Goal: Transaction & Acquisition: Purchase product/service

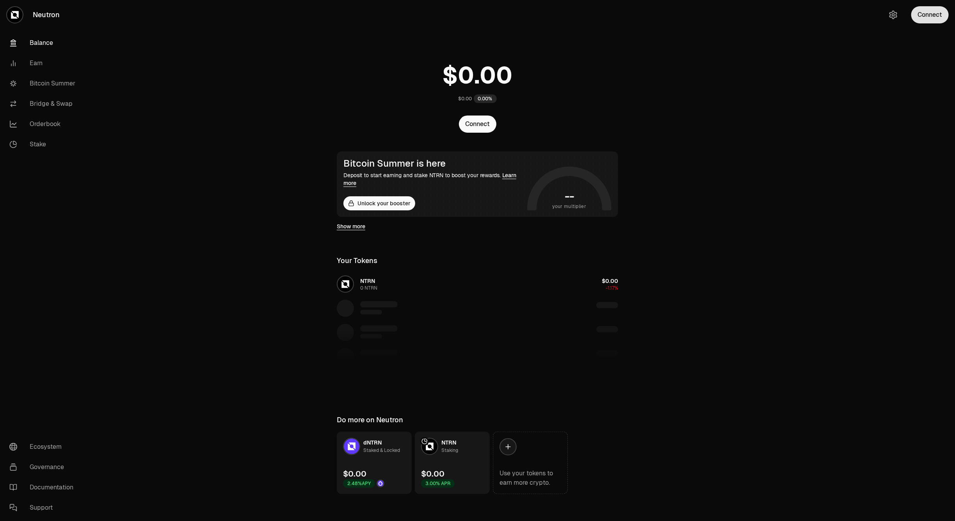
click at [920, 14] on button "Connect" at bounding box center [929, 14] width 37 height 17
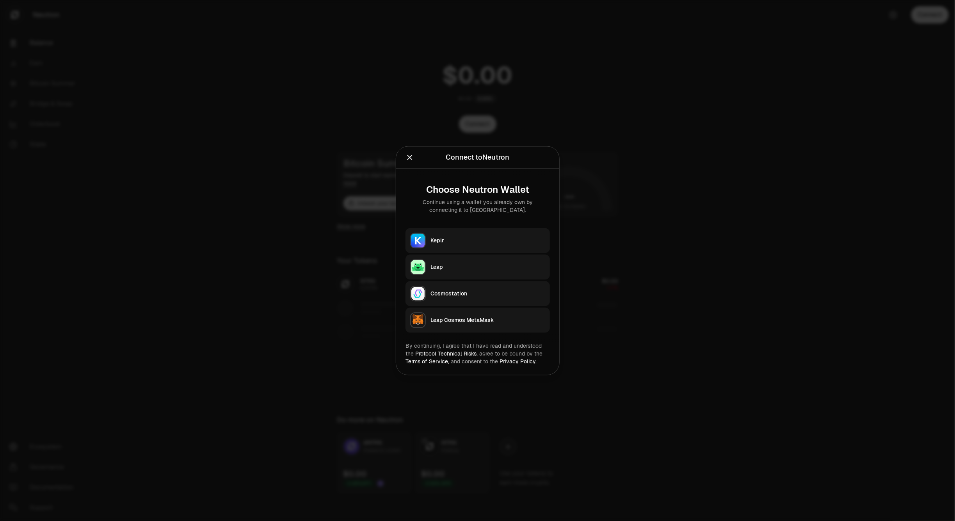
click at [467, 232] on button "Keplr" at bounding box center [477, 240] width 144 height 25
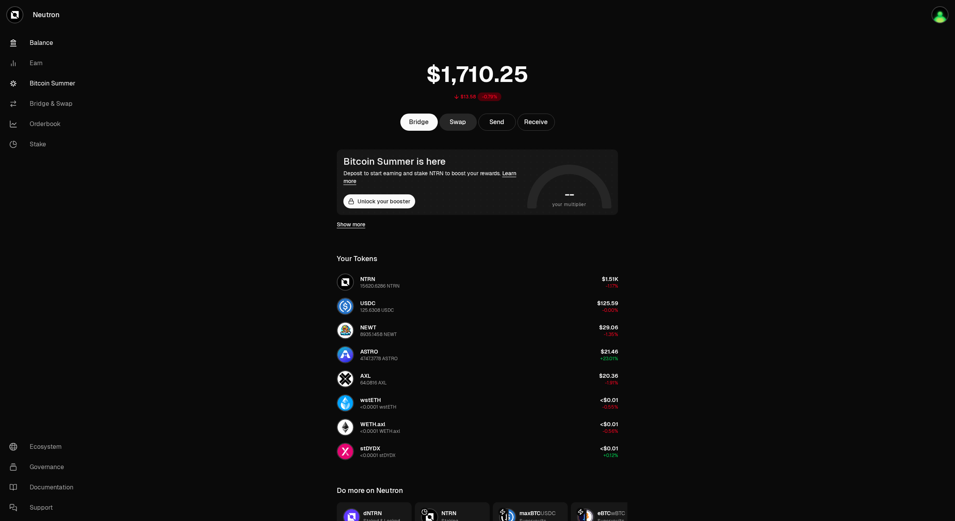
click at [38, 81] on link "Bitcoin Summer" at bounding box center [43, 83] width 81 height 20
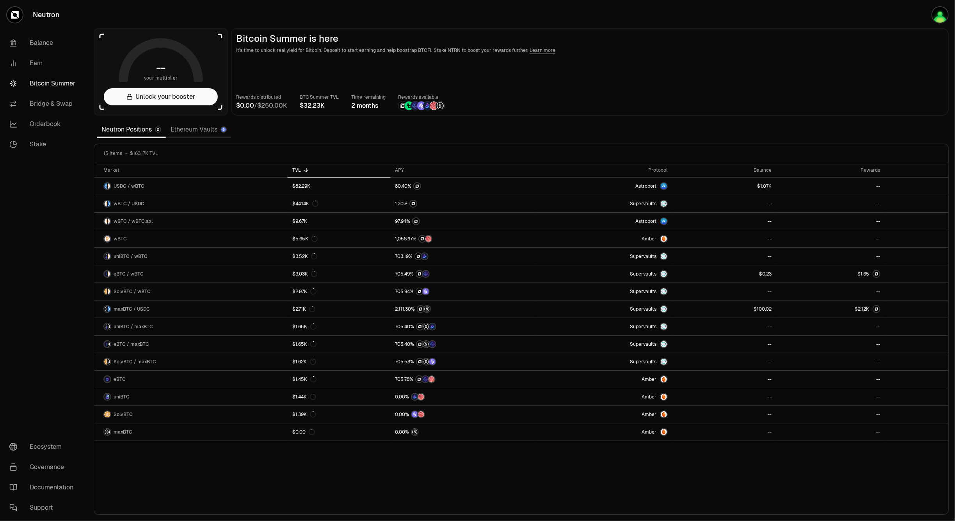
click at [44, 18] on link "Neutron" at bounding box center [43, 15] width 87 height 30
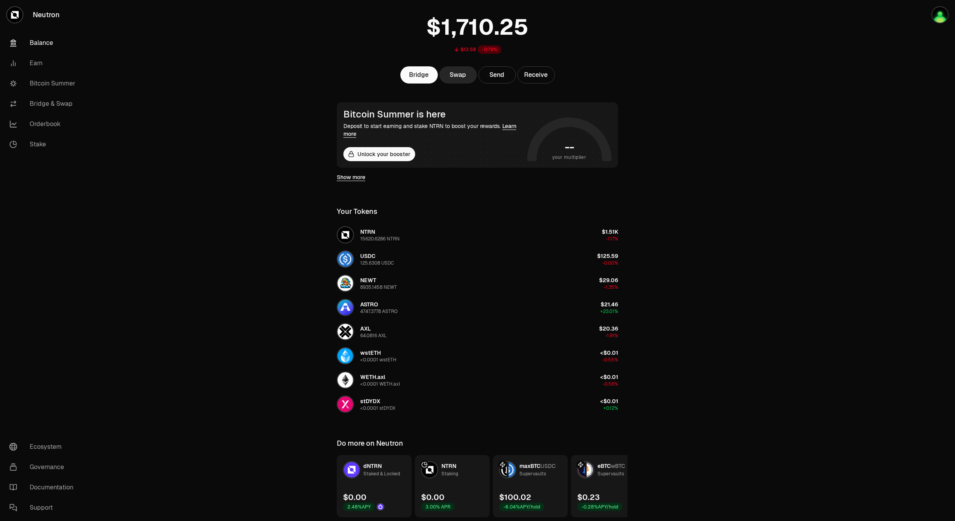
scroll to position [75, 0]
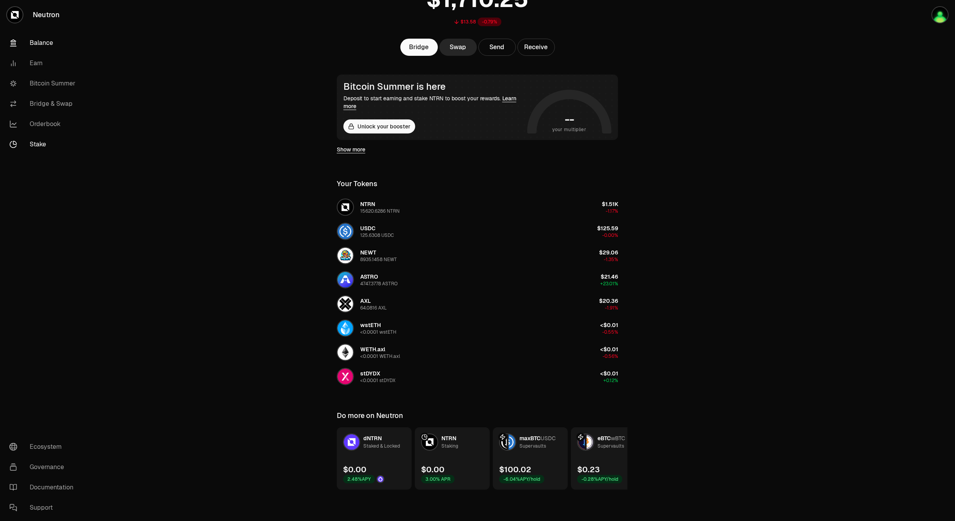
click at [47, 144] on link "Stake" at bounding box center [43, 144] width 81 height 20
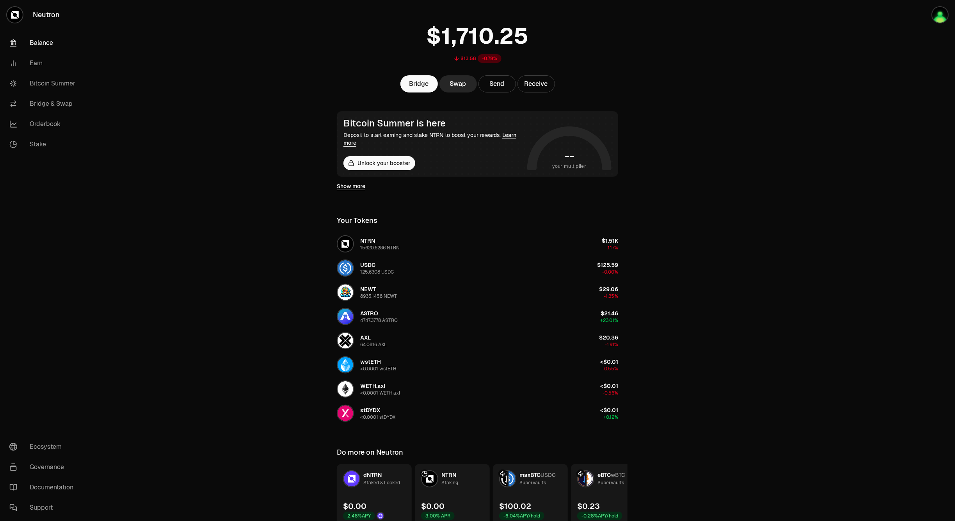
scroll to position [75, 0]
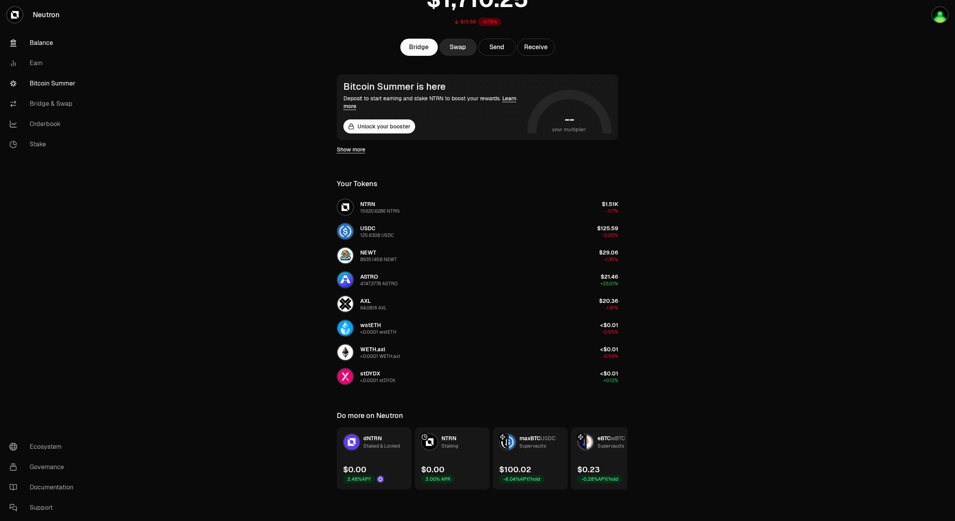
click at [64, 83] on link "Bitcoin Summer" at bounding box center [43, 83] width 81 height 20
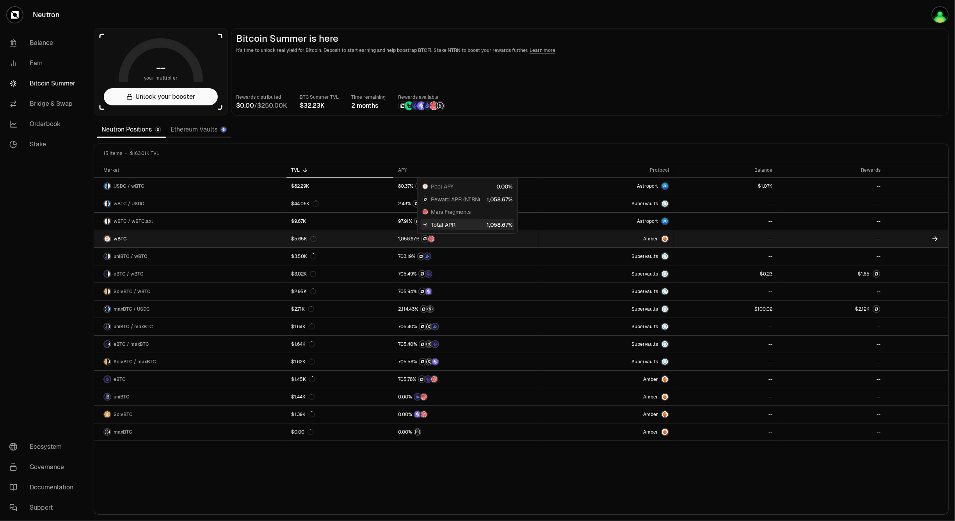
click at [405, 236] on span "5" at bounding box center [405, 239] width 3 height 6
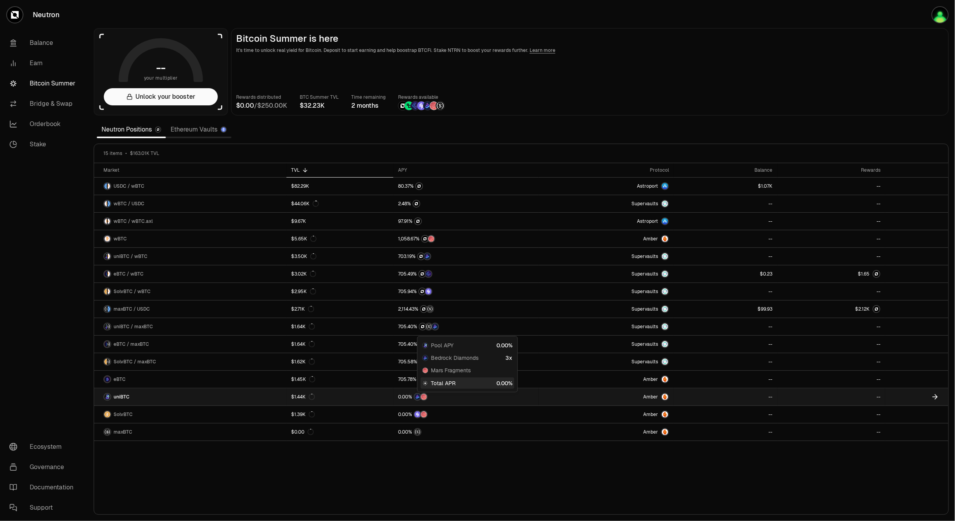
click at [404, 397] on span "0" at bounding box center [403, 397] width 3 height 6
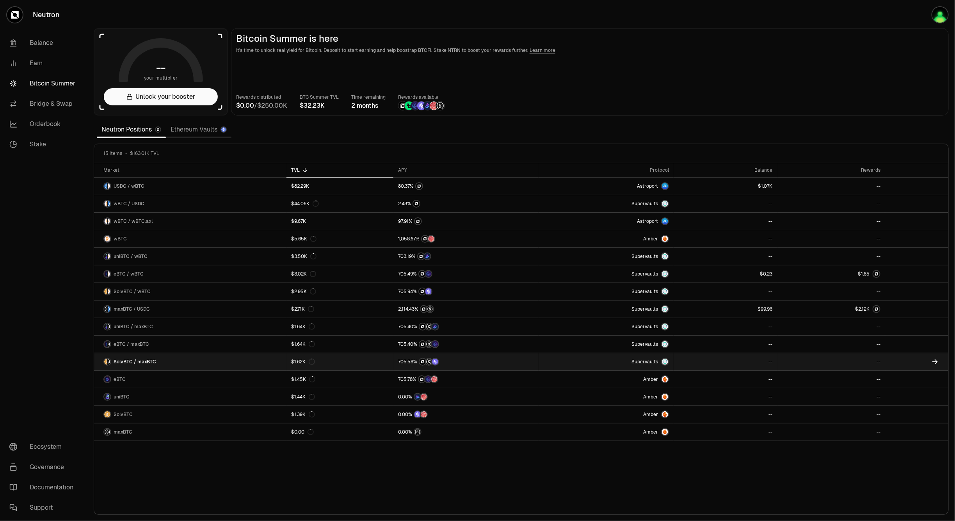
click at [357, 360] on link "$1.62K" at bounding box center [339, 361] width 107 height 17
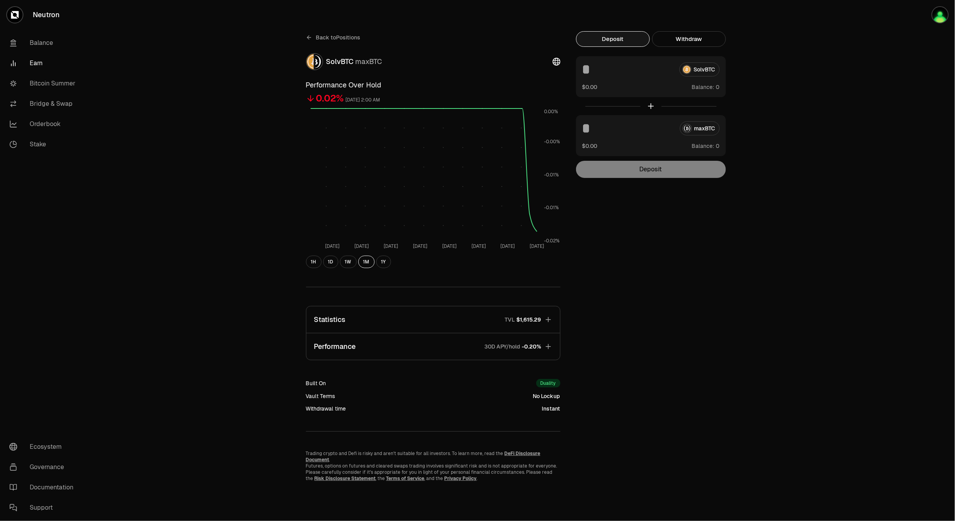
click at [306, 37] on icon at bounding box center [309, 37] width 6 height 6
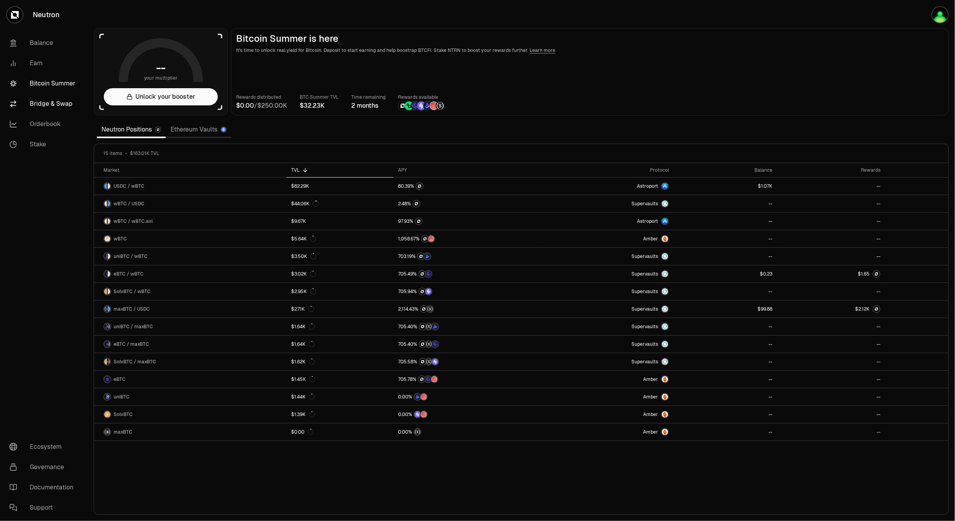
click at [40, 103] on link "Bridge & Swap" at bounding box center [43, 104] width 81 height 20
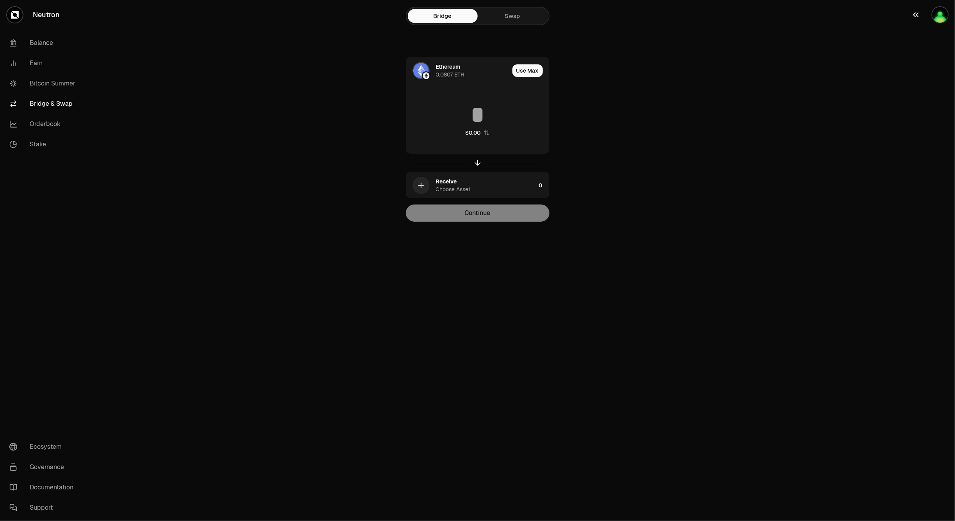
click at [937, 21] on img "button" at bounding box center [940, 15] width 16 height 16
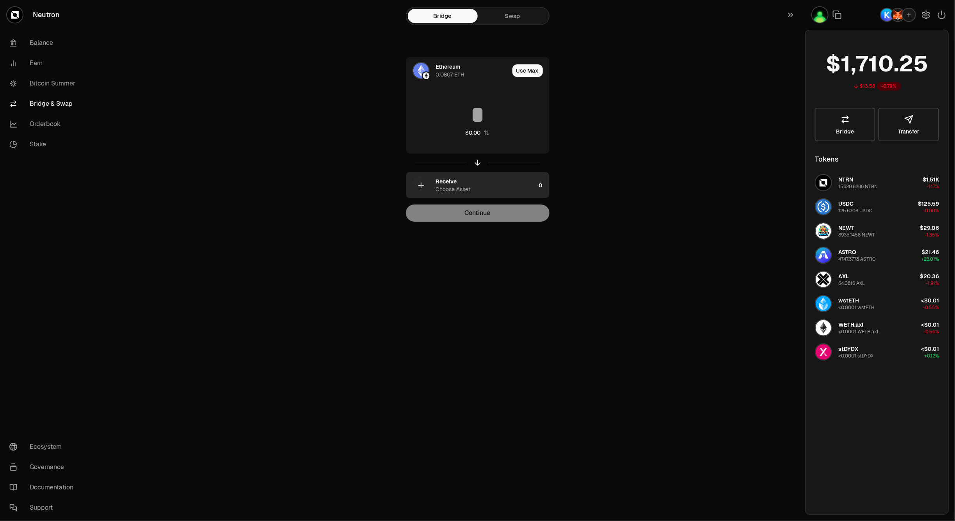
click at [471, 179] on div "Receive Choose Asset" at bounding box center [486, 186] width 100 height 16
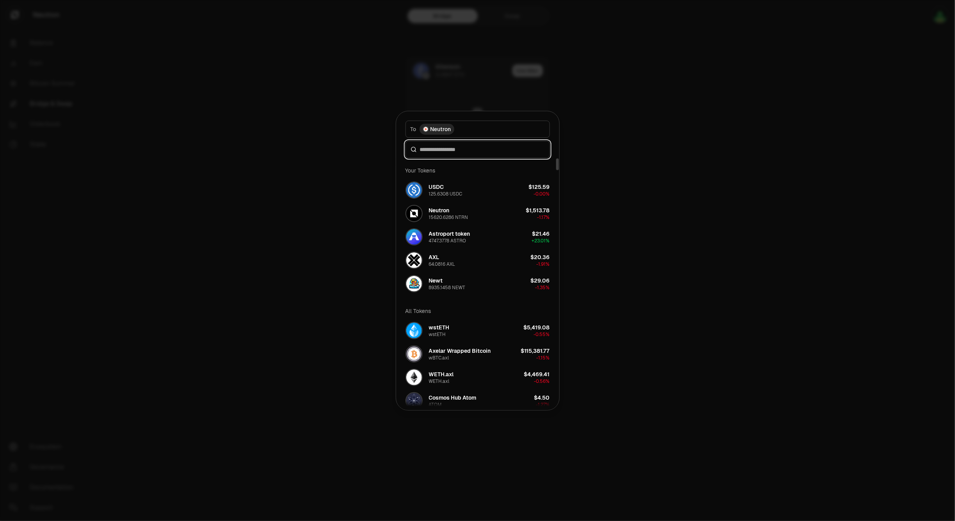
click at [458, 151] on input at bounding box center [482, 150] width 125 height 8
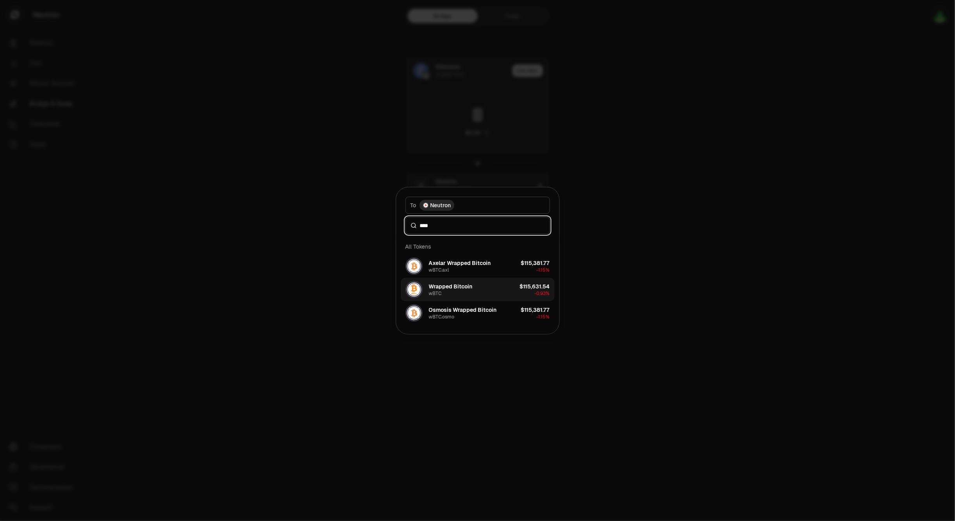
type input "****"
click at [488, 299] on button "Wrapped Bitcoin wBTC $115,631.54 -0.93%" at bounding box center [478, 289] width 154 height 23
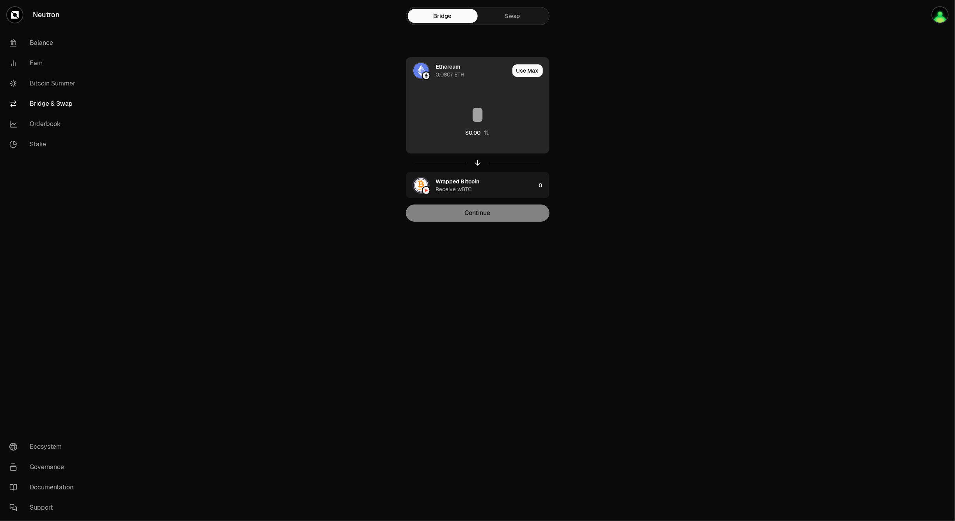
click at [484, 106] on input at bounding box center [477, 114] width 143 height 23
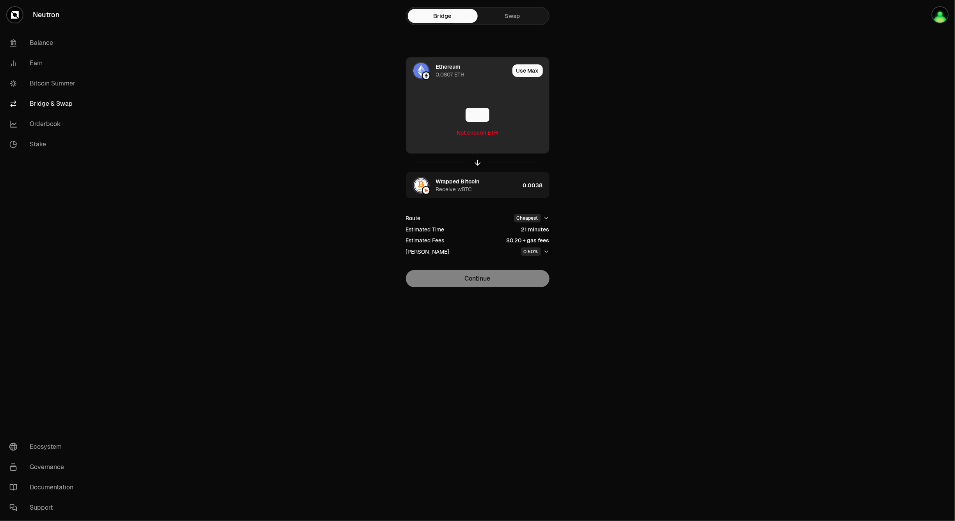
type input "***"
click at [455, 70] on div "Ethereum" at bounding box center [448, 67] width 25 height 8
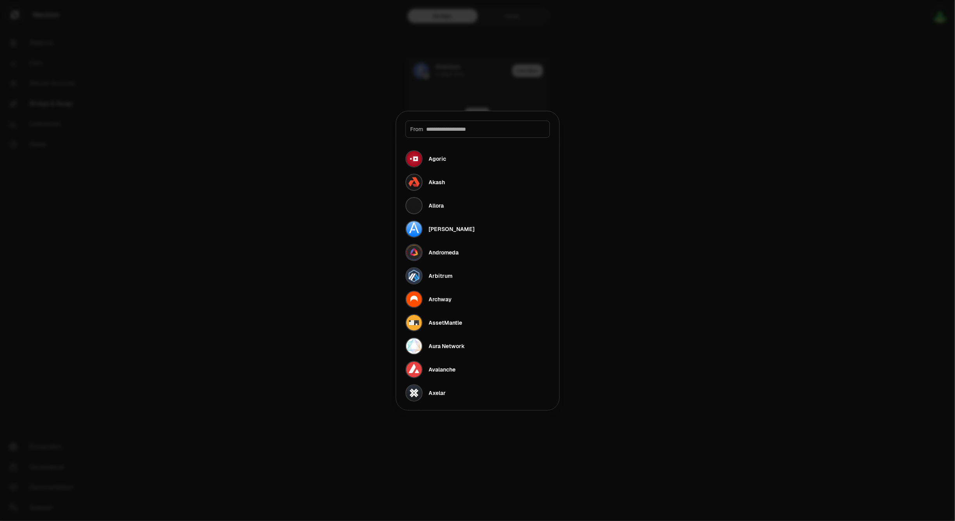
click at [753, 107] on div at bounding box center [477, 260] width 955 height 521
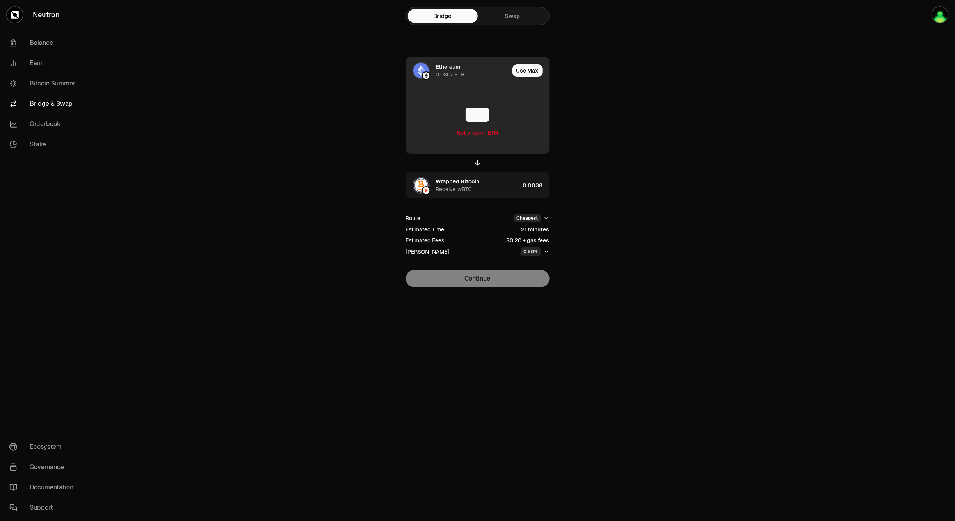
click at [453, 82] on div "Ethereum 0.0807 ETH" at bounding box center [457, 70] width 103 height 27
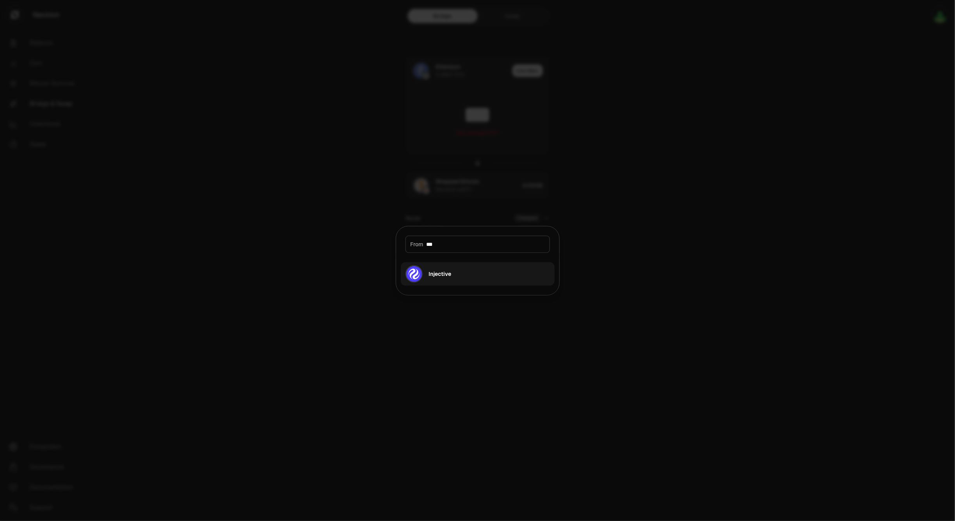
type input "***"
click at [472, 266] on button "Injective" at bounding box center [478, 273] width 154 height 23
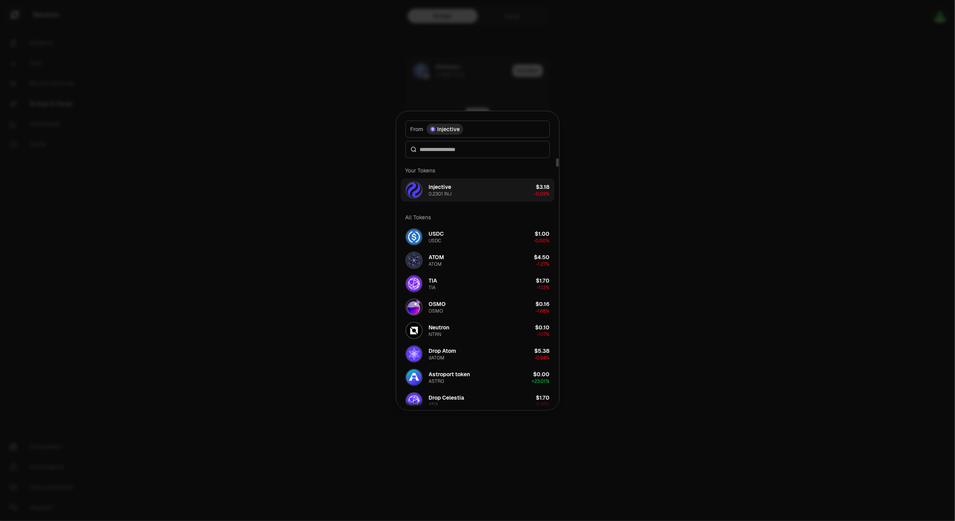
click at [460, 192] on button "Injective 0.2301 INJ $3.18 -0.09%" at bounding box center [478, 189] width 154 height 23
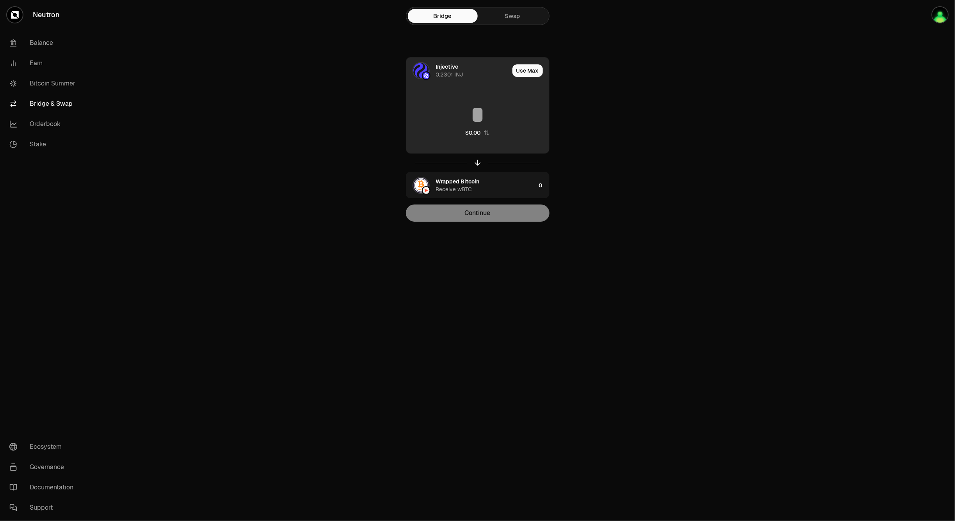
click at [483, 120] on input at bounding box center [477, 114] width 143 height 23
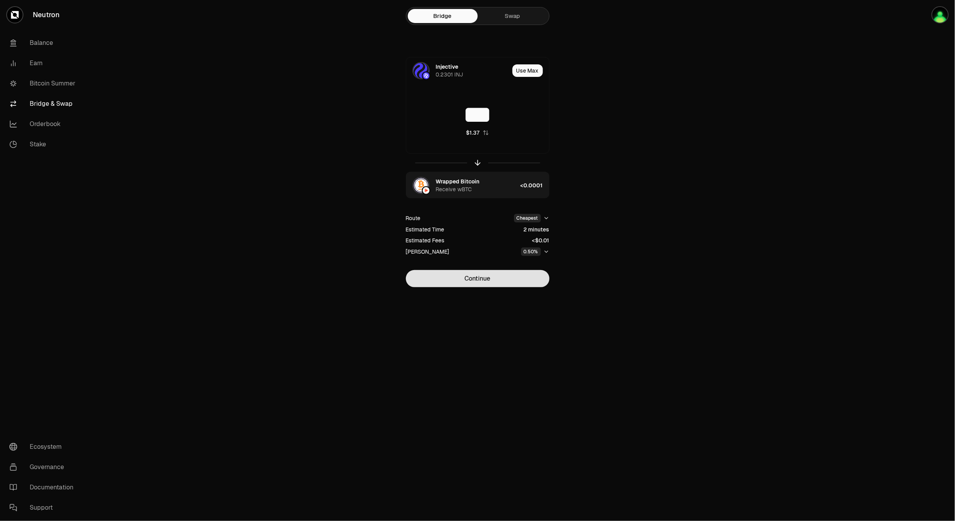
type input "***"
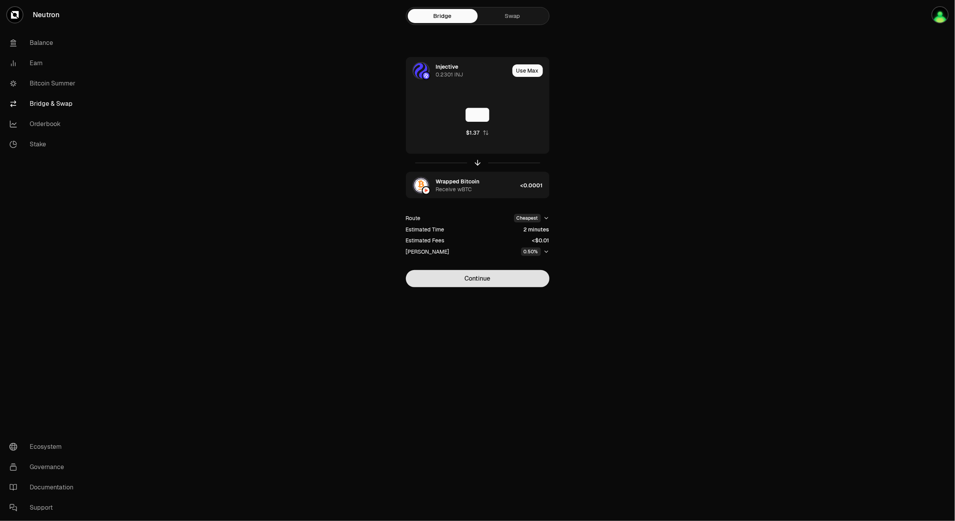
click at [499, 280] on button "Continue" at bounding box center [478, 278] width 144 height 17
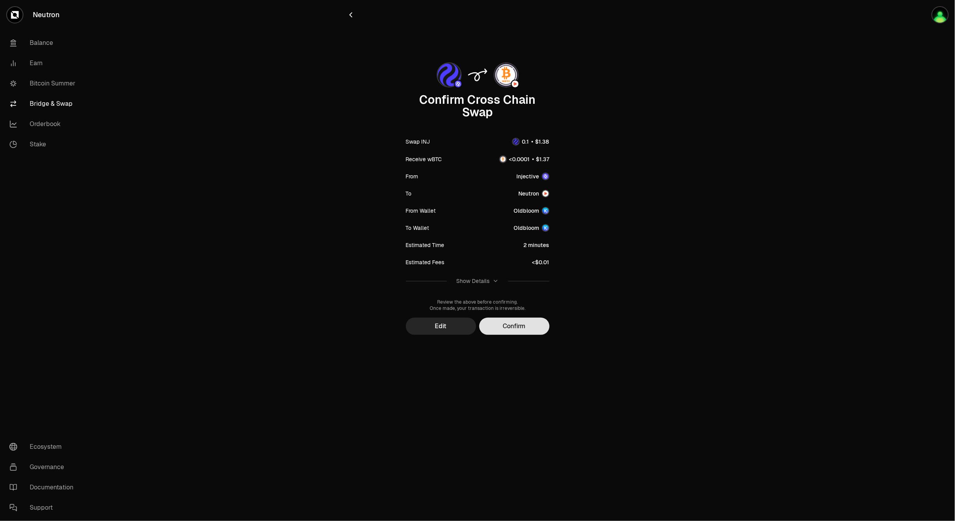
click at [505, 326] on button "Confirm" at bounding box center [514, 326] width 70 height 17
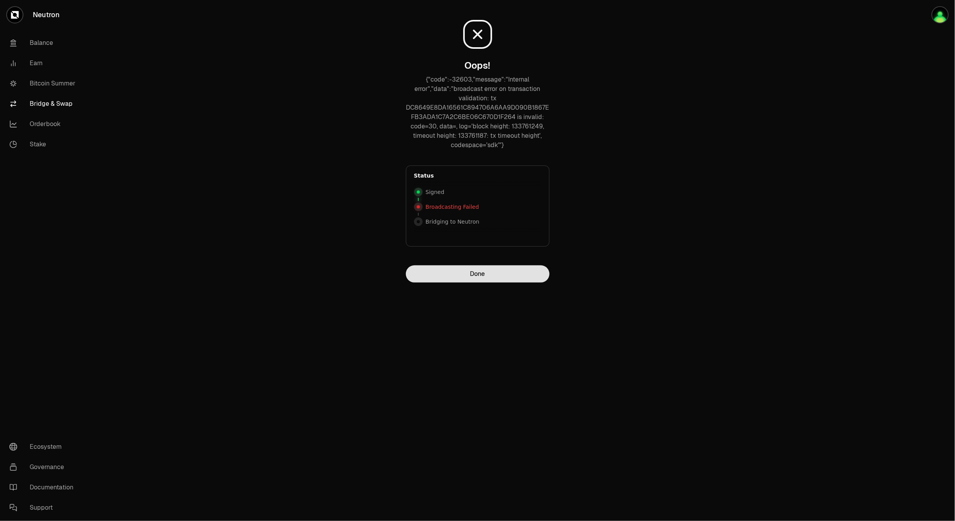
click at [478, 275] on button "Done" at bounding box center [478, 273] width 144 height 17
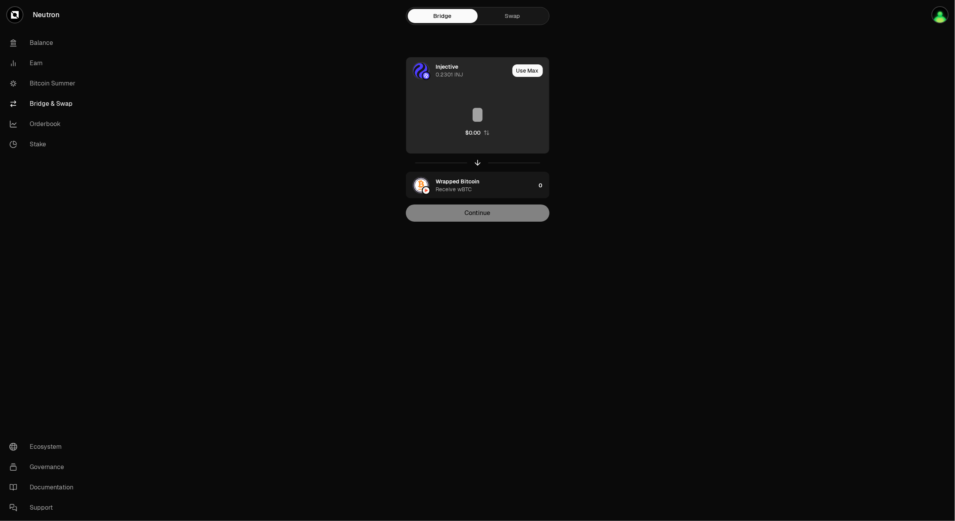
click at [492, 120] on input at bounding box center [477, 114] width 143 height 23
click at [526, 72] on button "Use Max" at bounding box center [527, 70] width 30 height 12
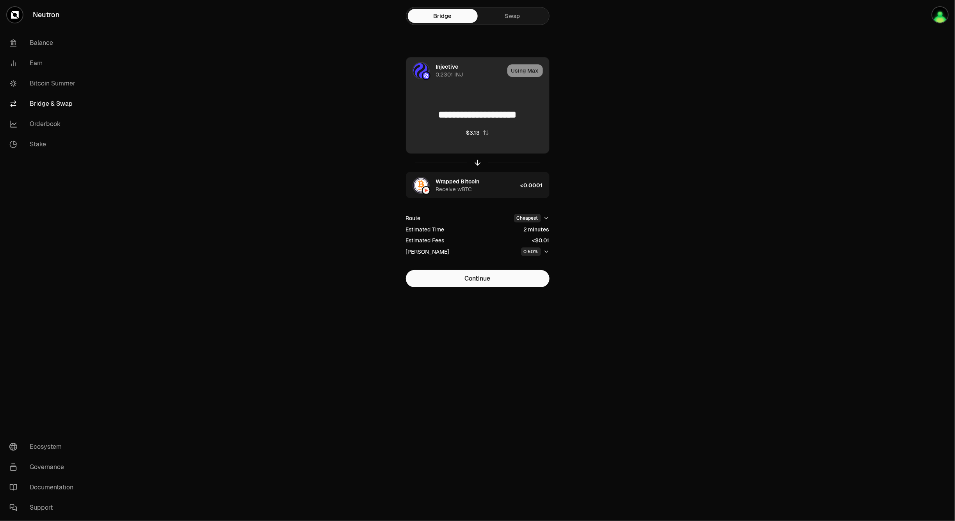
click at [508, 110] on input "**********" at bounding box center [477, 114] width 143 height 23
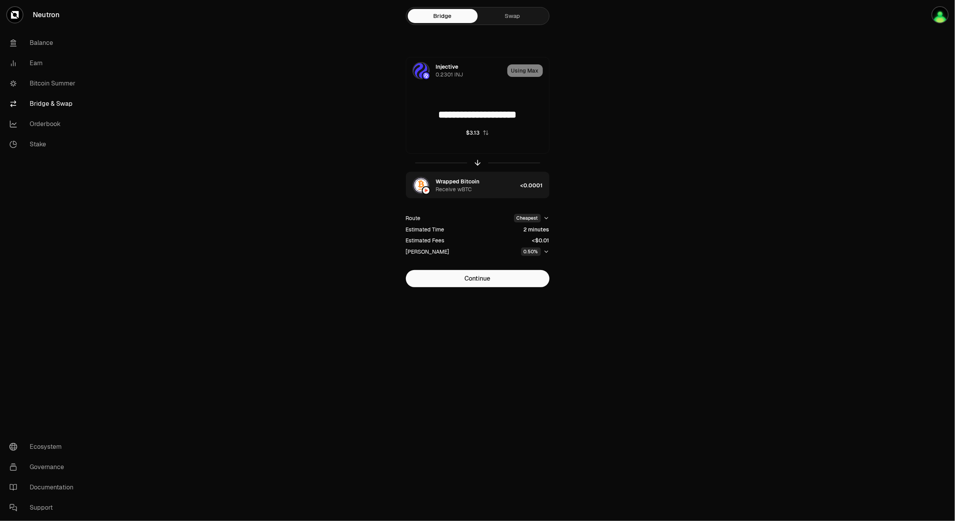
drag, startPoint x: 544, startPoint y: 116, endPoint x: 337, endPoint y: 96, distance: 207.7
click at [338, 96] on div "**********" at bounding box center [477, 159] width 281 height 318
type input "***"
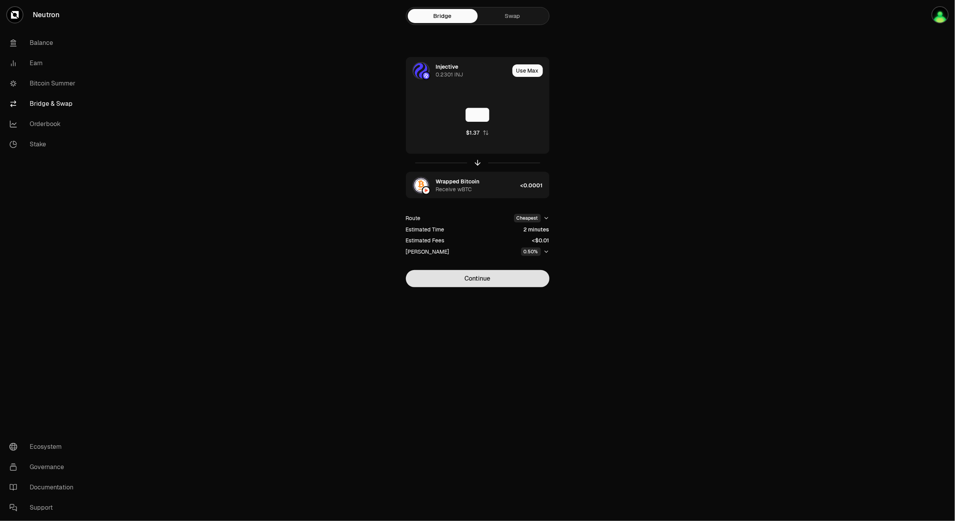
click at [467, 277] on button "Continue" at bounding box center [478, 278] width 144 height 17
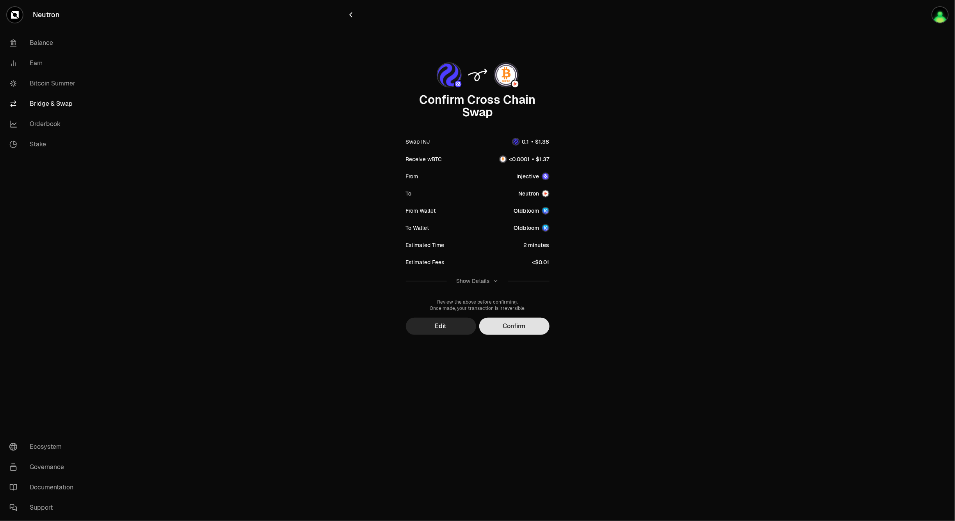
click at [525, 324] on button "Confirm" at bounding box center [514, 326] width 70 height 17
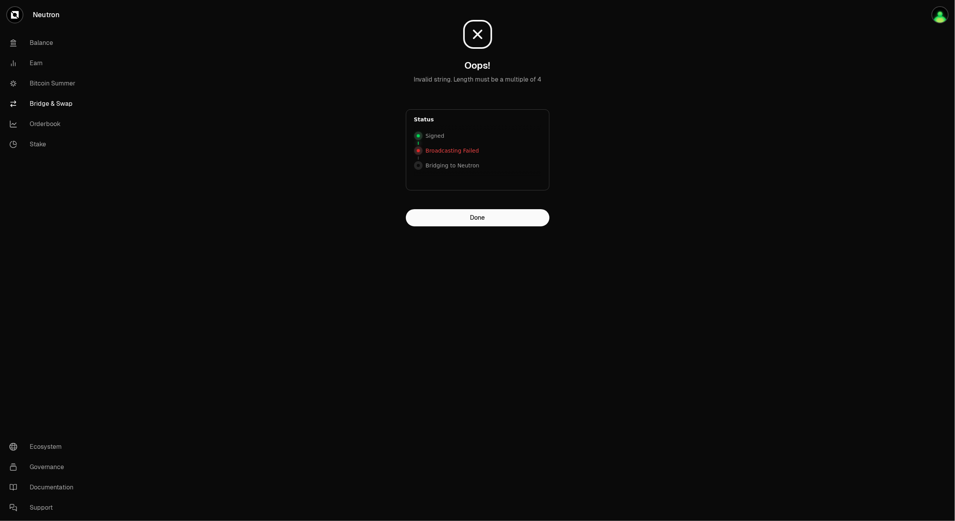
click at [477, 40] on icon at bounding box center [477, 34] width 31 height 31
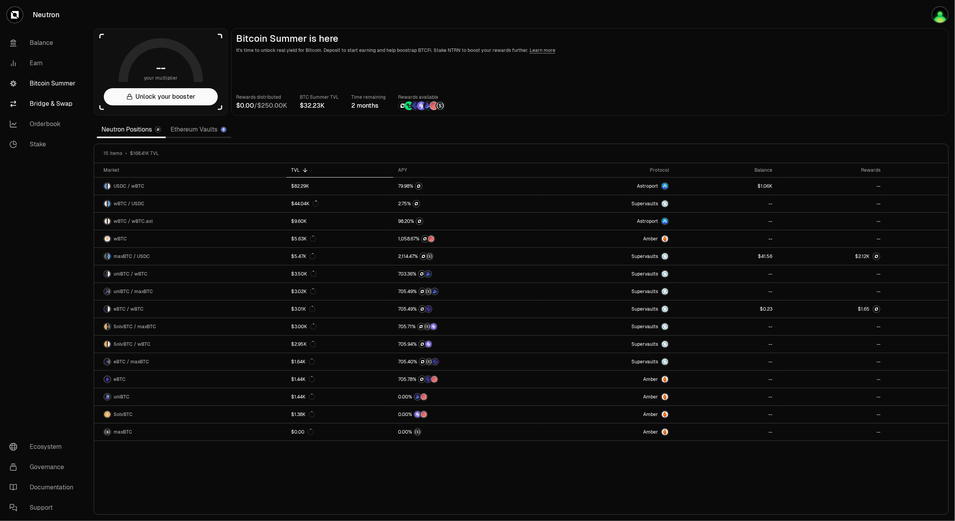
click at [43, 99] on link "Bridge & Swap" at bounding box center [43, 104] width 81 height 20
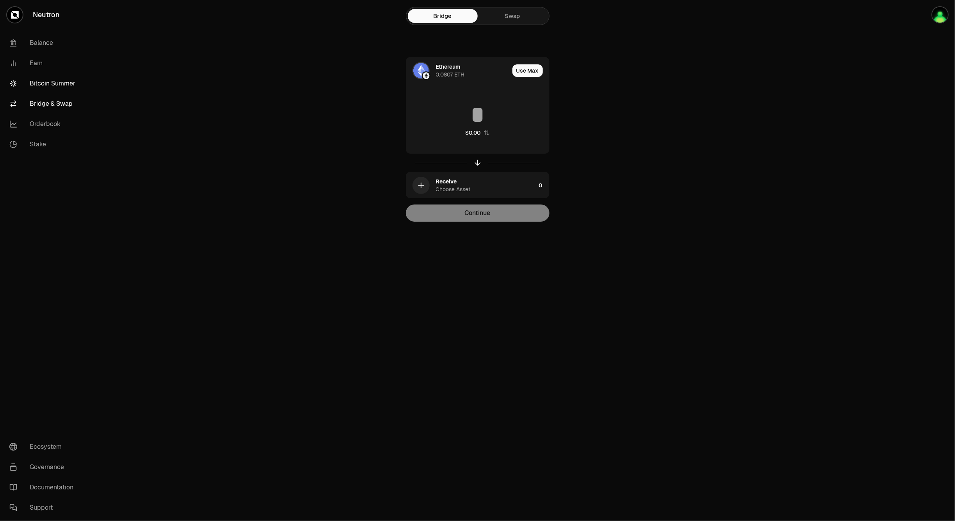
click at [55, 87] on link "Bitcoin Summer" at bounding box center [43, 83] width 81 height 20
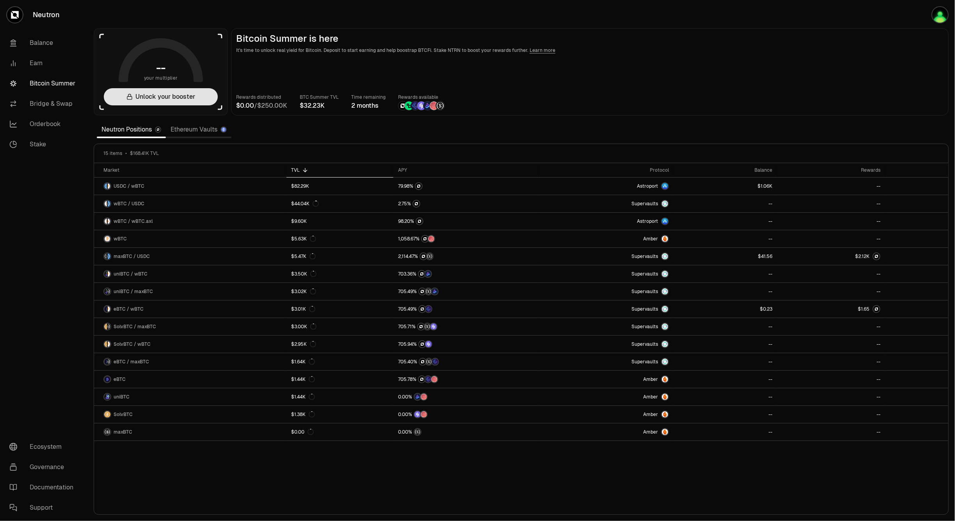
click at [169, 91] on button "Unlock your booster" at bounding box center [161, 96] width 114 height 17
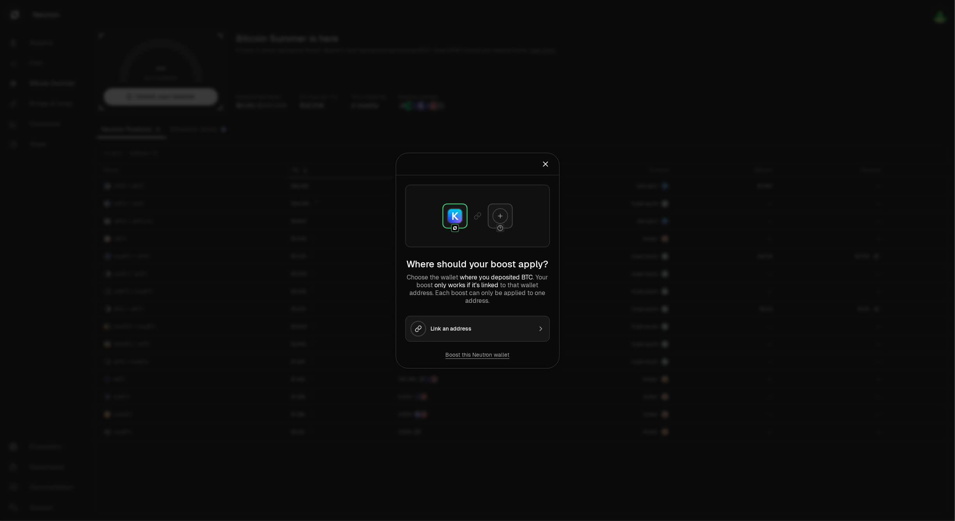
click at [475, 356] on button "Boost this Neutron wallet" at bounding box center [478, 355] width 64 height 8
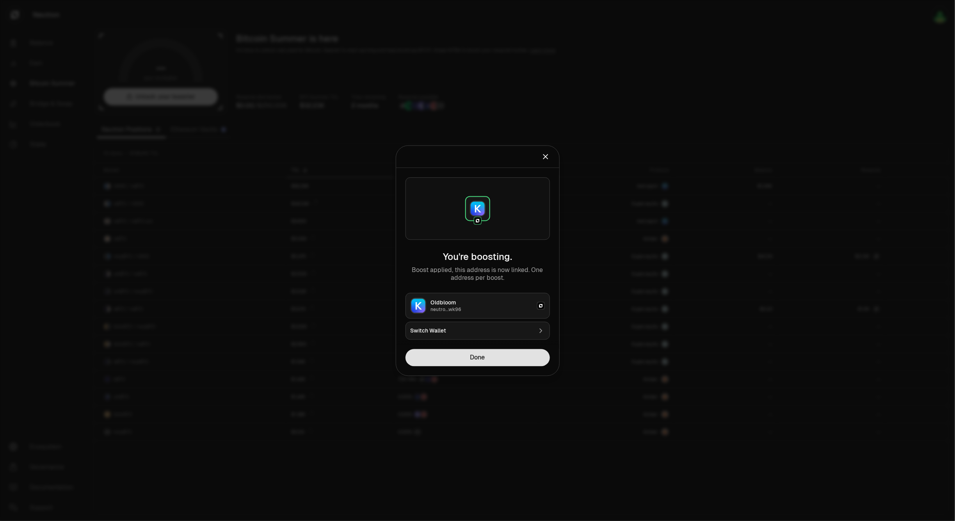
click at [469, 357] on button "Done" at bounding box center [477, 357] width 144 height 17
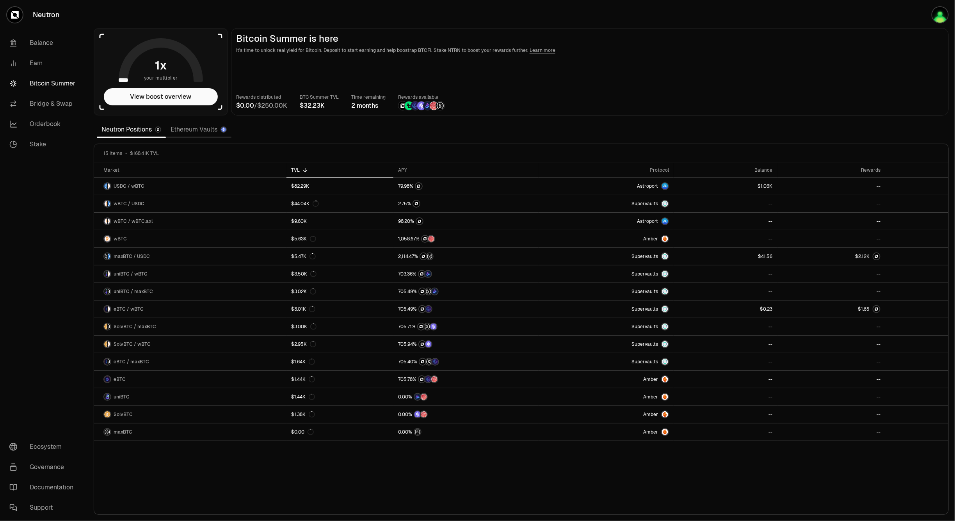
click at [208, 133] on link "Ethereum Vaults" at bounding box center [199, 130] width 66 height 16
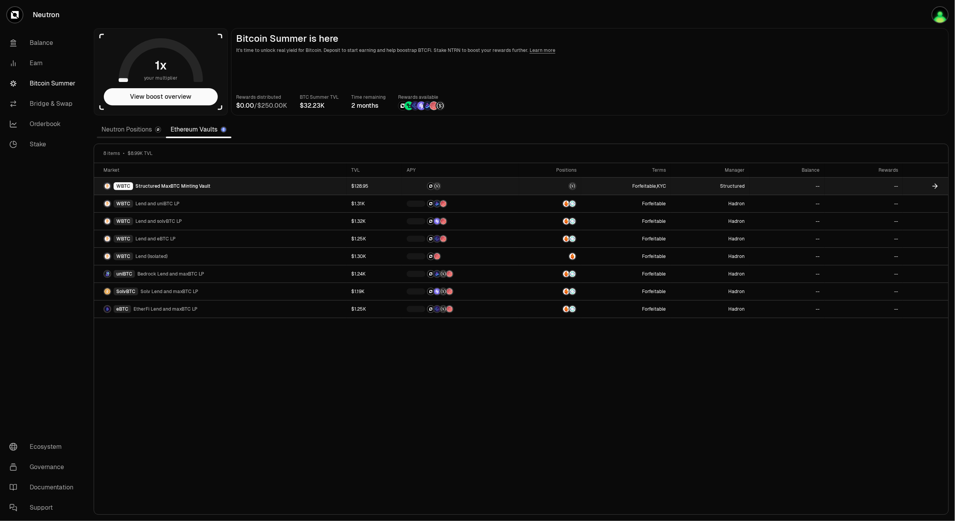
click at [231, 185] on link "WBTC Structured MaxBTC Minting Vault" at bounding box center [220, 186] width 252 height 17
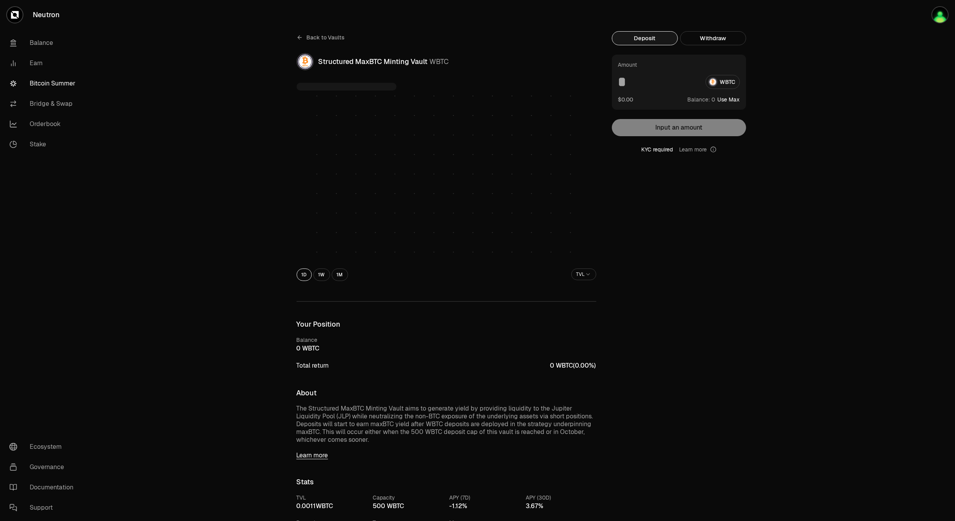
click at [689, 147] on link "Learn more" at bounding box center [697, 150] width 37 height 8
click at [656, 148] on div "KYC required Learn more" at bounding box center [679, 150] width 134 height 8
click at [679, 126] on div "Amount WBTC $0.00 Balance: Use Max Input an amount KYC required Learn more" at bounding box center [679, 104] width 134 height 99
click at [737, 102] on button "Use Max" at bounding box center [729, 100] width 22 height 8
type input "*"
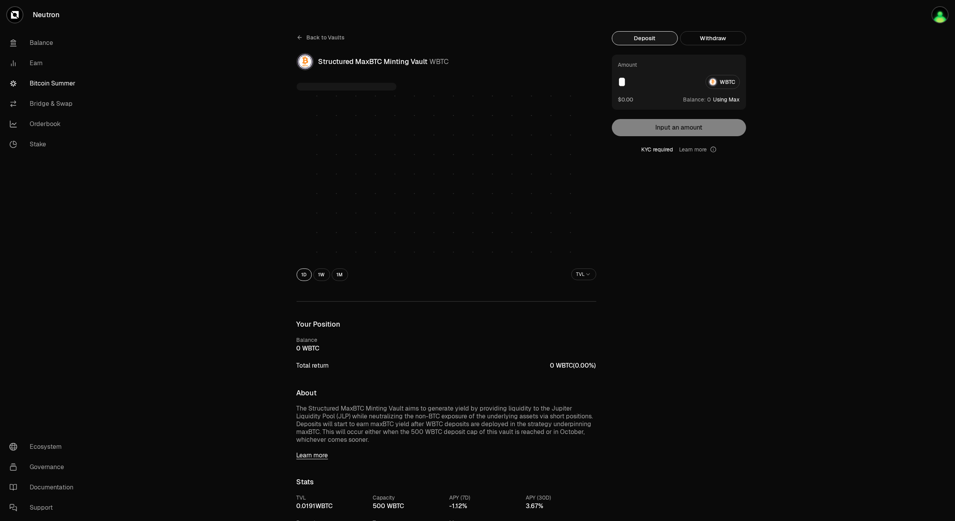
click at [700, 126] on div "Amount * WBTC $0.00 Balance: Using Max Input an amount KYC required Learn more" at bounding box center [679, 104] width 134 height 99
click at [712, 146] on icon at bounding box center [713, 149] width 6 height 6
click at [730, 98] on button "Use Max" at bounding box center [729, 100] width 22 height 8
type input "**********"
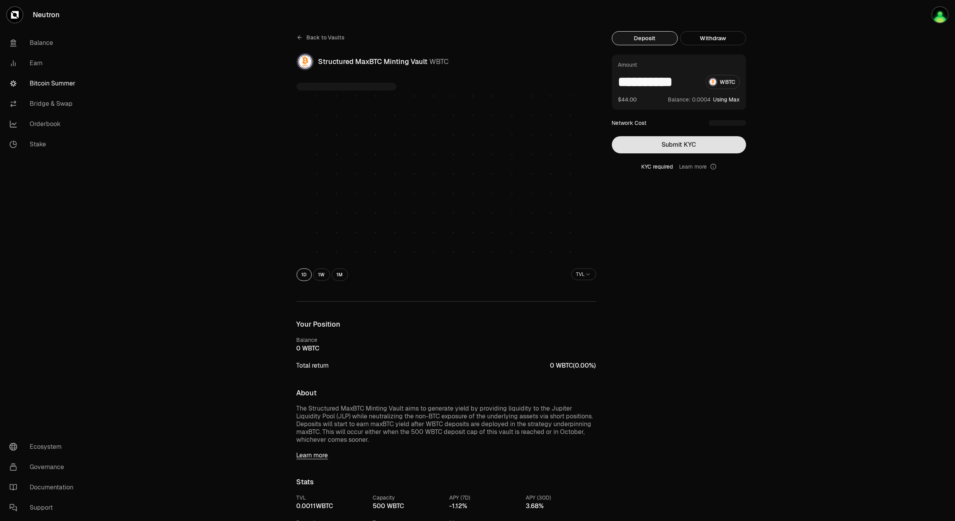
click at [691, 143] on button "Submit KYC" at bounding box center [679, 144] width 134 height 17
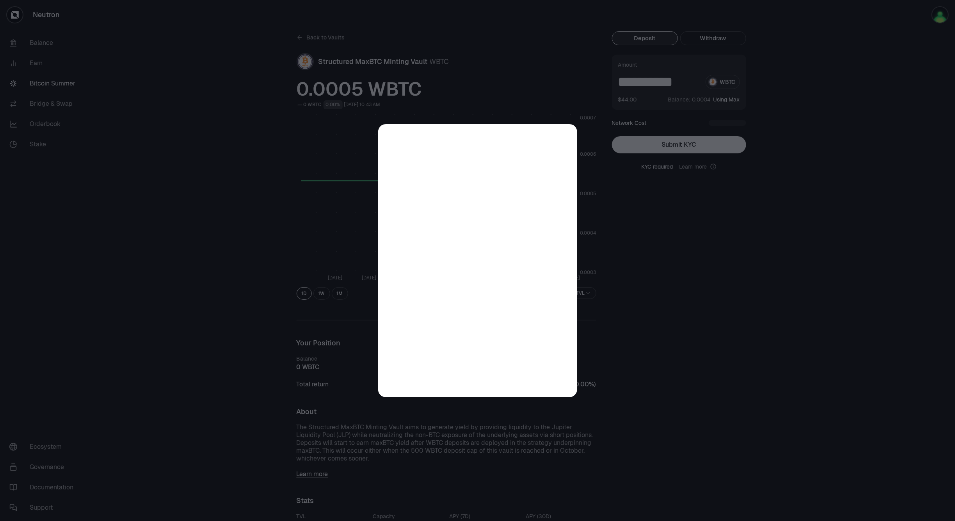
drag, startPoint x: 698, startPoint y: 201, endPoint x: 707, endPoint y: 163, distance: 39.0
click at [699, 200] on div at bounding box center [477, 260] width 955 height 521
click at [714, 167] on div at bounding box center [477, 260] width 955 height 521
click at [726, 359] on div at bounding box center [477, 260] width 955 height 521
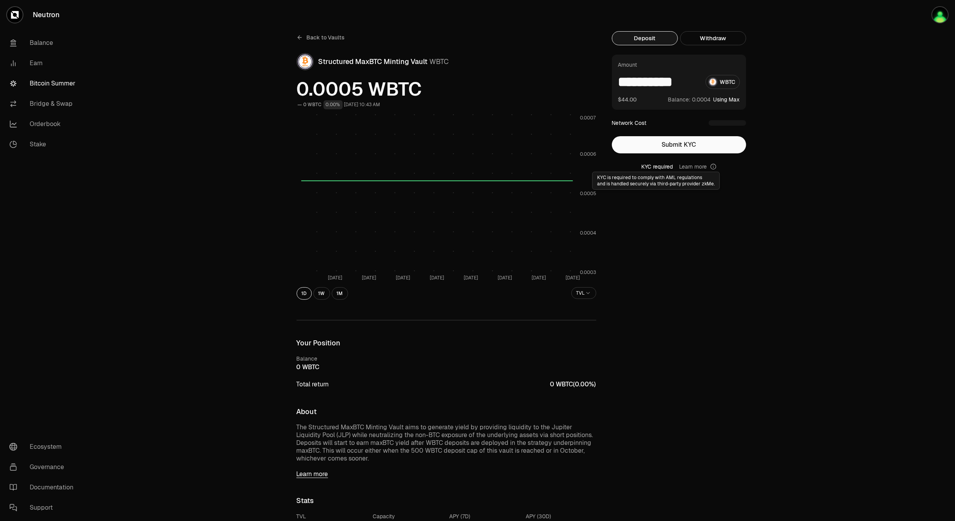
click at [713, 164] on circle at bounding box center [712, 166] width 5 height 5
click at [704, 165] on link "Learn more" at bounding box center [697, 167] width 37 height 8
click at [711, 168] on icon at bounding box center [713, 166] width 6 height 6
click at [699, 168] on link "Learn more" at bounding box center [697, 167] width 37 height 8
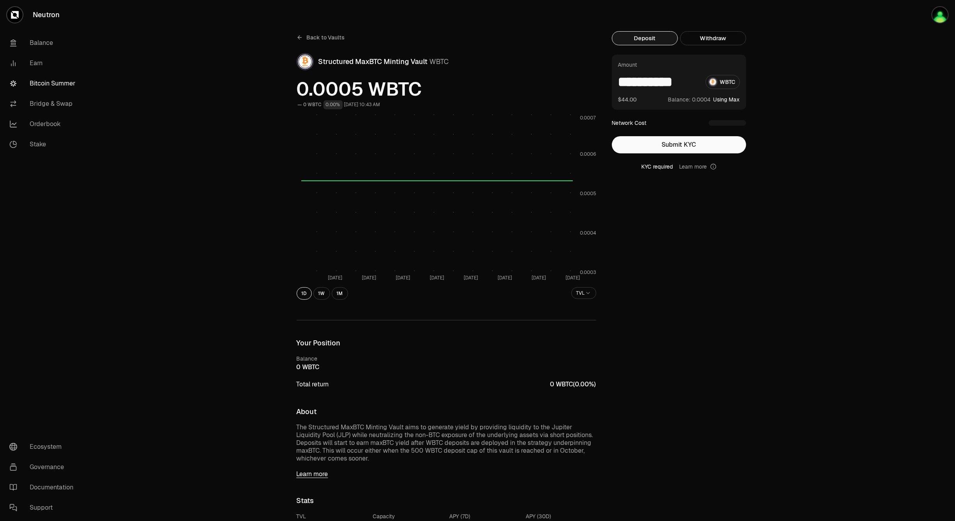
click at [699, 168] on link "Learn more" at bounding box center [697, 167] width 37 height 8
click at [695, 148] on button "Submit KYC" at bounding box center [679, 144] width 134 height 17
click at [703, 145] on button "Submit KYC" at bounding box center [679, 144] width 134 height 17
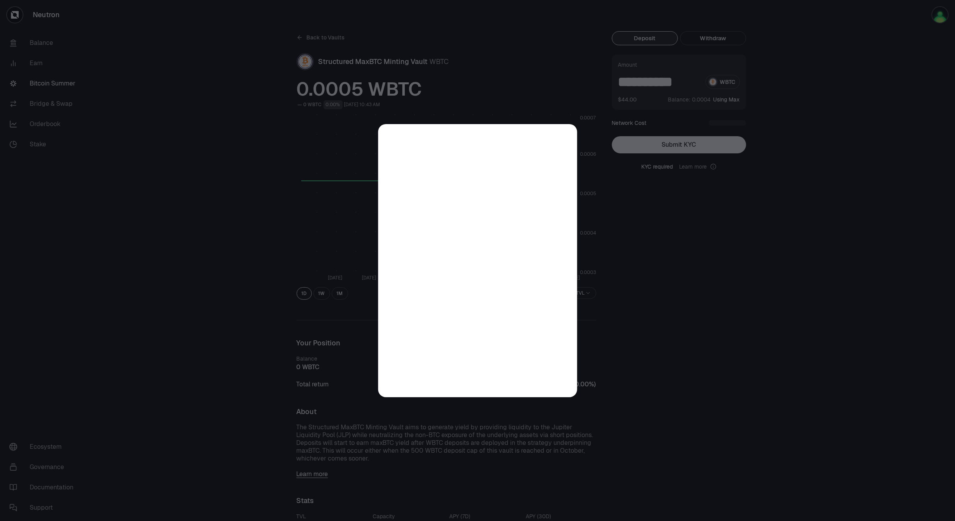
click at [510, 1] on div at bounding box center [477, 260] width 955 height 521
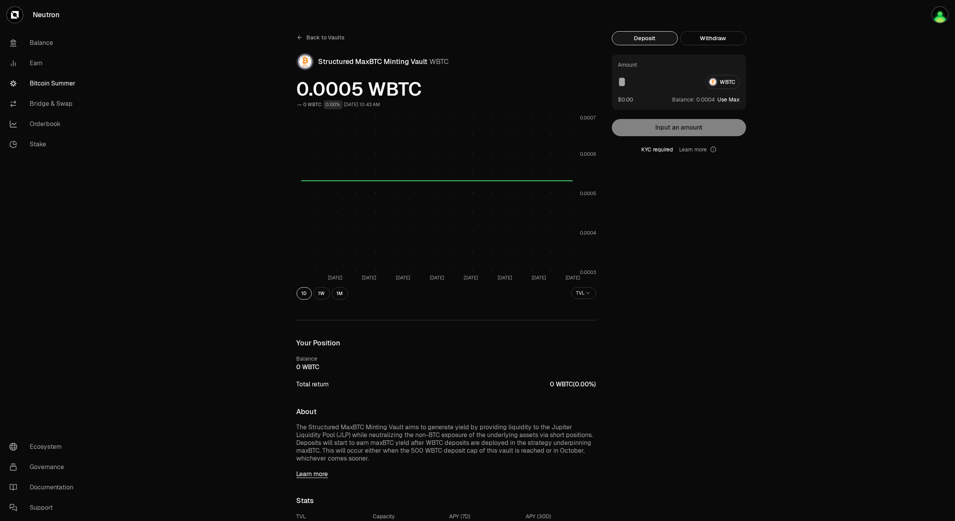
click at [734, 104] on div "Amount WBTC $0.00 Balance: Use Max" at bounding box center [679, 82] width 134 height 55
click at [732, 103] on button "Use Max" at bounding box center [729, 100] width 22 height 8
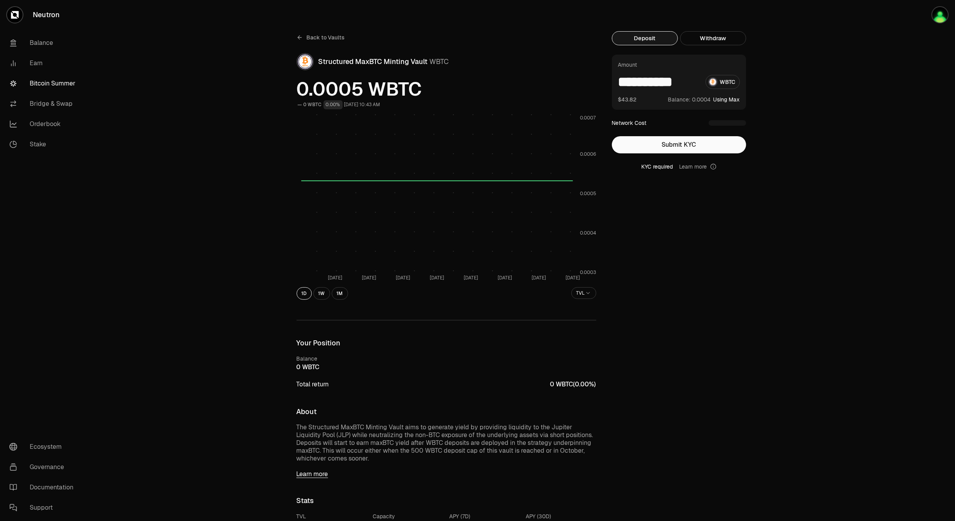
type input "**********"
click at [681, 144] on button "Submit KYC" at bounding box center [679, 144] width 134 height 17
click at [667, 146] on button "Submit KYC" at bounding box center [679, 144] width 134 height 17
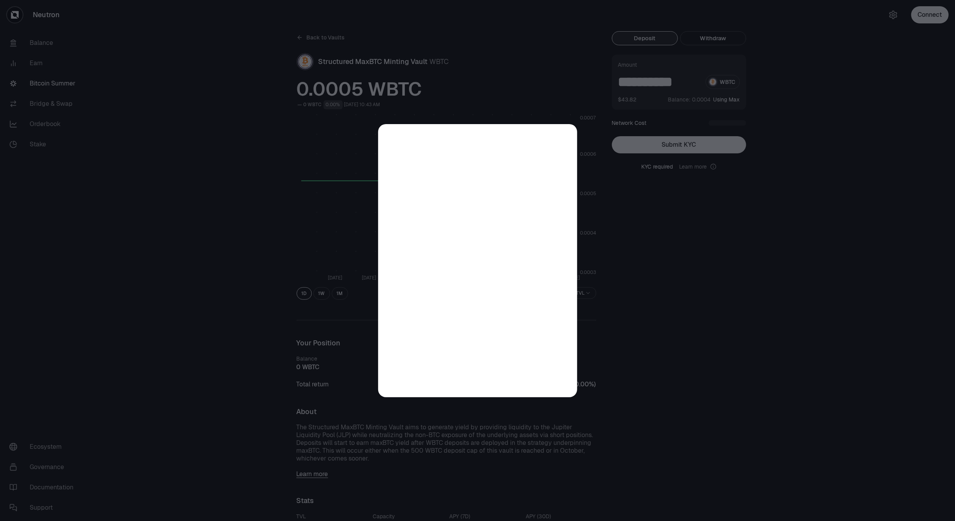
click at [843, 283] on div at bounding box center [477, 260] width 955 height 521
click at [794, 284] on div at bounding box center [477, 260] width 955 height 521
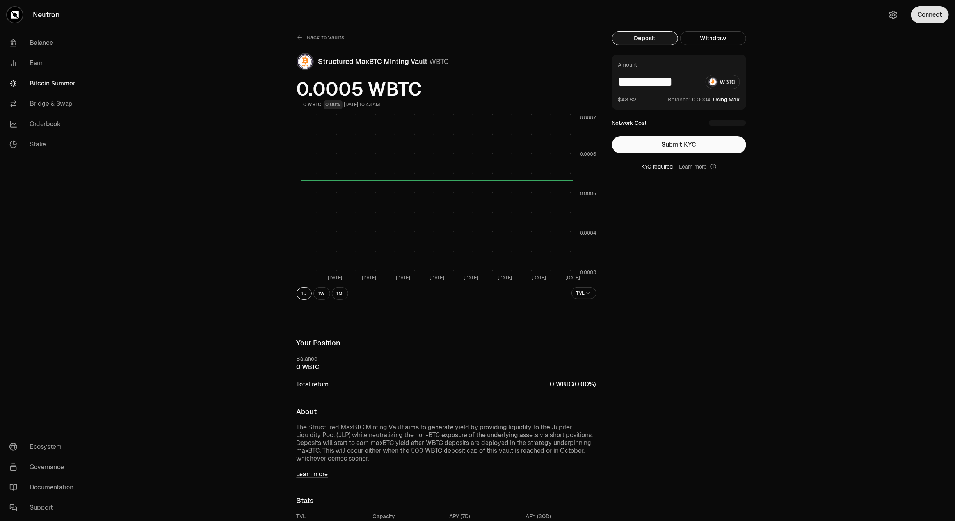
click at [925, 11] on button "Connect" at bounding box center [929, 14] width 37 height 17
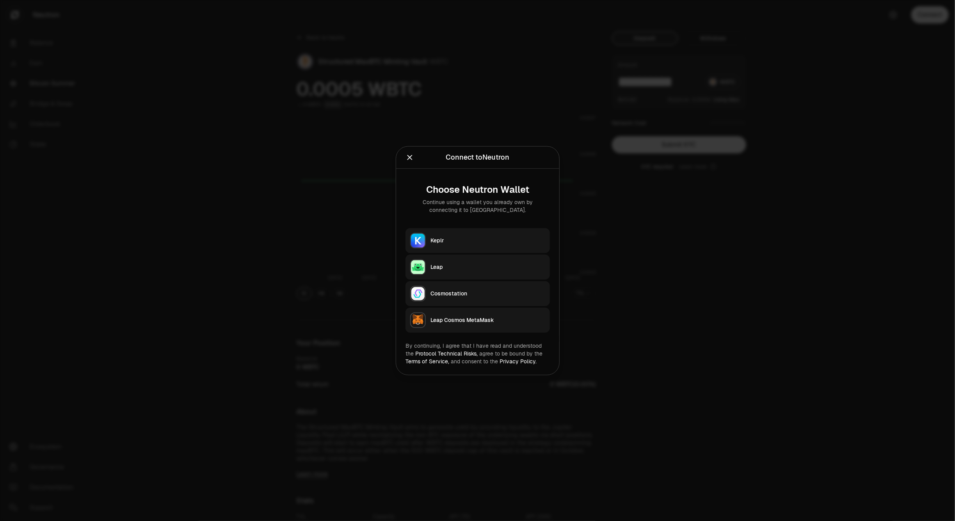
click at [568, 18] on div at bounding box center [477, 260] width 955 height 521
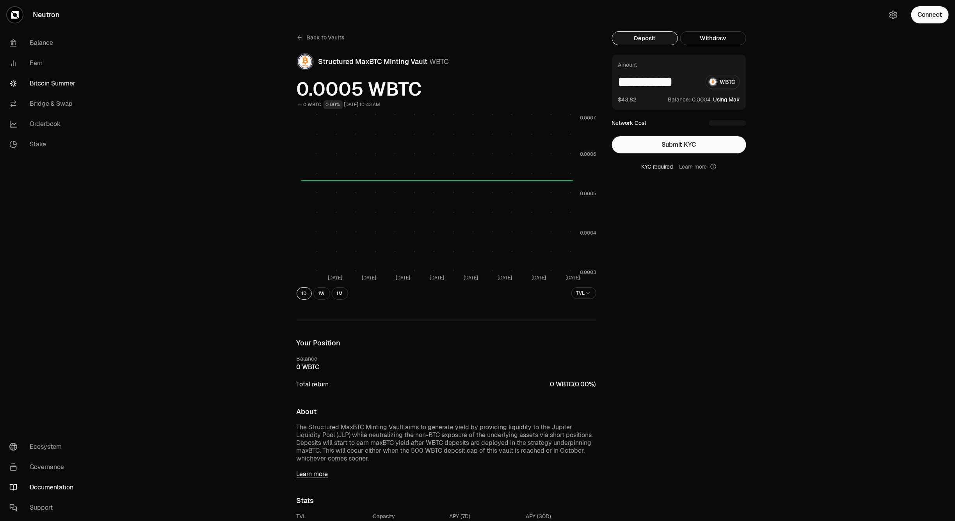
click at [55, 484] on link "Documentation" at bounding box center [43, 487] width 81 height 20
click at [47, 77] on link "Bitcoin Summer" at bounding box center [43, 83] width 81 height 20
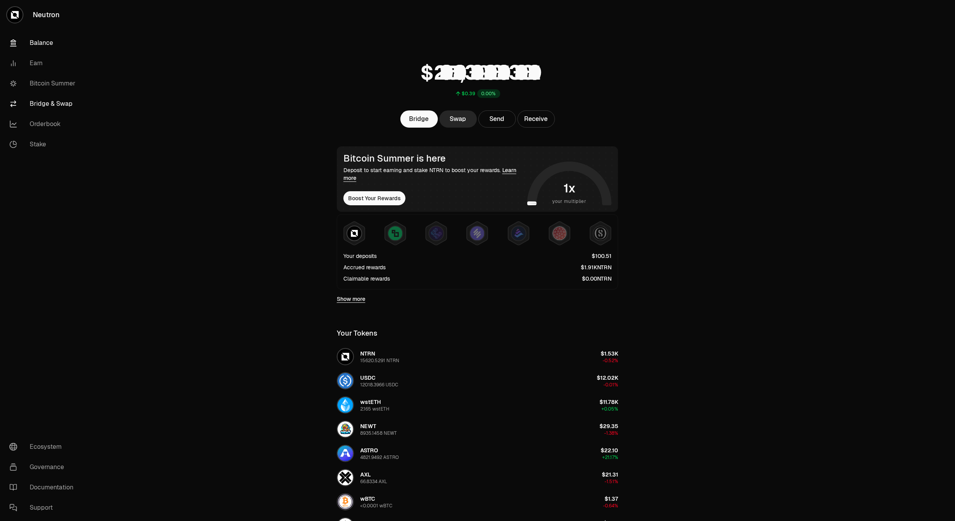
click at [55, 100] on link "Bridge & Swap" at bounding box center [43, 104] width 81 height 20
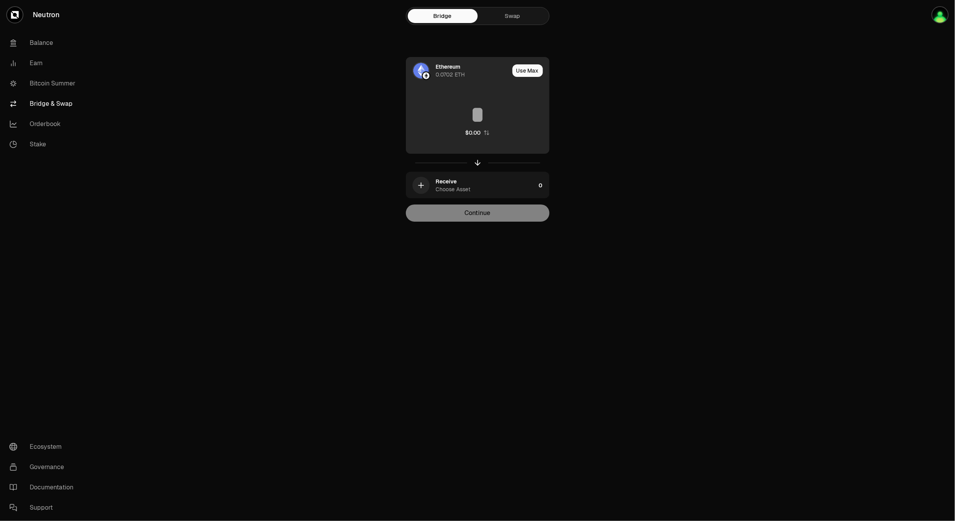
click at [443, 65] on div "Ethereum" at bounding box center [448, 67] width 25 height 8
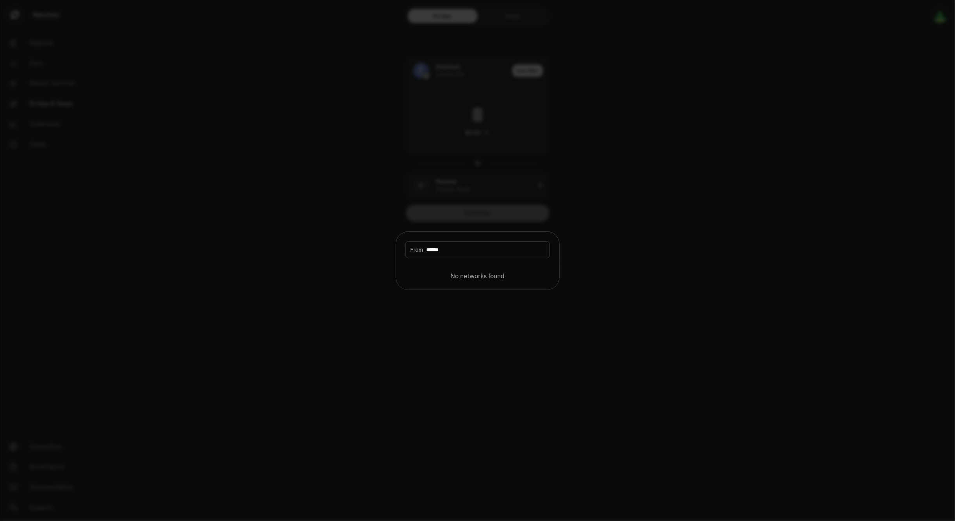
type input "******"
click at [620, 227] on div at bounding box center [477, 260] width 955 height 521
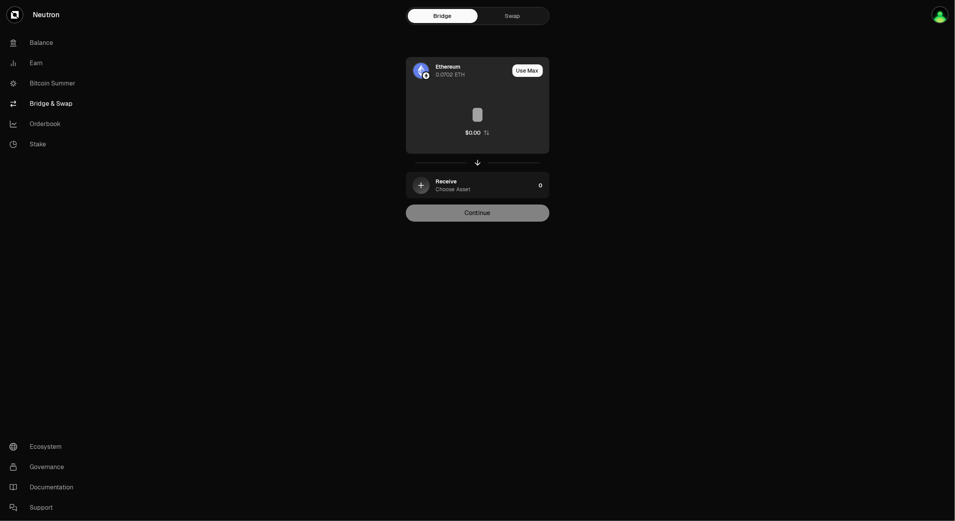
click at [453, 73] on div "0.0702 ETH" at bounding box center [450, 75] width 29 height 8
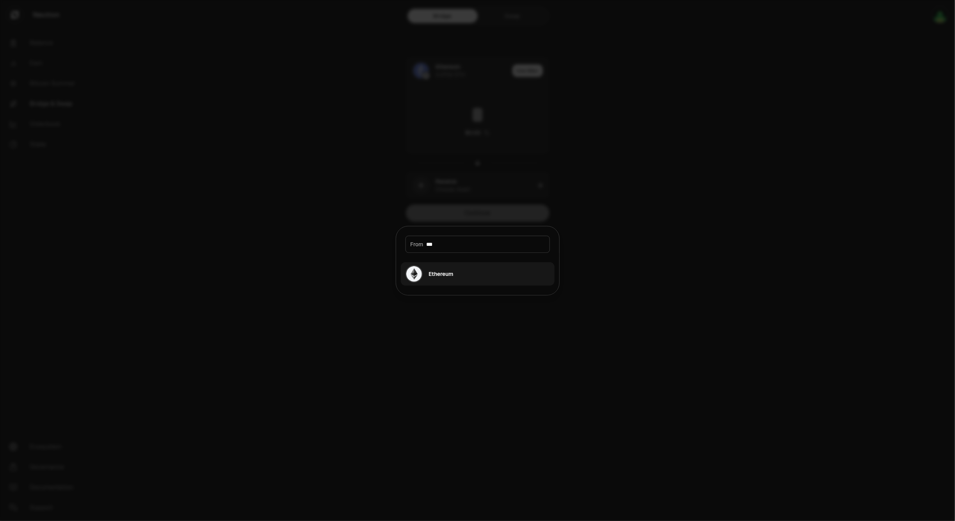
type input "***"
click at [451, 274] on div "Ethereum" at bounding box center [441, 274] width 25 height 8
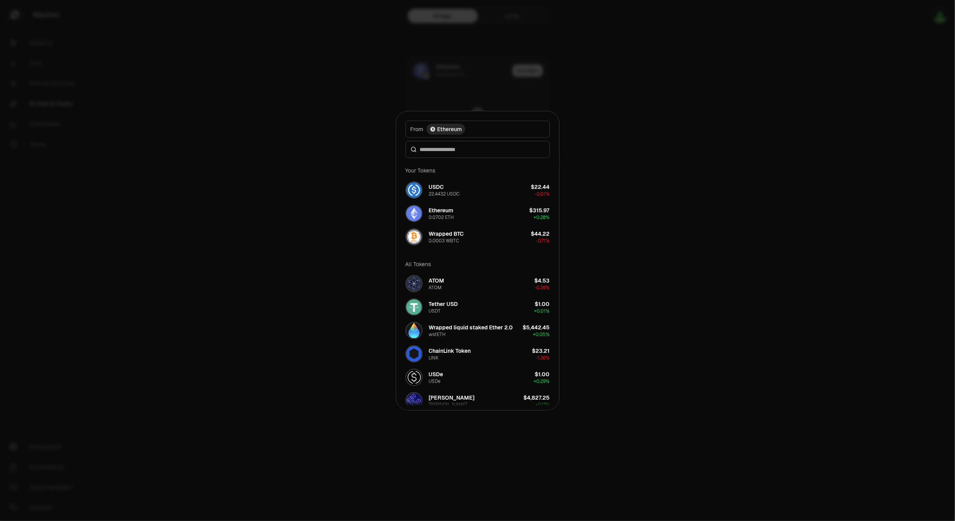
click at [662, 134] on div at bounding box center [477, 260] width 955 height 521
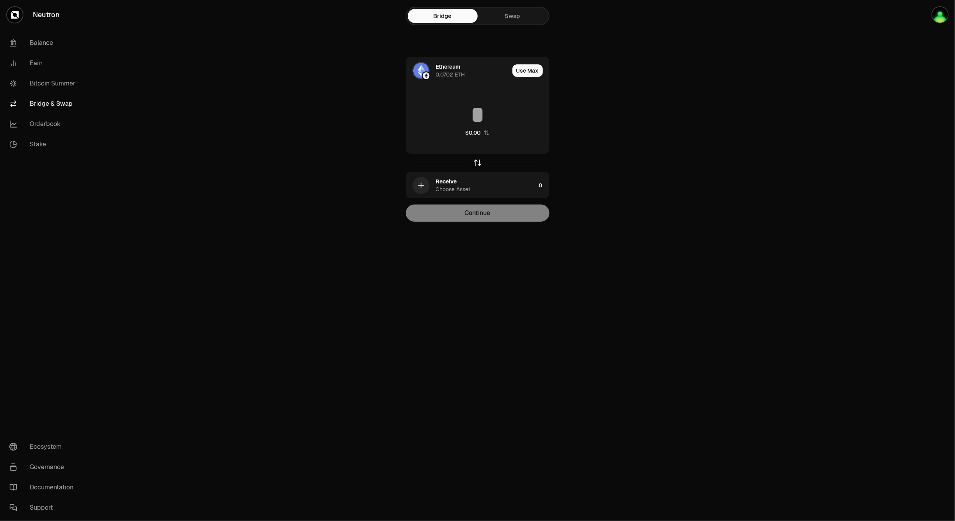
click at [475, 161] on icon "button" at bounding box center [477, 162] width 9 height 9
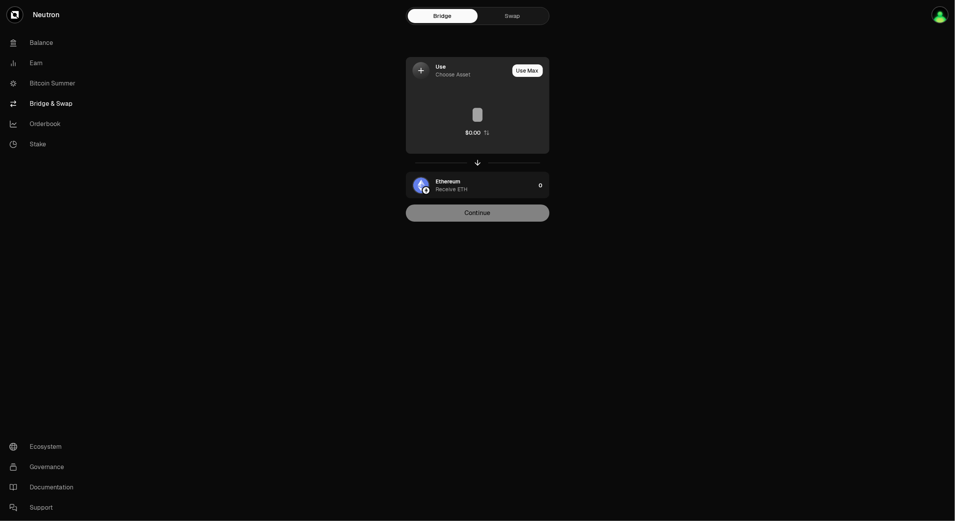
click at [462, 71] on div "Choose Asset" at bounding box center [453, 75] width 35 height 8
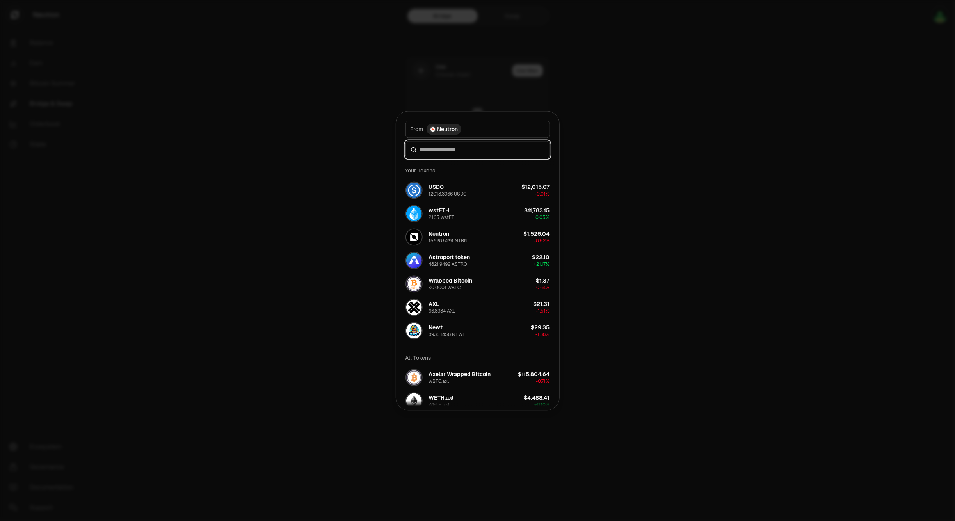
click at [457, 229] on div "From token Select From token. From Neutron Your Tokens USDC 12018.3966 USDC $12…" at bounding box center [477, 260] width 163 height 298
click at [468, 213] on button "wstETH 2.165 wstETH $11,814.57 + 0.31%" at bounding box center [478, 213] width 154 height 23
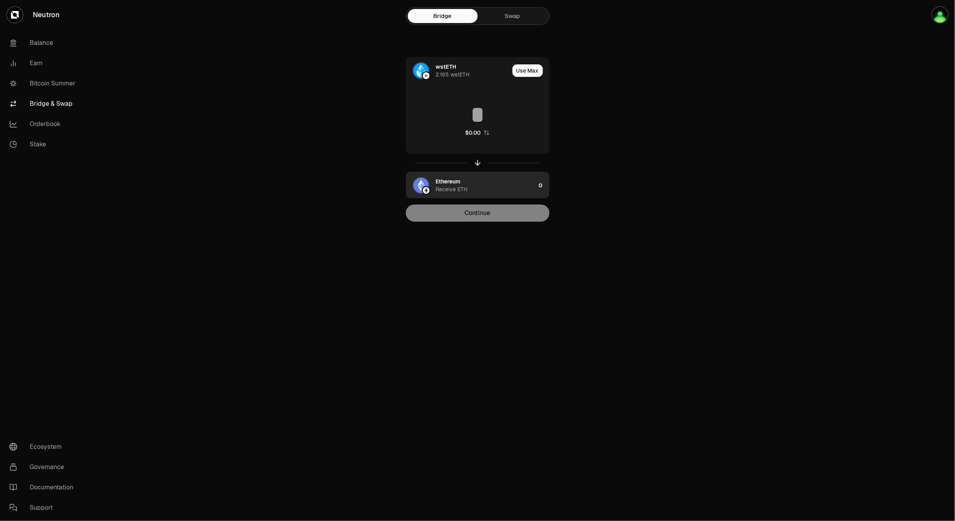
click at [444, 183] on div "Ethereum" at bounding box center [448, 182] width 25 height 8
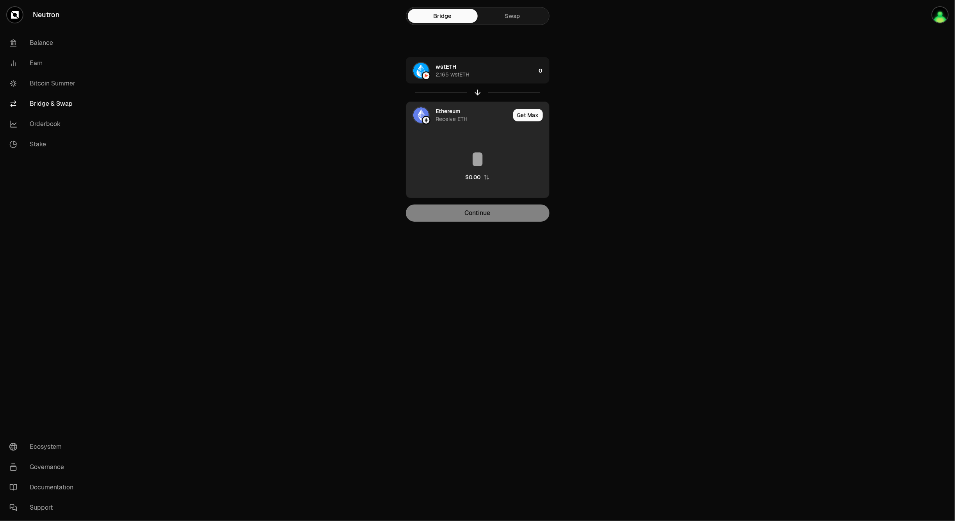
click at [462, 117] on div "Receive ETH" at bounding box center [452, 119] width 32 height 8
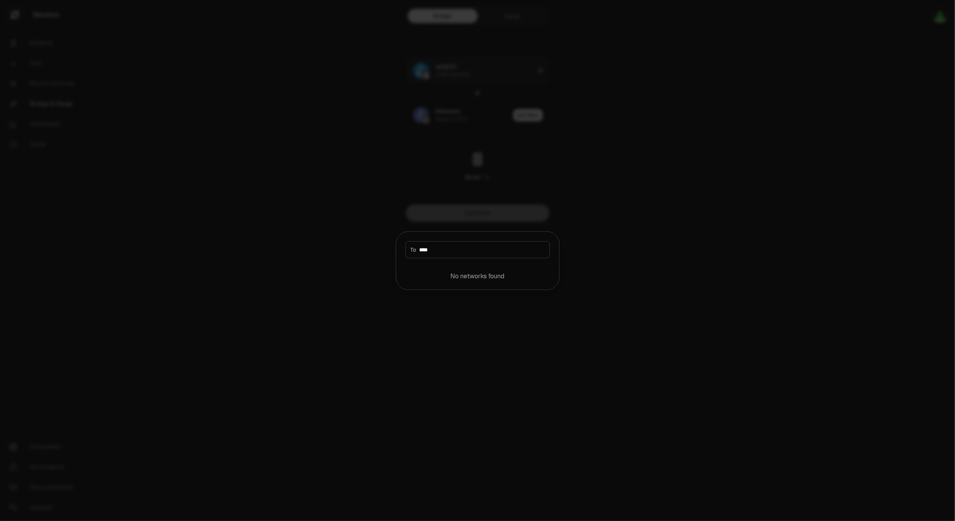
drag, startPoint x: 464, startPoint y: 250, endPoint x: 410, endPoint y: 252, distance: 53.1
click at [410, 252] on div "To ****" at bounding box center [477, 249] width 144 height 17
type input "****"
click at [640, 204] on div at bounding box center [477, 260] width 955 height 521
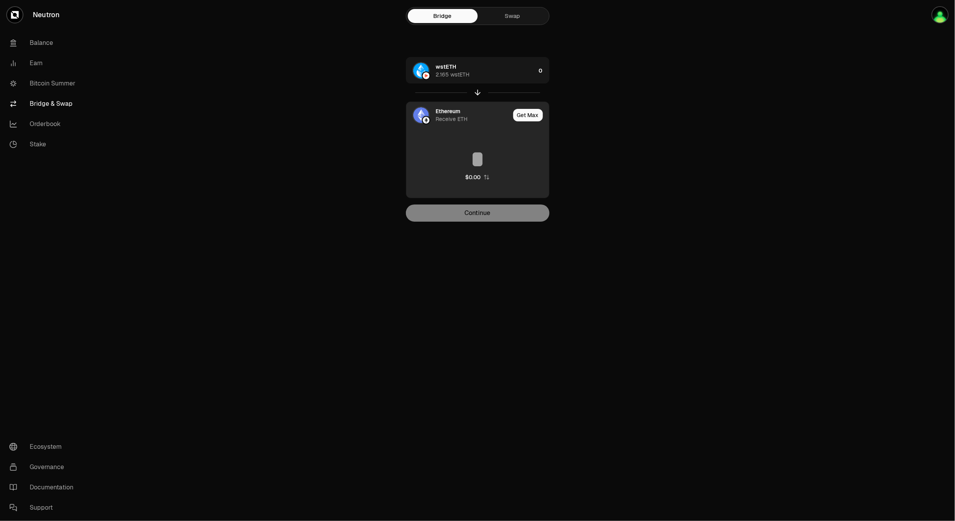
click at [453, 119] on div "Receive ETH" at bounding box center [452, 119] width 32 height 8
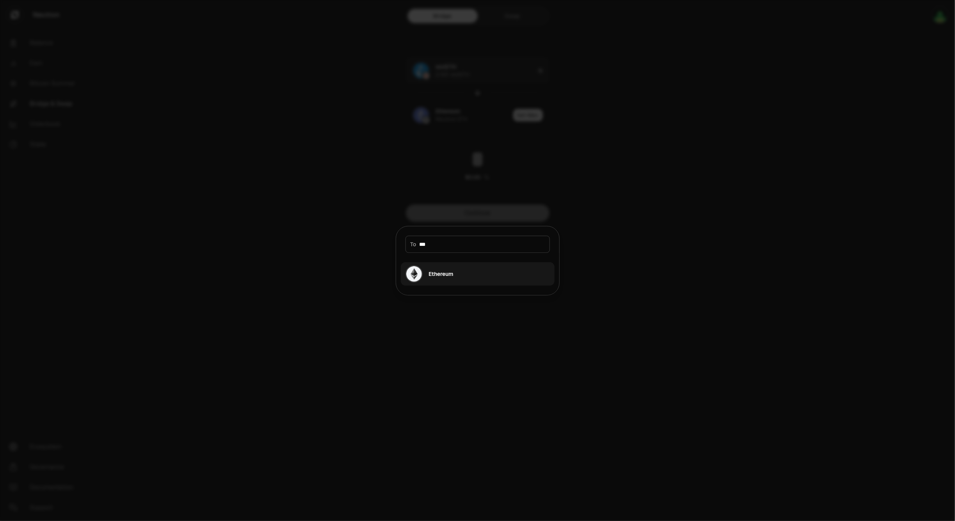
type input "***"
click at [442, 275] on div "Ethereum" at bounding box center [441, 274] width 25 height 8
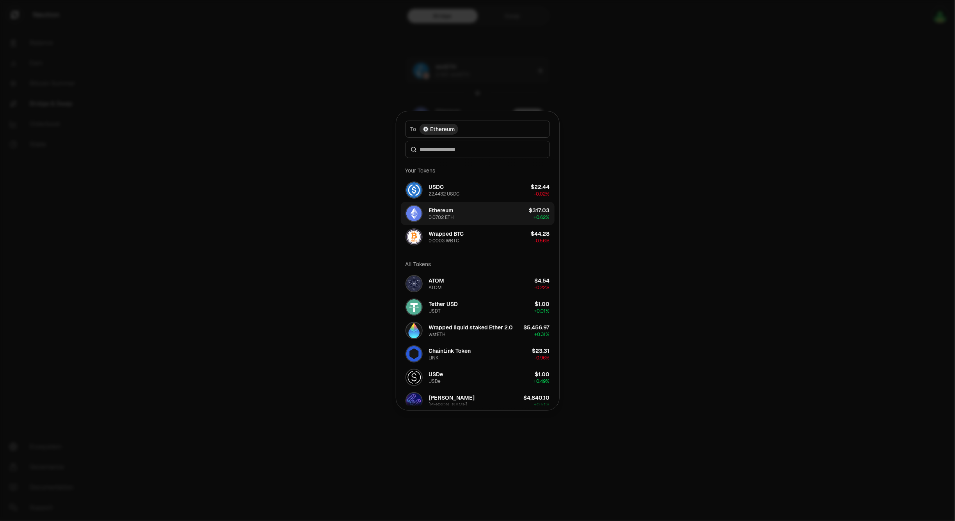
click at [441, 258] on div "All Tokens" at bounding box center [478, 264] width 154 height 16
click at [451, 242] on div "0.0003 WBTC" at bounding box center [444, 241] width 30 height 6
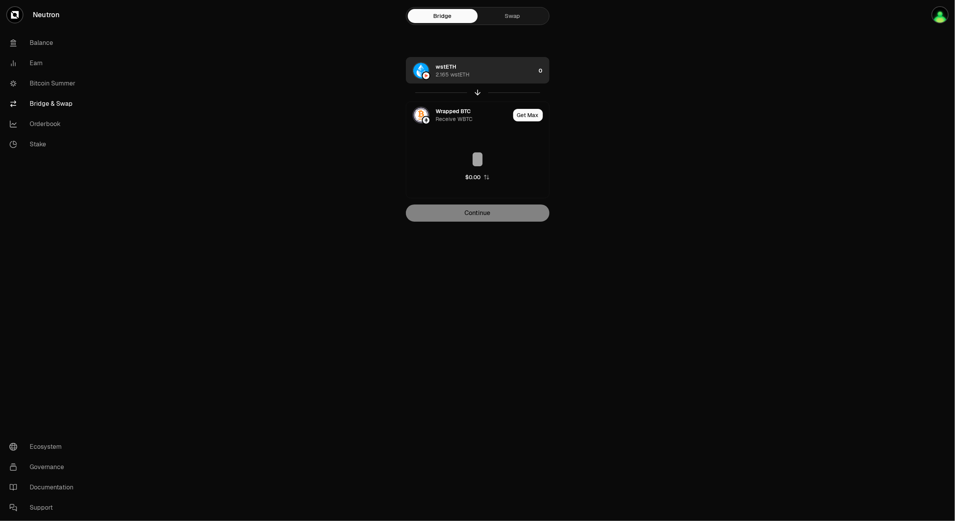
click at [512, 80] on div "wstETH 2.165 wstETH" at bounding box center [471, 70] width 130 height 27
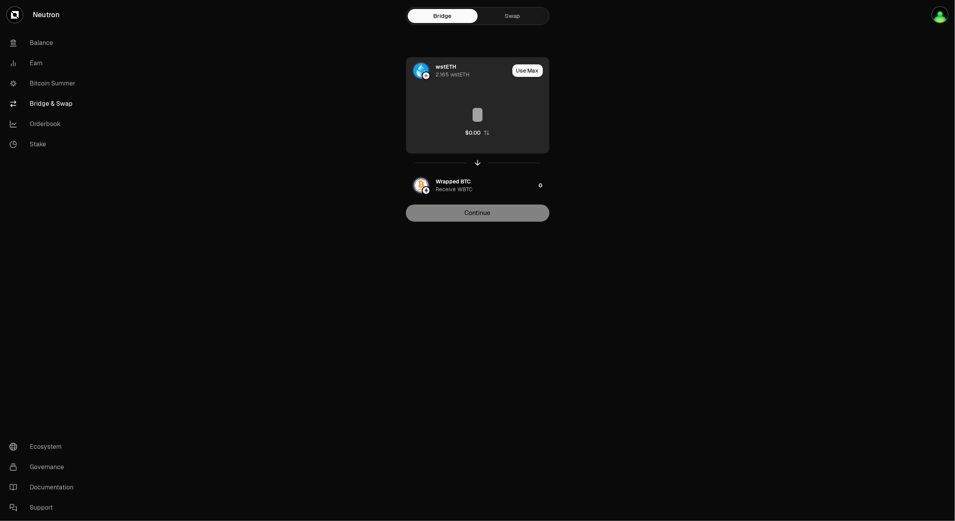
click at [479, 134] on div "$0.00" at bounding box center [472, 133] width 15 height 8
click at [523, 65] on button "Use Max" at bounding box center [527, 70] width 30 height 12
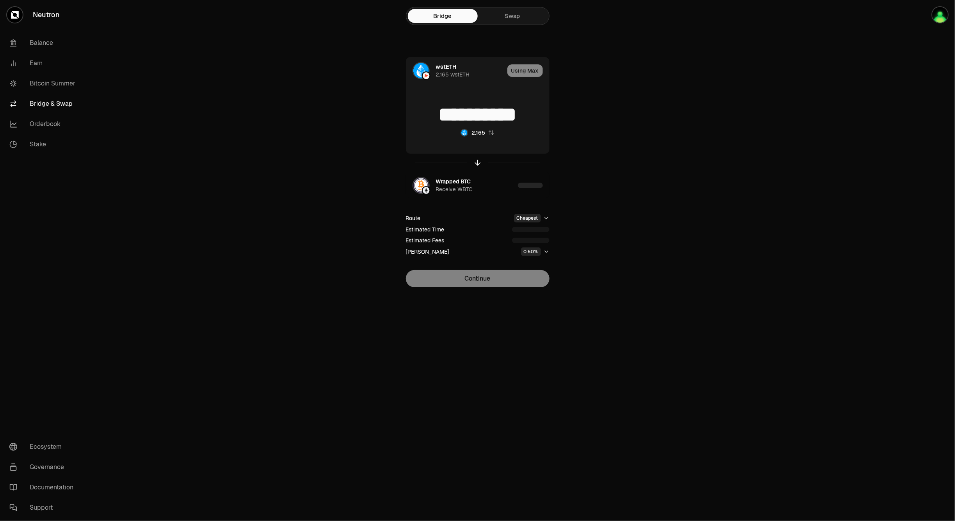
click at [471, 131] on div "2.165" at bounding box center [478, 133] width 14 height 8
click at [480, 133] on div "$11.81K" at bounding box center [473, 133] width 18 height 8
type input "**********"
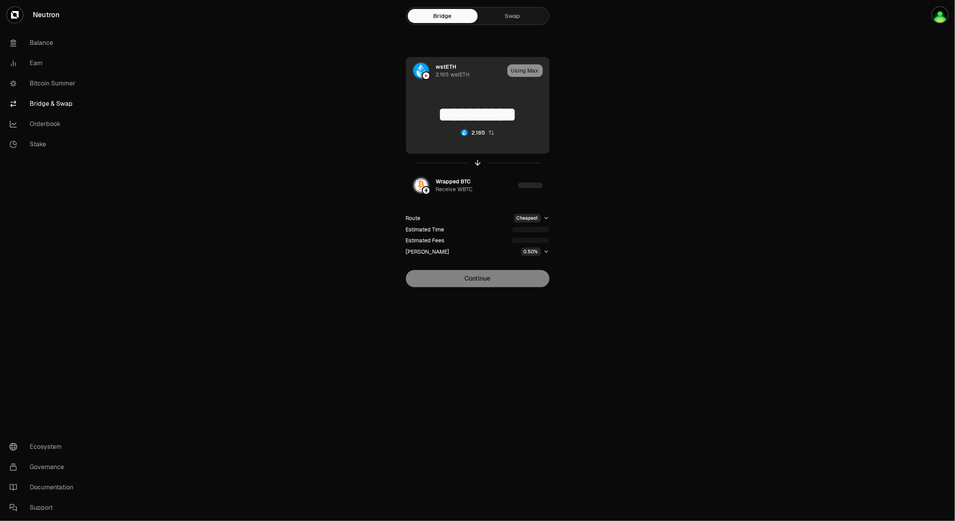
click at [531, 67] on div "Using Max" at bounding box center [528, 70] width 42 height 27
click at [524, 74] on div "Using Max" at bounding box center [528, 70] width 42 height 27
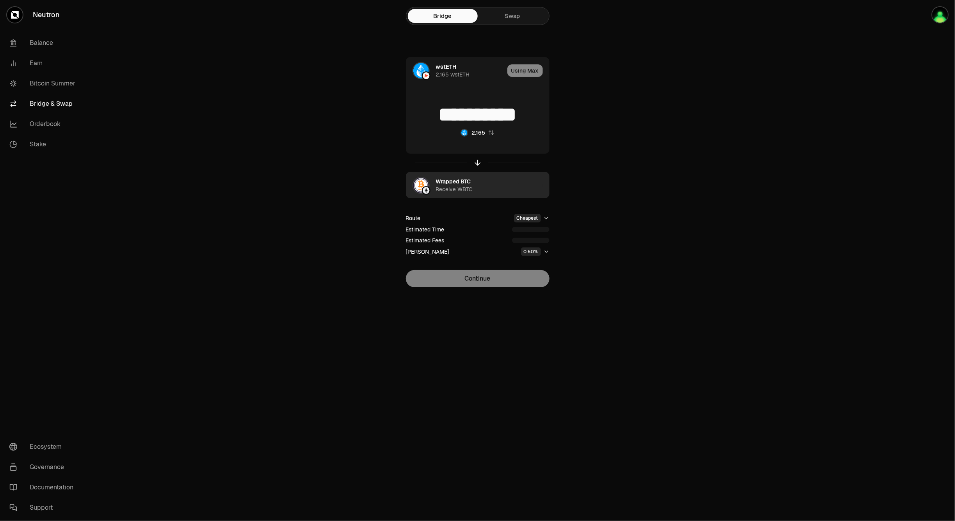
click at [481, 182] on div "Wrapped BTC Receive WBTC" at bounding box center [475, 186] width 79 height 16
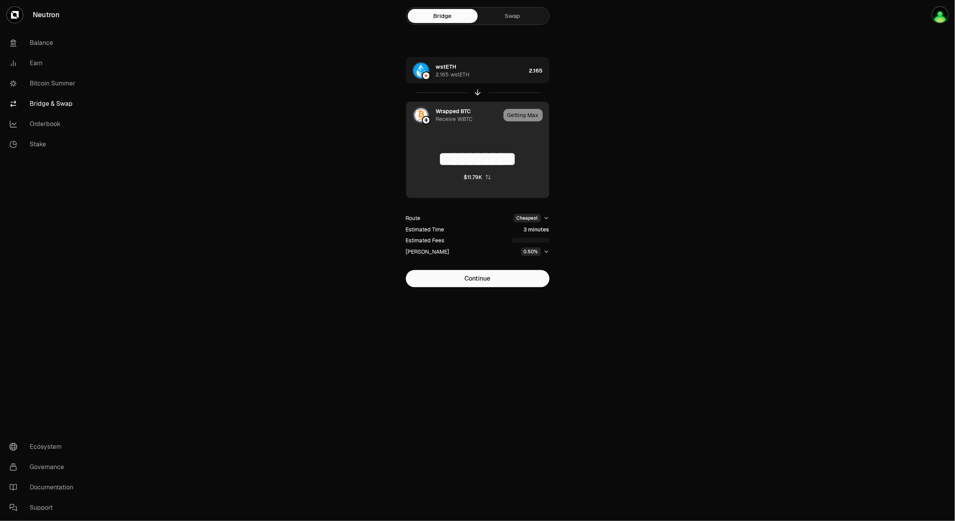
type input "**********"
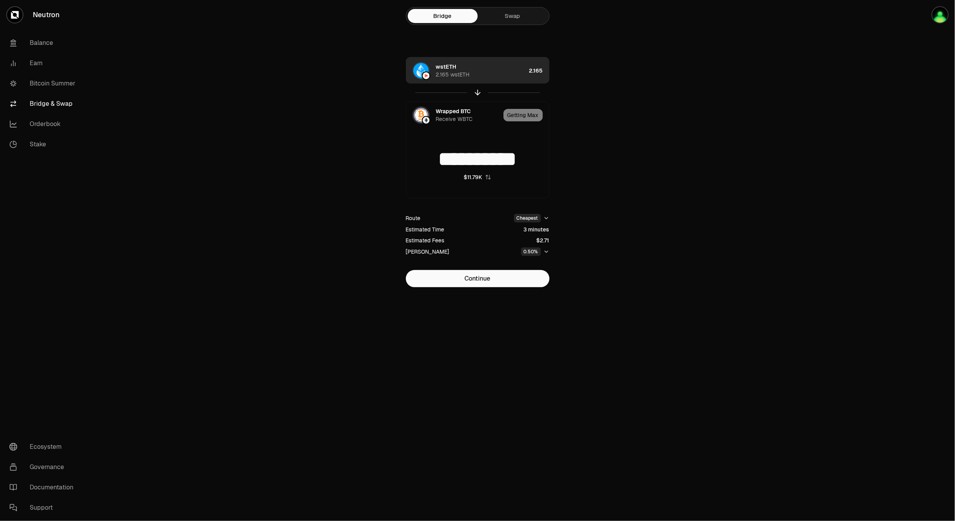
click at [500, 71] on div "wstETH 2.165 wstETH" at bounding box center [481, 71] width 90 height 16
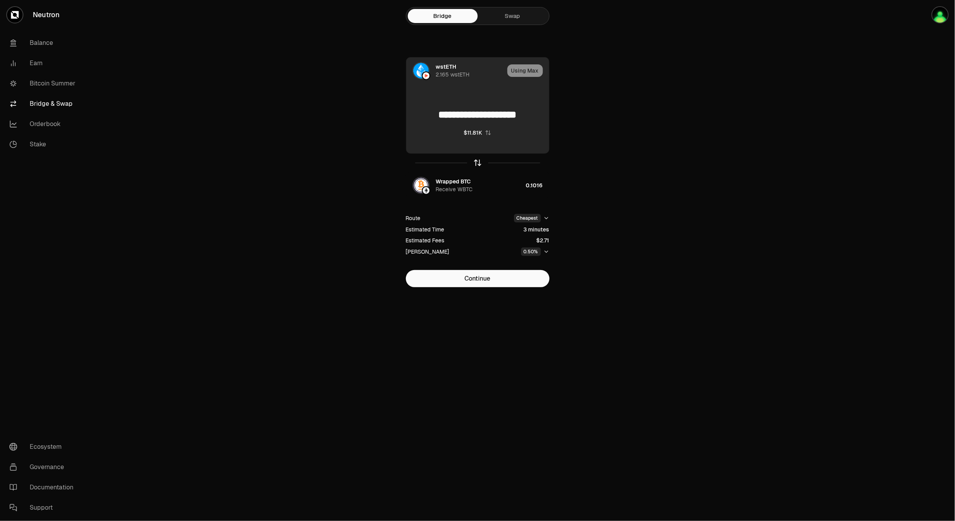
click at [480, 159] on icon "button" at bounding box center [477, 162] width 9 height 9
type input "**********"
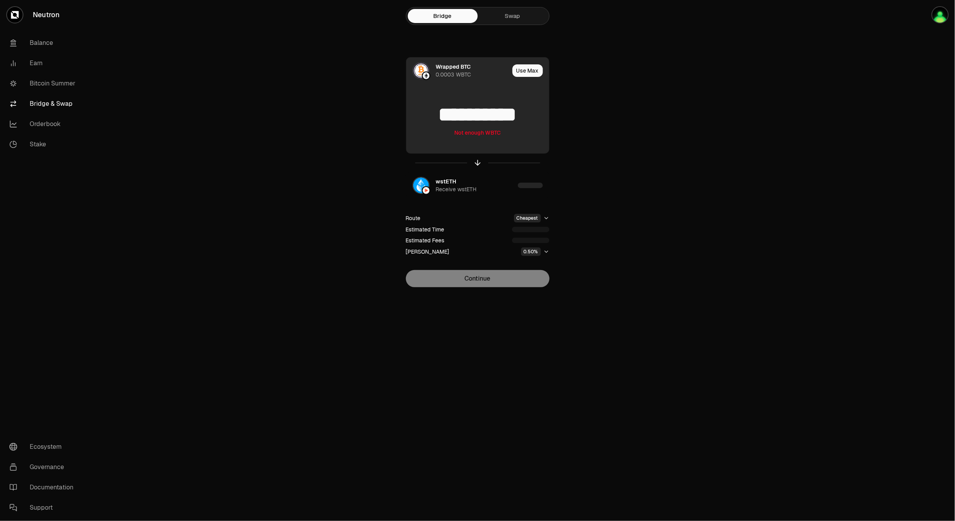
click at [480, 167] on div at bounding box center [478, 163] width 144 height 18
click at [480, 165] on icon "button" at bounding box center [477, 162] width 9 height 9
click at [518, 67] on button "Use Max" at bounding box center [527, 70] width 30 height 12
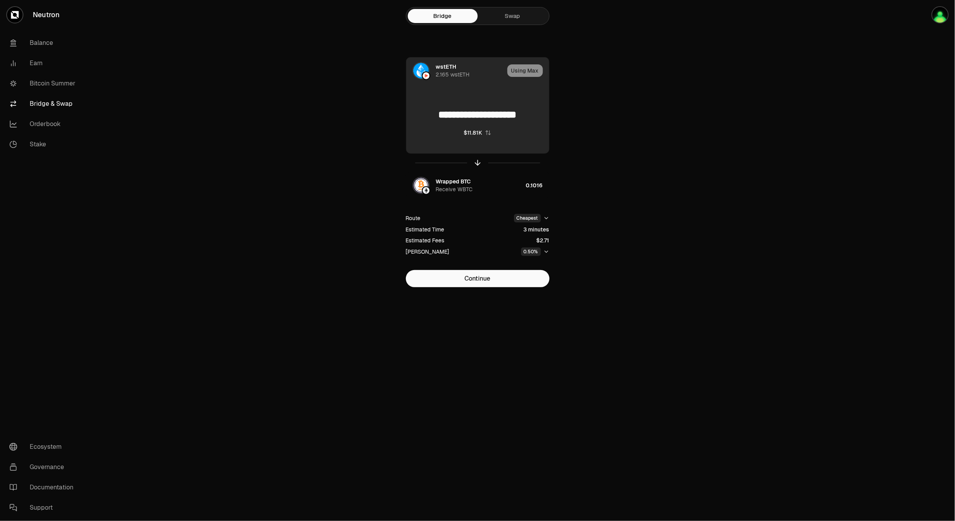
click at [485, 133] on icon "button" at bounding box center [488, 133] width 6 height 6
type input "**********"
click at [467, 181] on div "Wrapped BTC" at bounding box center [453, 182] width 35 height 8
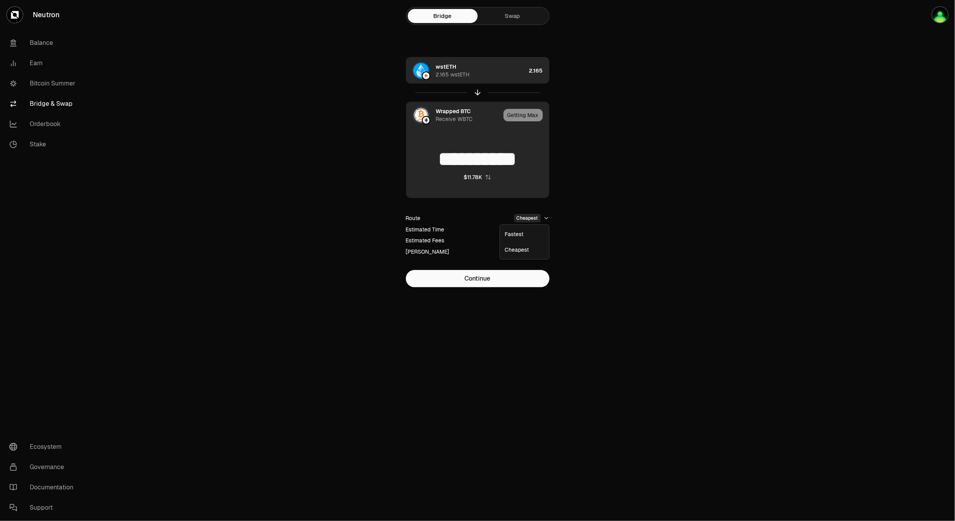
click at [529, 218] on html "**********" at bounding box center [477, 260] width 955 height 521
click at [602, 228] on html "**********" at bounding box center [477, 260] width 955 height 521
click at [529, 218] on html "**********" at bounding box center [477, 260] width 955 height 521
click at [533, 236] on div "Fastest" at bounding box center [524, 234] width 46 height 16
click at [520, 220] on html "**********" at bounding box center [477, 260] width 955 height 521
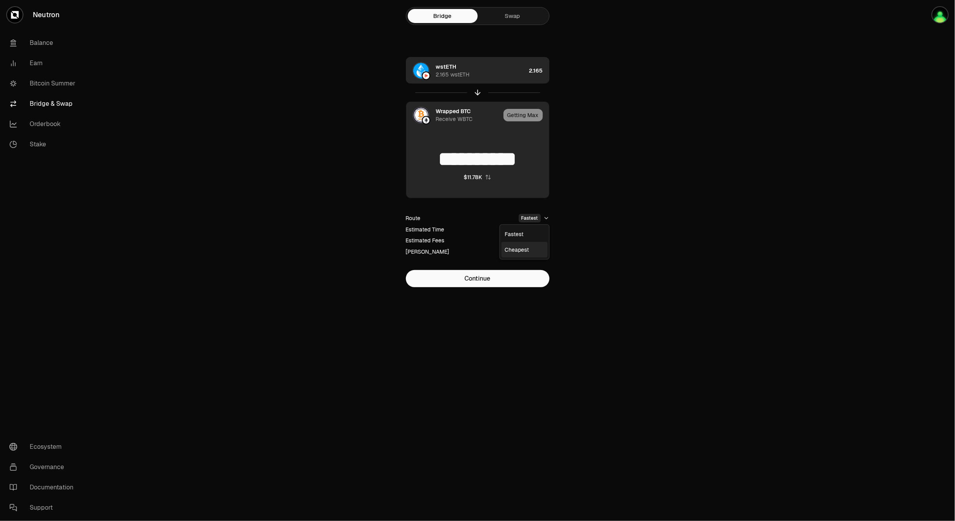
click at [517, 249] on div "Cheapest" at bounding box center [524, 250] width 46 height 16
type input "**********"
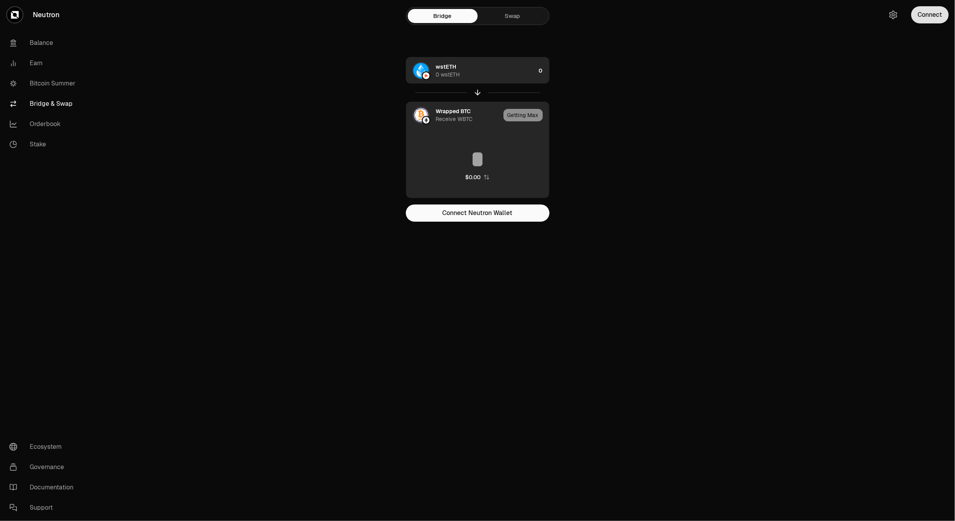
click at [925, 18] on button "Connect" at bounding box center [929, 14] width 37 height 17
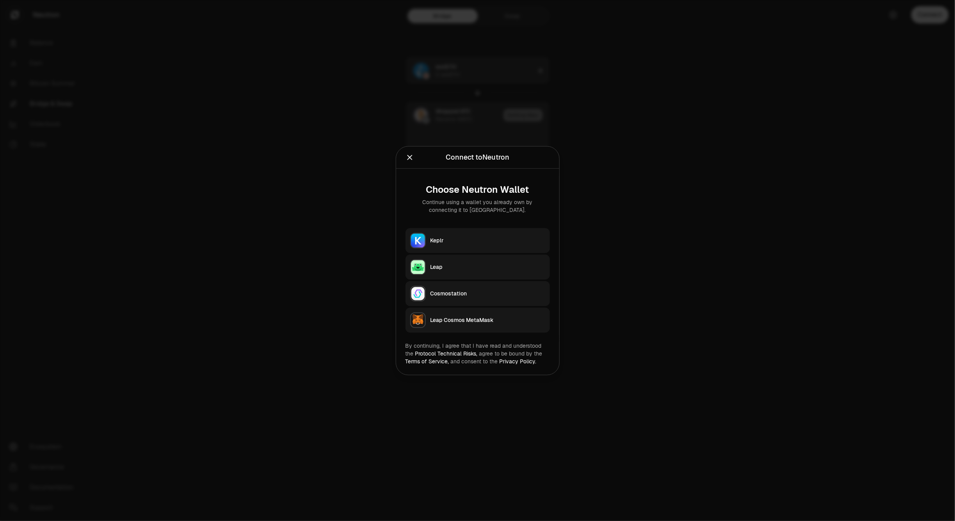
click at [457, 239] on div "Keplr" at bounding box center [487, 240] width 115 height 8
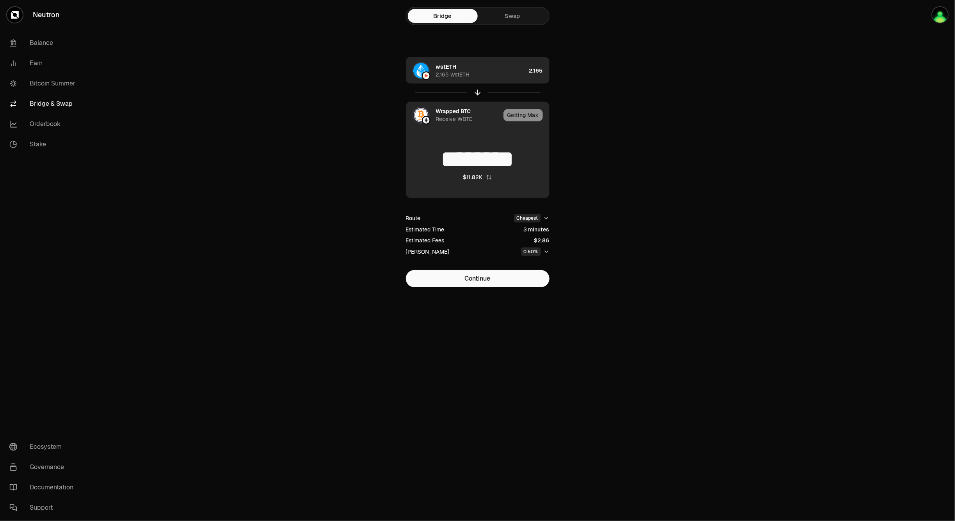
type input "**********"
click at [696, 231] on main "**********" at bounding box center [520, 159] width 867 height 318
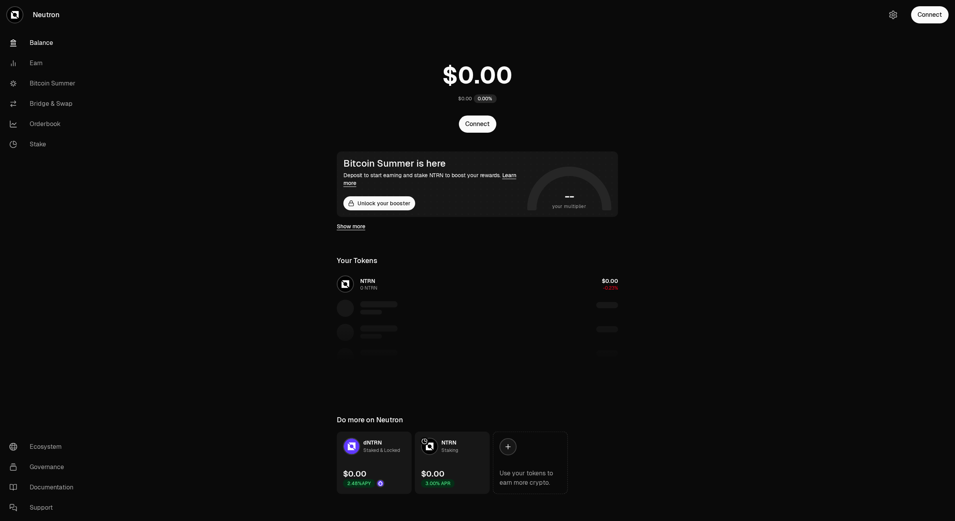
click at [735, 328] on main "$0.00 0.00% Connect Bitcoin Summer is here Deposit to start earning and stake N…" at bounding box center [520, 262] width 867 height 525
click at [933, 19] on button "Connect" at bounding box center [929, 14] width 37 height 17
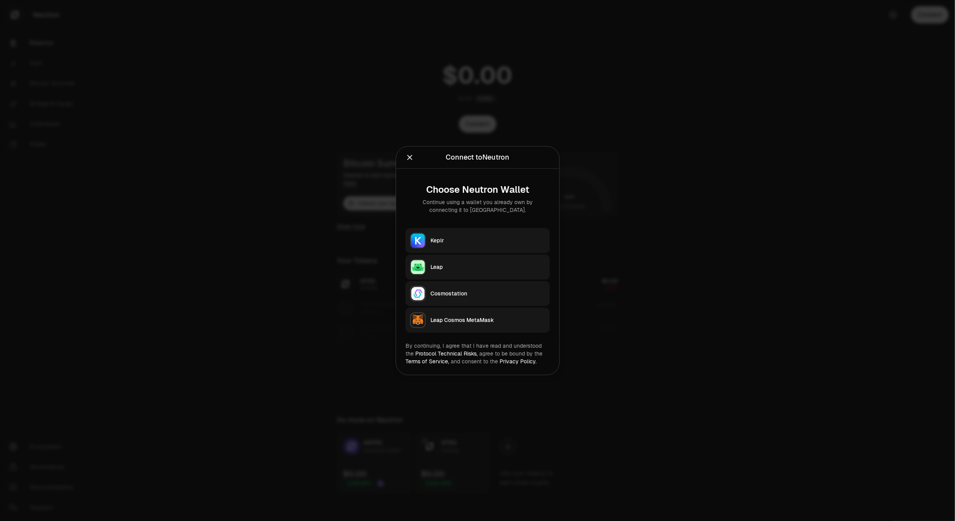
click at [458, 245] on button "Keplr" at bounding box center [477, 240] width 144 height 25
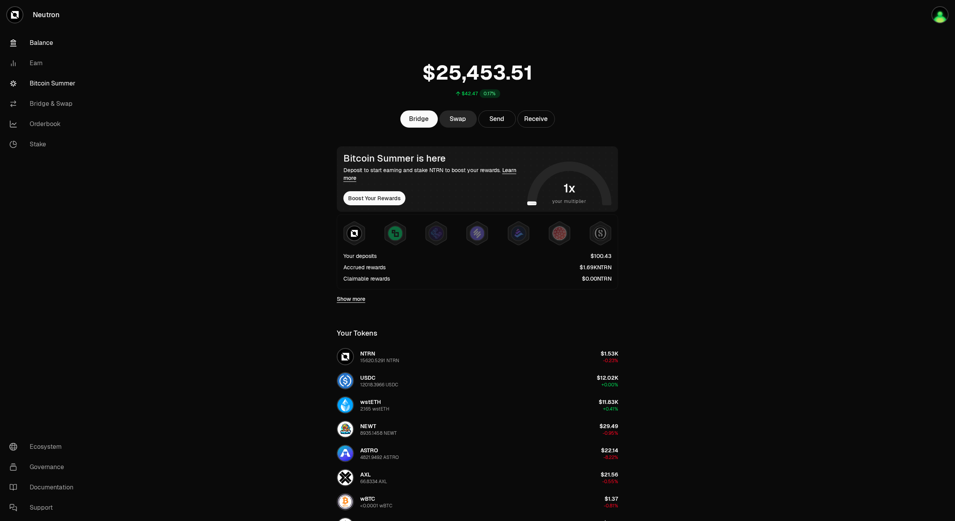
click at [53, 85] on link "Bitcoin Summer" at bounding box center [43, 83] width 81 height 20
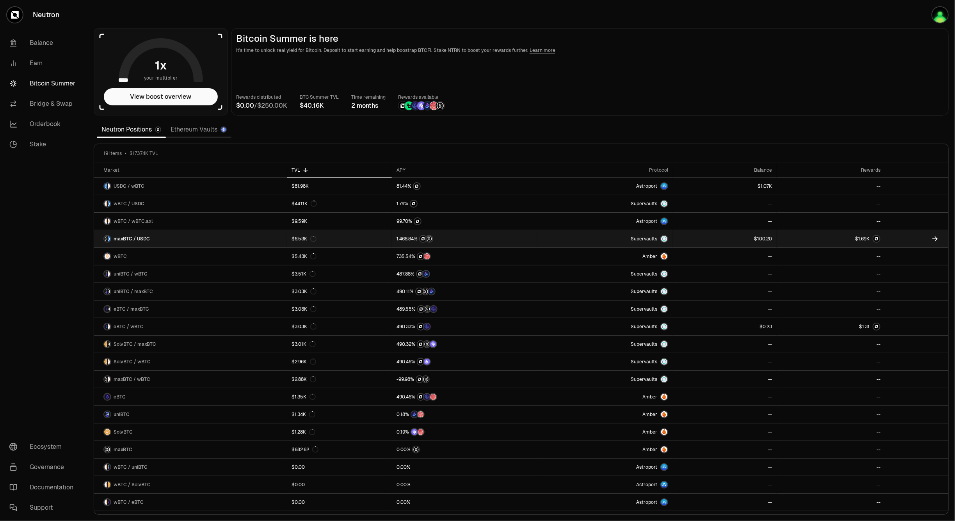
click at [861, 241] on span "6" at bounding box center [862, 239] width 3 height 6
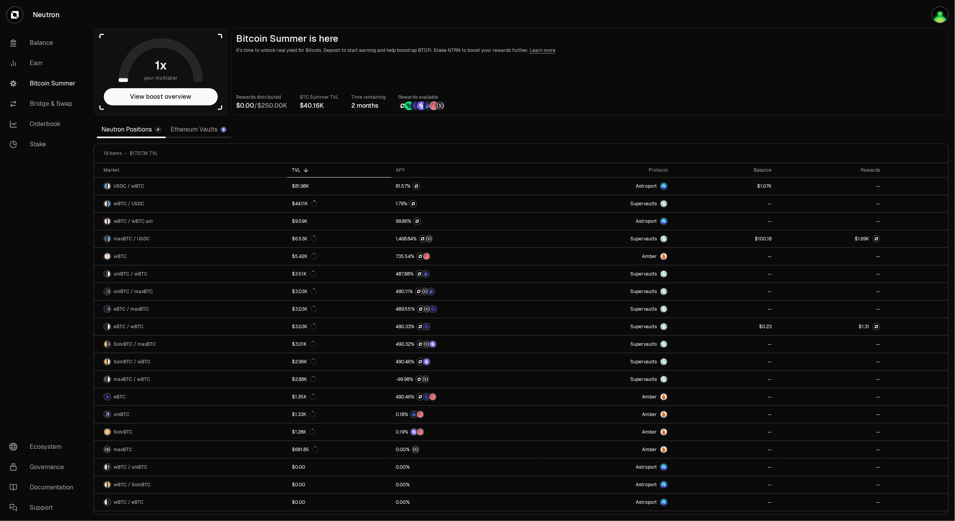
click at [194, 131] on link "Ethereum Vaults" at bounding box center [199, 130] width 66 height 16
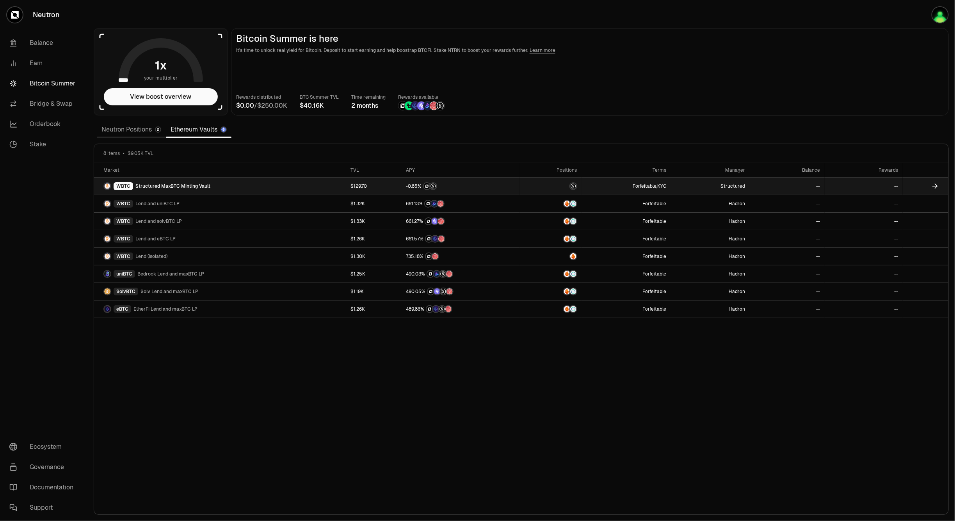
click at [200, 185] on span "Structured MaxBTC Minting Vault" at bounding box center [172, 186] width 75 height 6
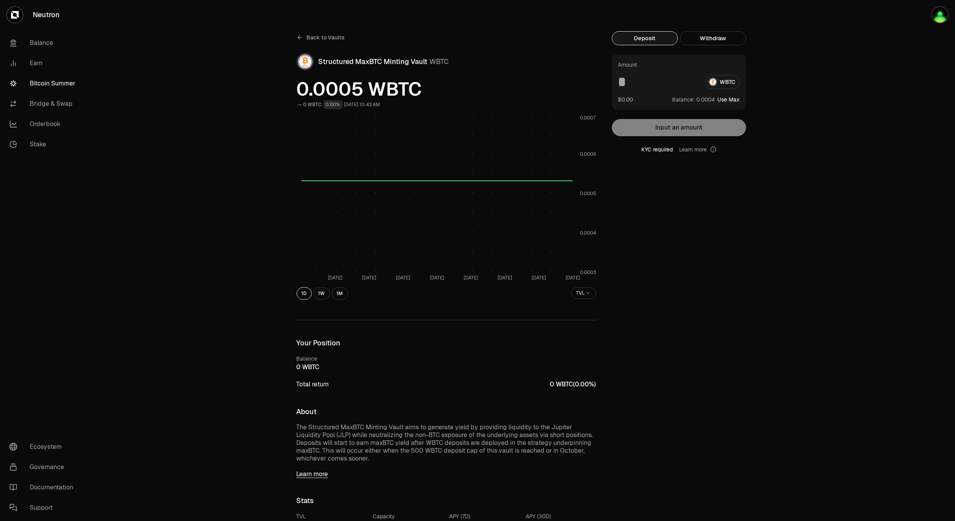
click at [726, 102] on button "Use Max" at bounding box center [729, 100] width 22 height 8
type input "**********"
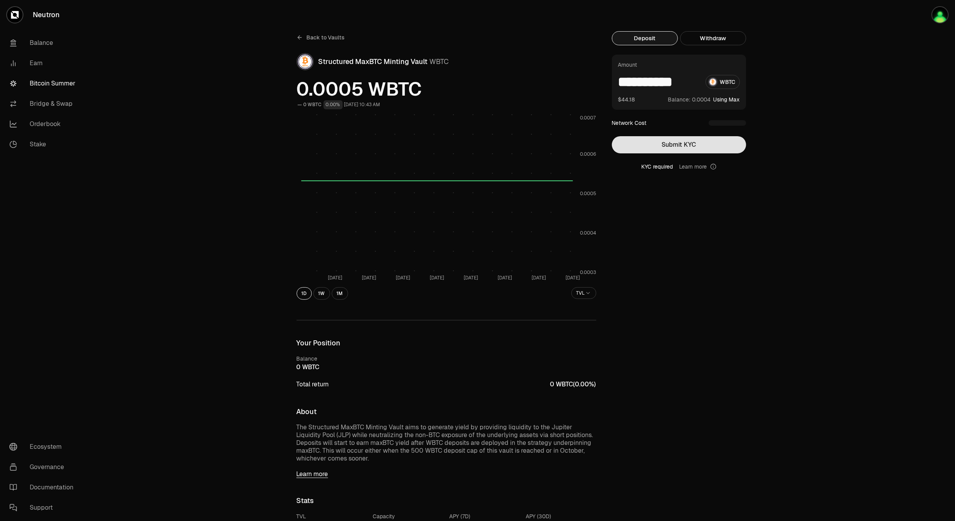
click at [700, 143] on button "Submit KYC" at bounding box center [679, 144] width 134 height 17
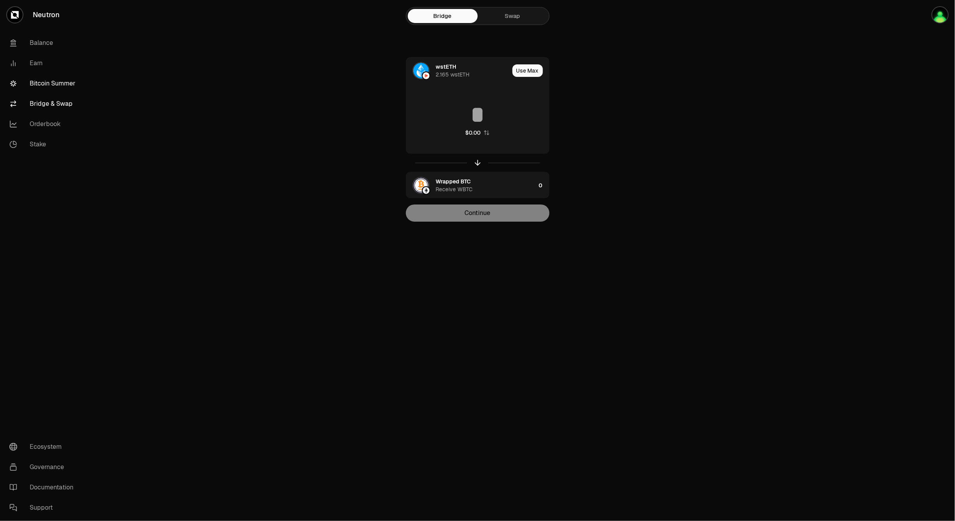
click at [55, 83] on link "Bitcoin Summer" at bounding box center [43, 83] width 81 height 20
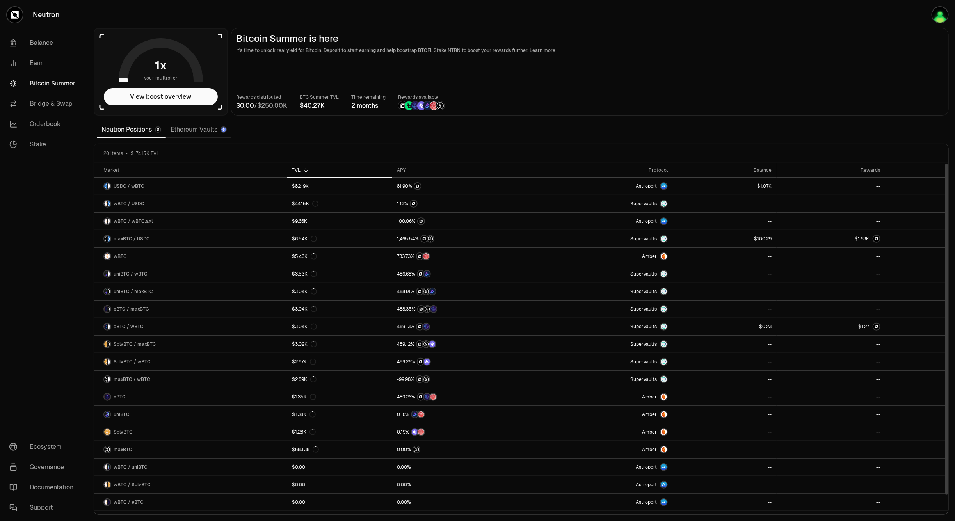
click at [192, 131] on link "Ethereum Vaults" at bounding box center [199, 130] width 66 height 16
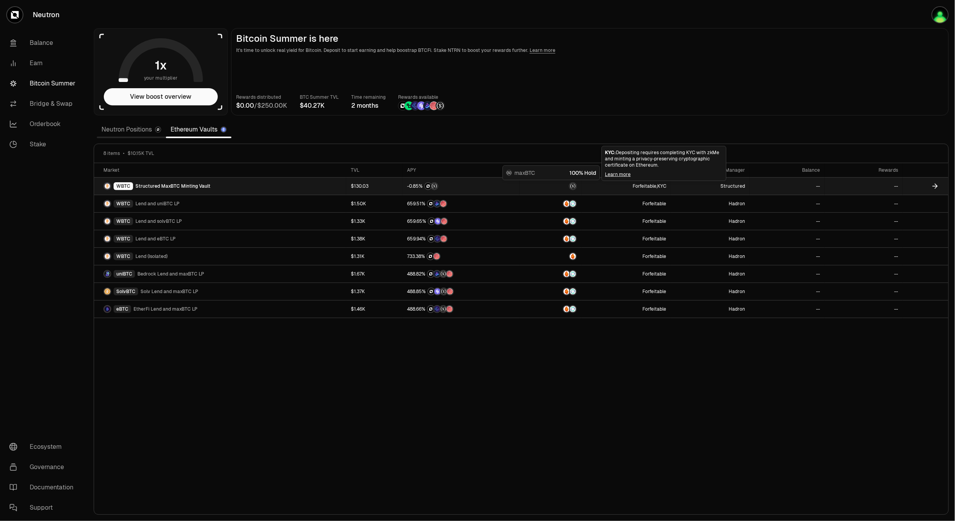
click at [822, 182] on link "--" at bounding box center [786, 186] width 75 height 17
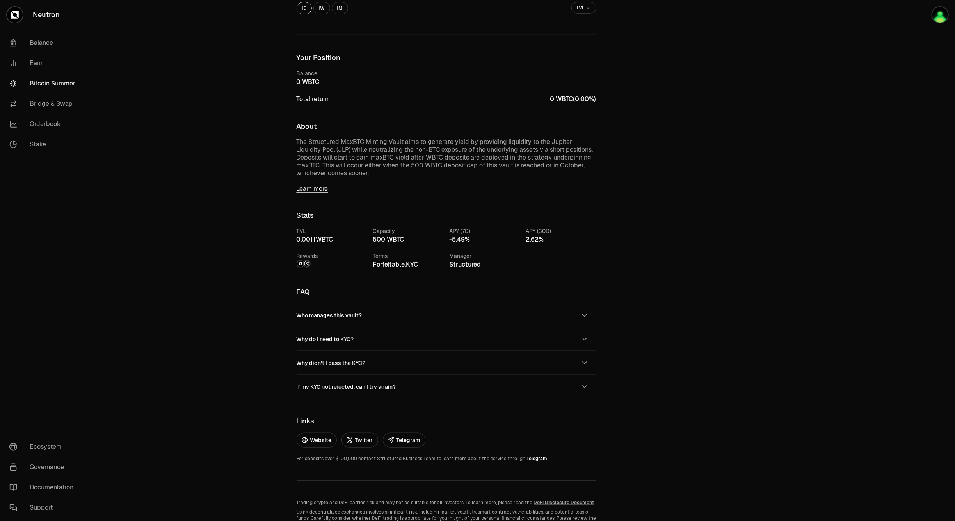
scroll to position [324, 0]
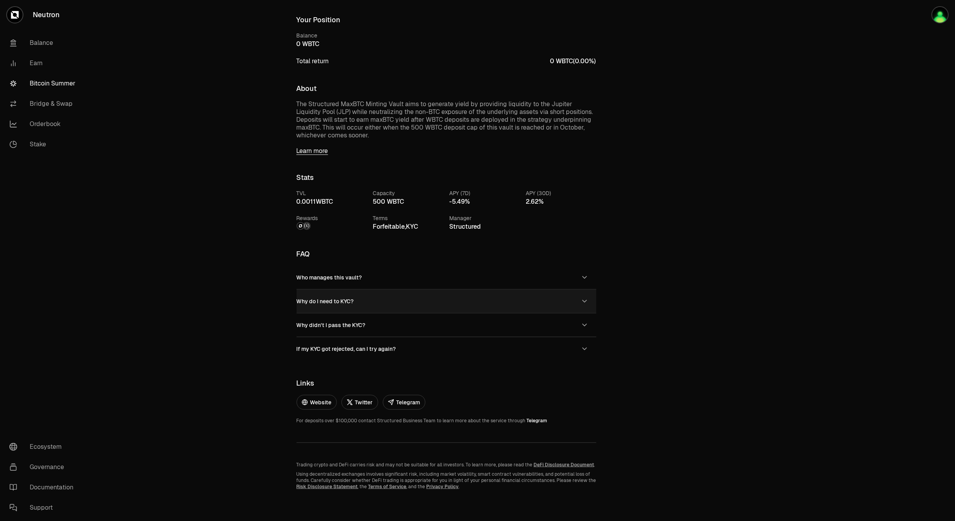
click at [373, 299] on button "Why do I need to KYC?" at bounding box center [447, 300] width 300 height 23
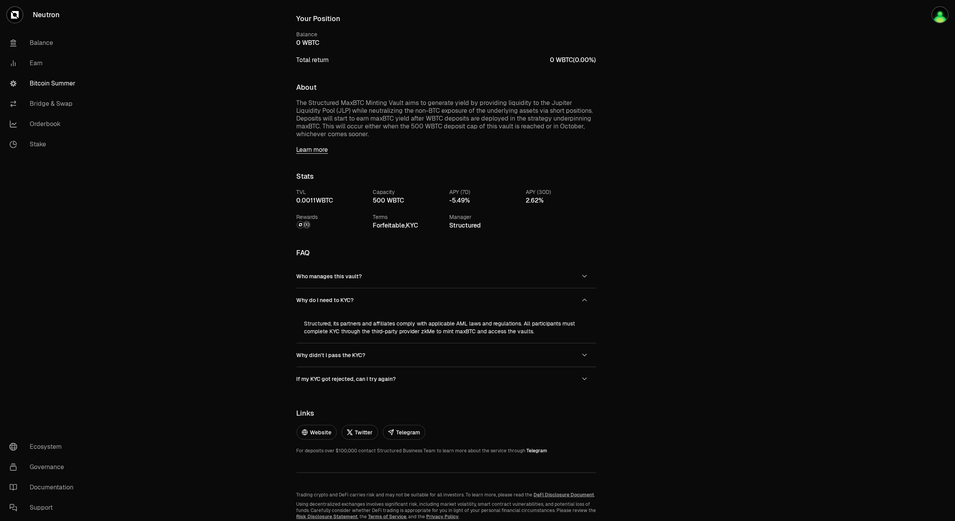
drag, startPoint x: 373, startPoint y: 299, endPoint x: 379, endPoint y: 338, distance: 39.9
click at [378, 337] on div "Why do I need to KYC? Structured, its partners and affiliates comply with appli…" at bounding box center [447, 315] width 300 height 55
click at [44, 77] on link "Bitcoin Summer" at bounding box center [43, 83] width 81 height 20
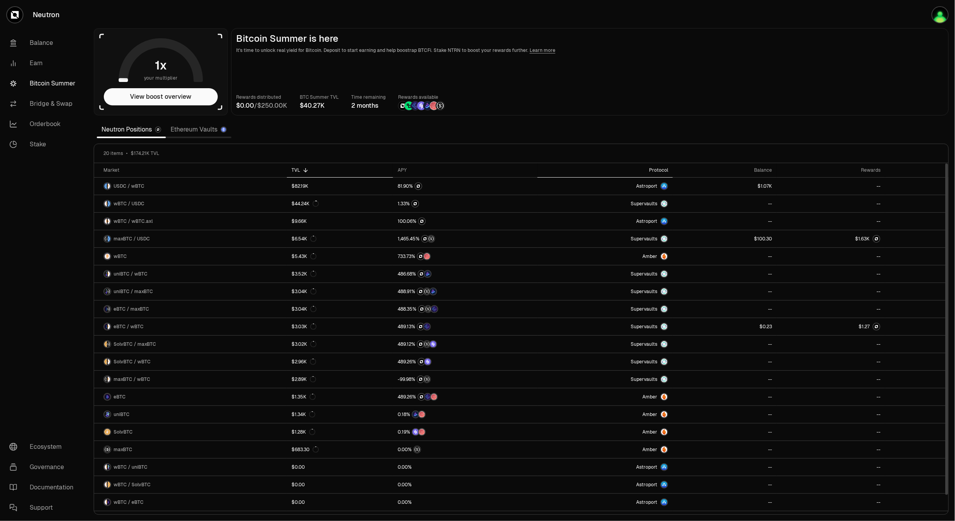
click at [658, 170] on div "Protocol" at bounding box center [605, 170] width 126 height 6
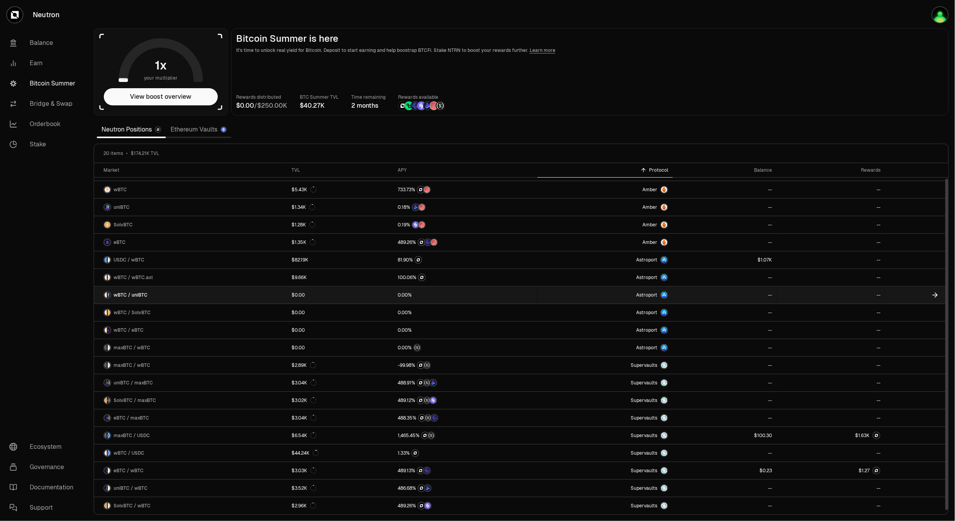
scroll to position [16, 0]
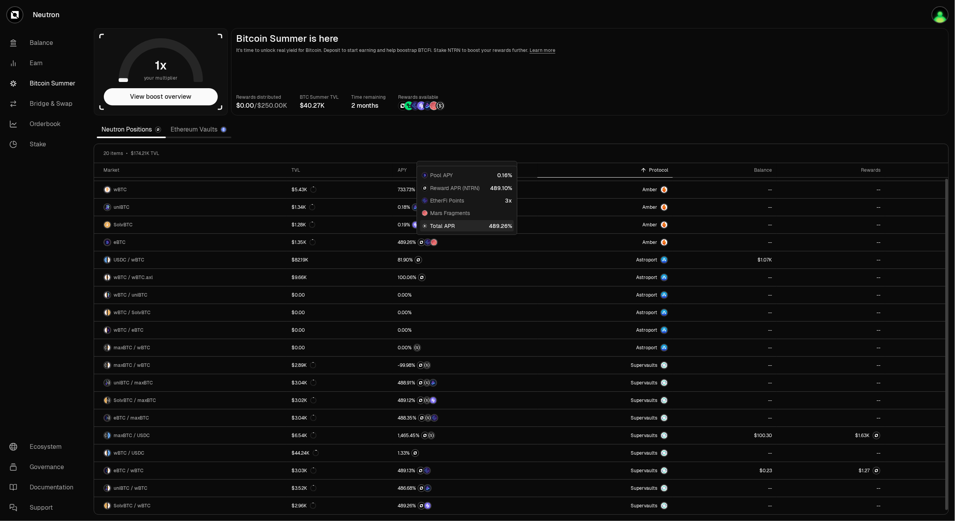
click at [756, 49] on p "It's time to unlock real yield for Bitcoin. Deposit to start earning and help b…" at bounding box center [589, 50] width 707 height 8
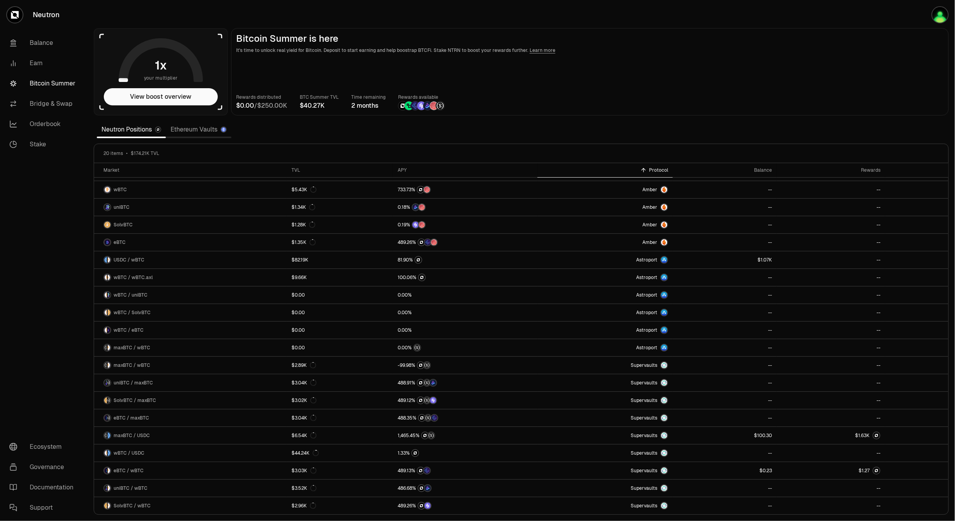
click at [198, 127] on link "Ethereum Vaults" at bounding box center [199, 130] width 66 height 16
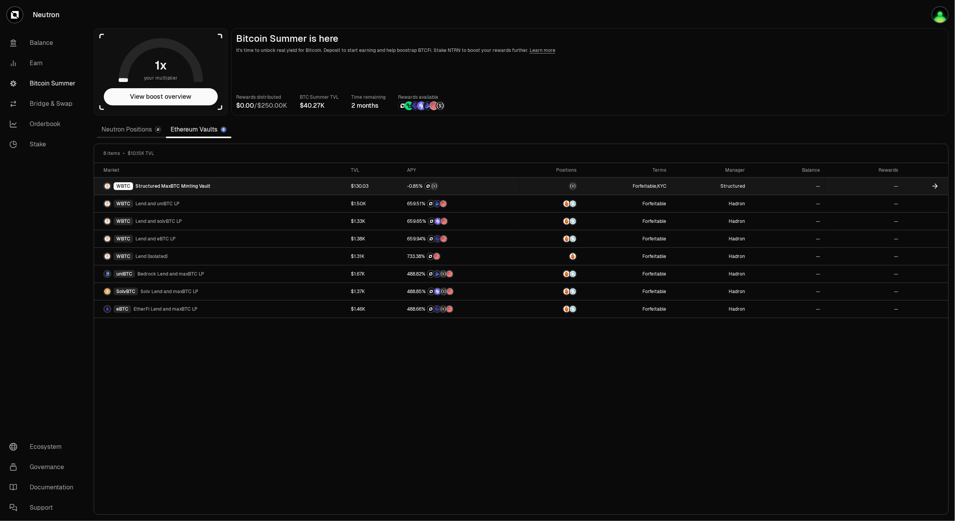
click at [272, 182] on link "WBTC Structured MaxBTC Minting Vault" at bounding box center [220, 186] width 252 height 17
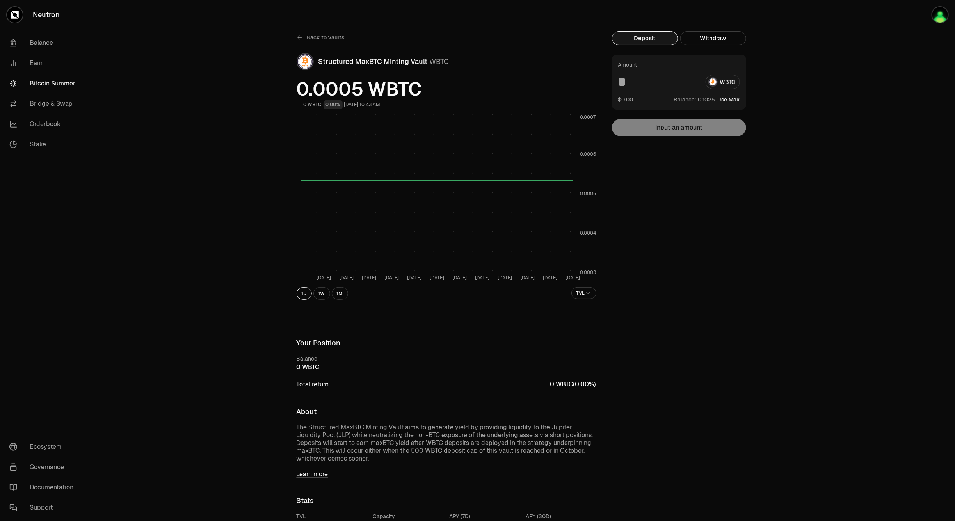
click at [723, 101] on button "Use Max" at bounding box center [729, 100] width 22 height 8
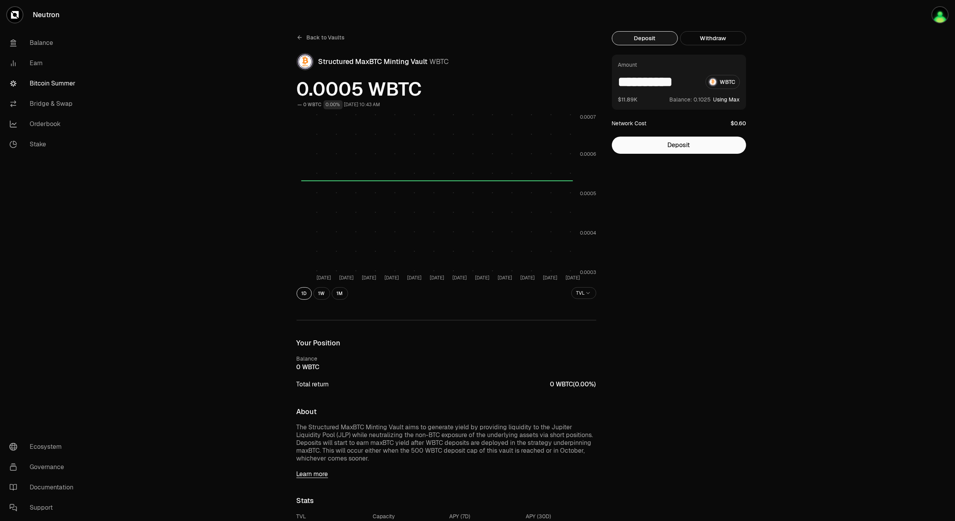
drag, startPoint x: 697, startPoint y: 79, endPoint x: 563, endPoint y: 79, distance: 133.8
click at [563, 79] on div "Back to Vaults Structured MaxBTC Minting Vault WBTC 0.0005 WBTC 0 WBTC 0.00% Se…" at bounding box center [521, 421] width 468 height 781
type input "******"
click at [655, 153] on button "Deposit" at bounding box center [679, 145] width 134 height 17
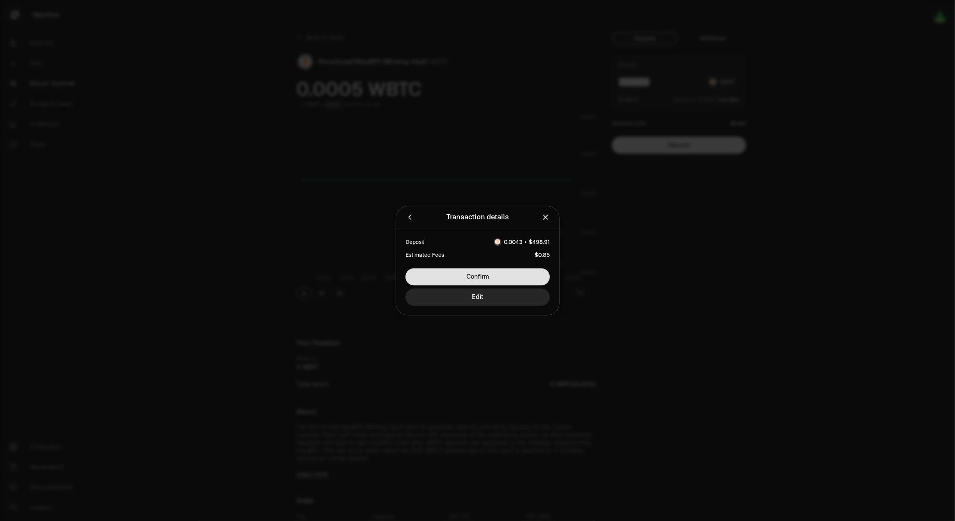
click at [481, 276] on button "Confirm" at bounding box center [477, 276] width 144 height 17
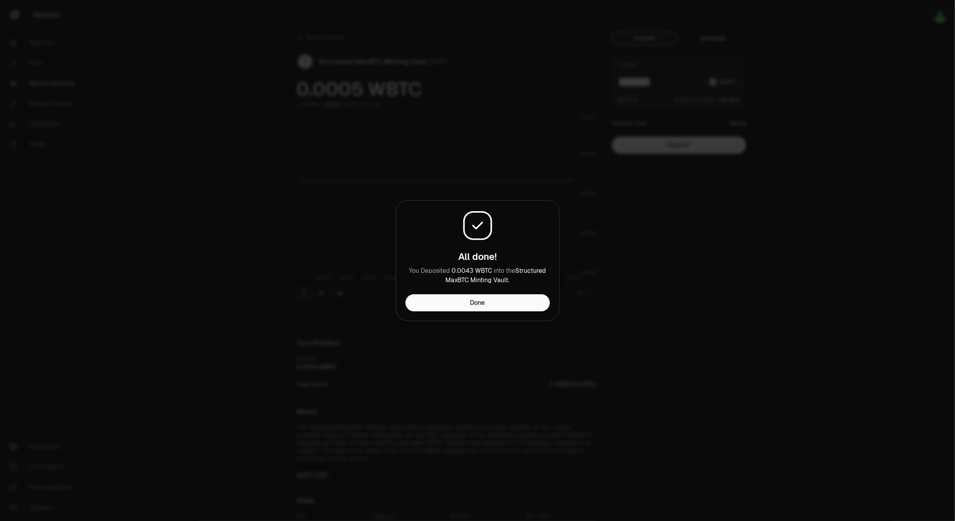
click at [715, 278] on div at bounding box center [477, 260] width 955 height 521
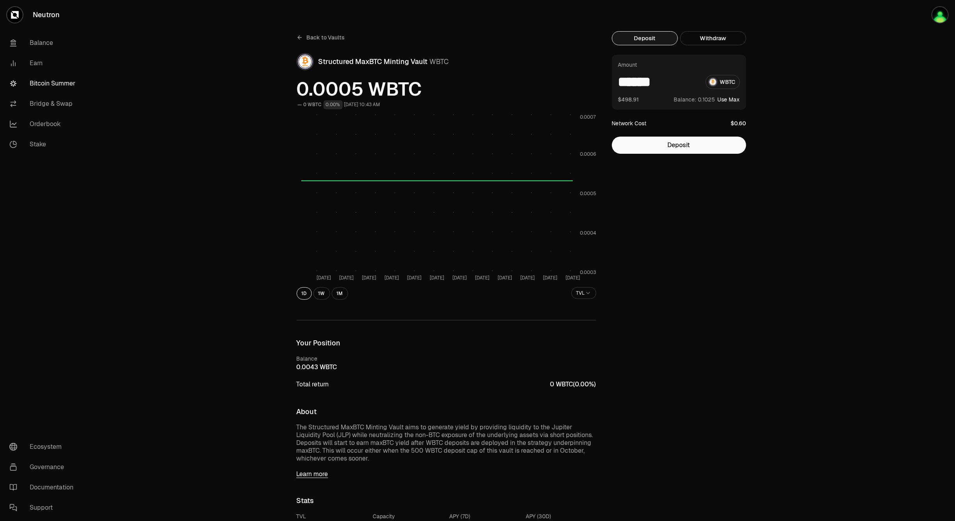
click at [57, 85] on link "Bitcoin Summer" at bounding box center [43, 83] width 81 height 20
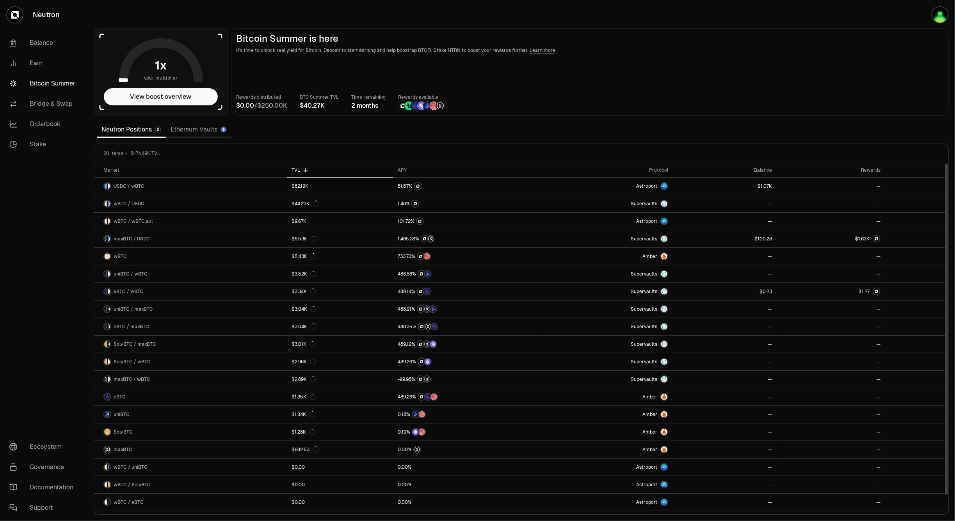
drag, startPoint x: 593, startPoint y: 62, endPoint x: 566, endPoint y: 62, distance: 27.3
click at [593, 62] on main "Bitcoin Summer is here It's time to unlock real yield for Bitcoin. Deposit to s…" at bounding box center [590, 71] width 718 height 87
click at [219, 128] on link "Ethereum Vaults" at bounding box center [199, 130] width 66 height 16
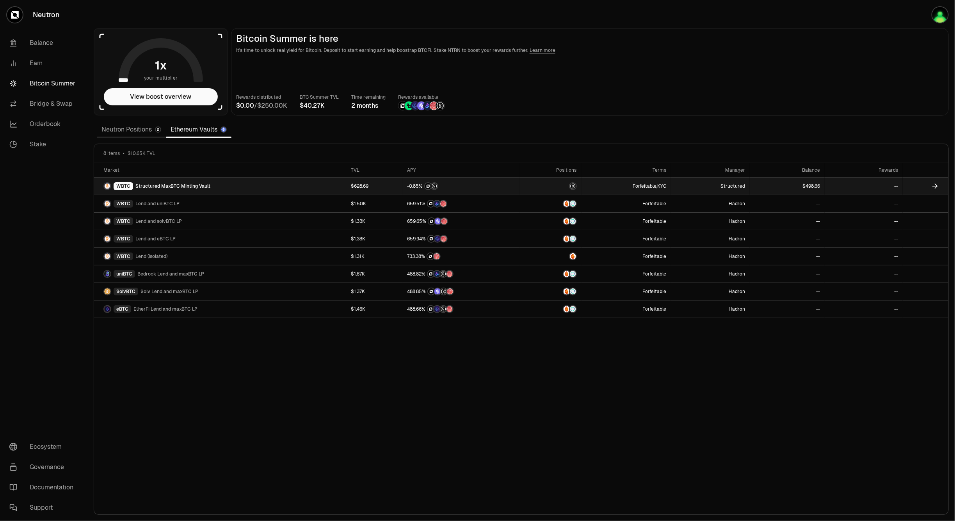
click at [765, 188] on div at bounding box center [787, 186] width 66 height 7
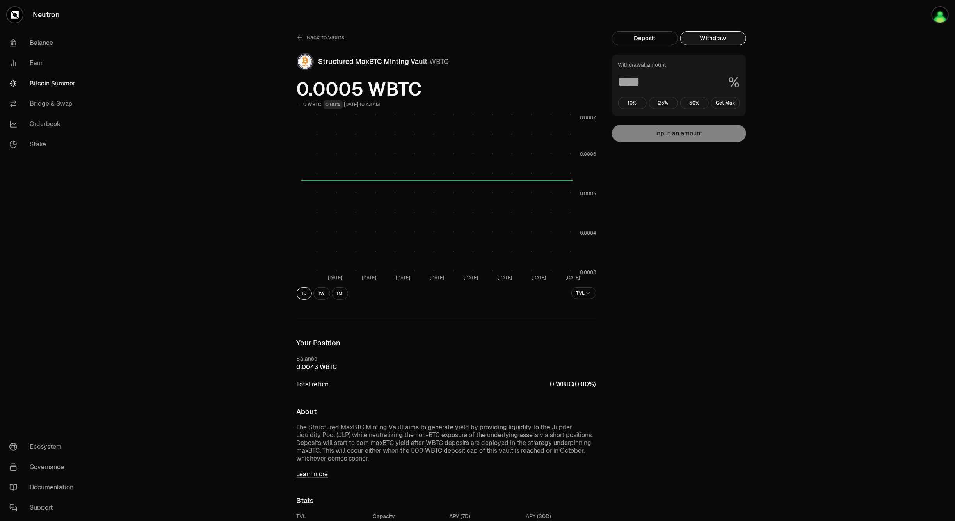
click at [705, 42] on button "Withdraw" at bounding box center [713, 38] width 66 height 14
click at [726, 102] on button "Get Max" at bounding box center [725, 103] width 29 height 12
type input "***"
click at [313, 32] on link "Back to Vaults" at bounding box center [321, 37] width 48 height 12
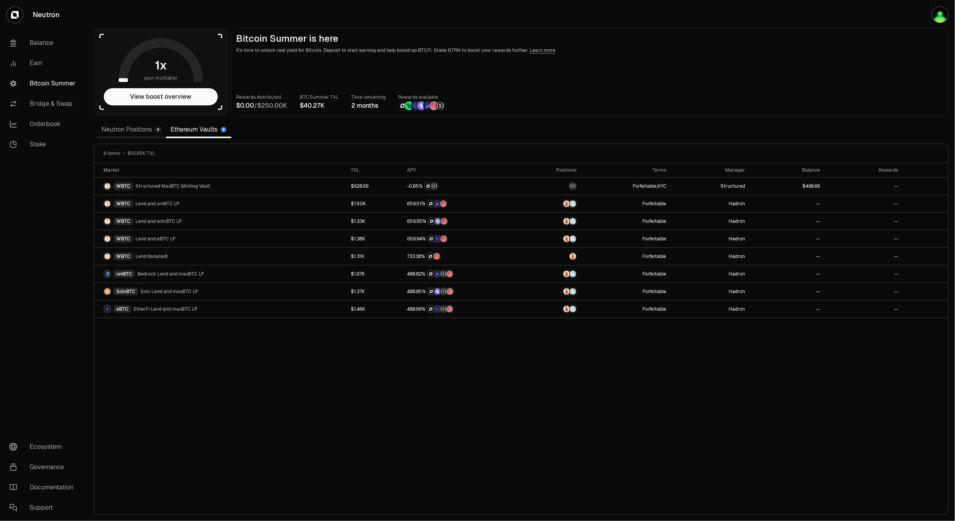
click at [139, 132] on link "Neutron Positions" at bounding box center [131, 130] width 69 height 16
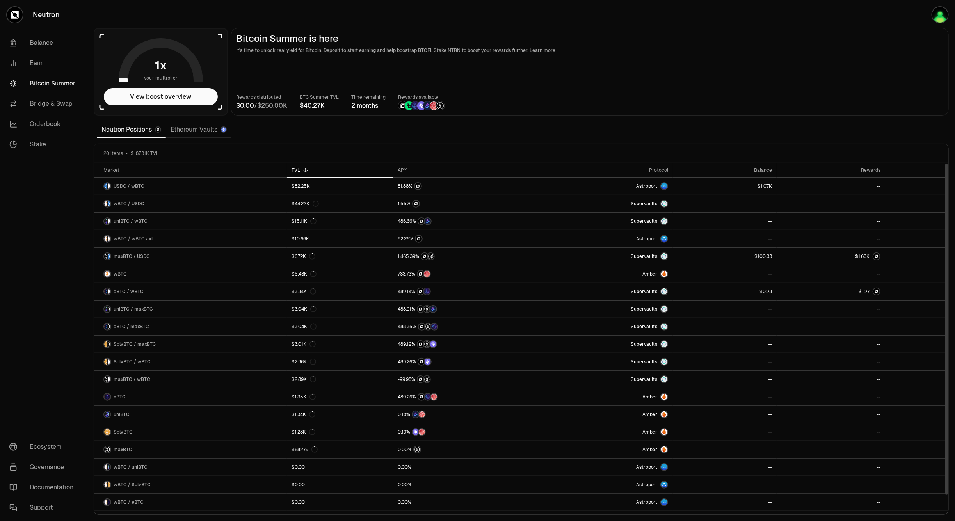
click at [189, 127] on link "Ethereum Vaults" at bounding box center [199, 130] width 66 height 16
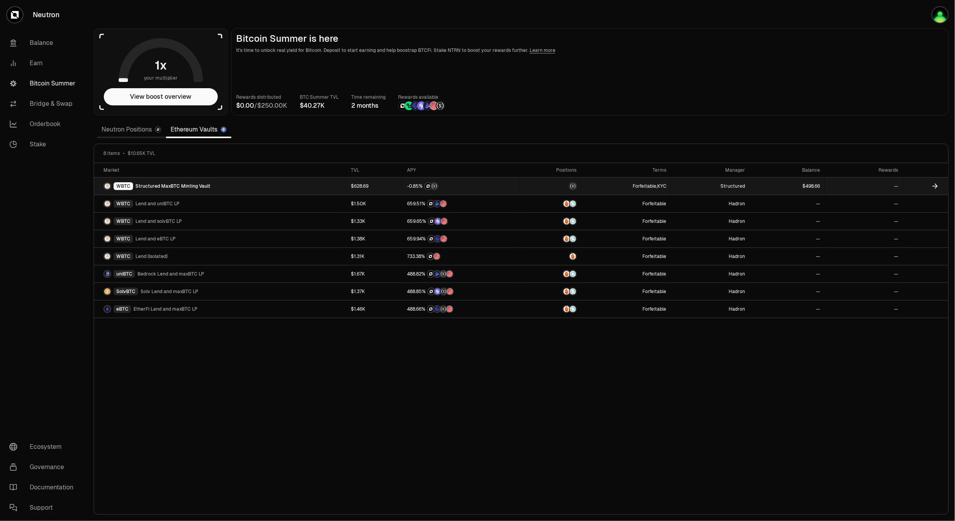
click at [241, 183] on link "WBTC Structured MaxBTC Minting Vault" at bounding box center [220, 186] width 252 height 17
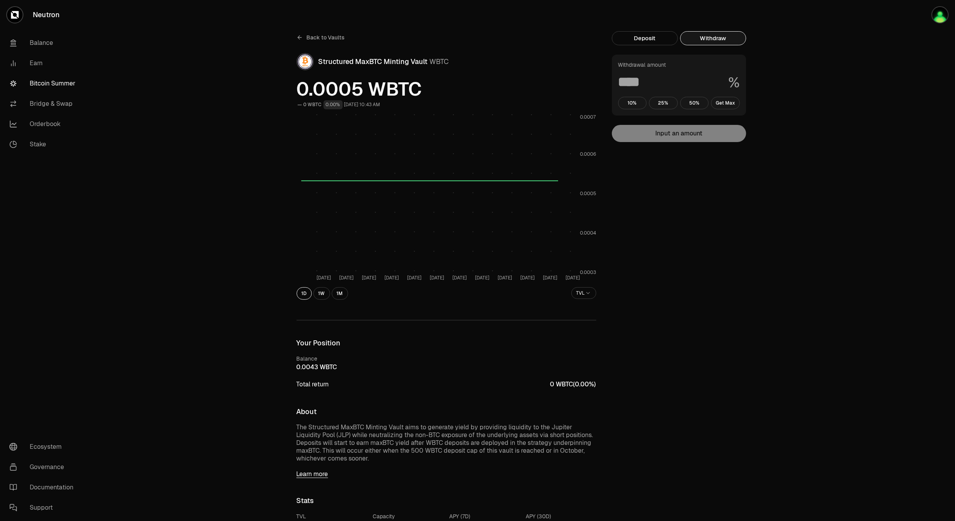
click at [728, 42] on button "Withdraw" at bounding box center [713, 38] width 66 height 14
click at [719, 105] on button "Get Max" at bounding box center [725, 103] width 29 height 12
type input "***"
click at [702, 135] on button "Withdraw" at bounding box center [679, 133] width 134 height 17
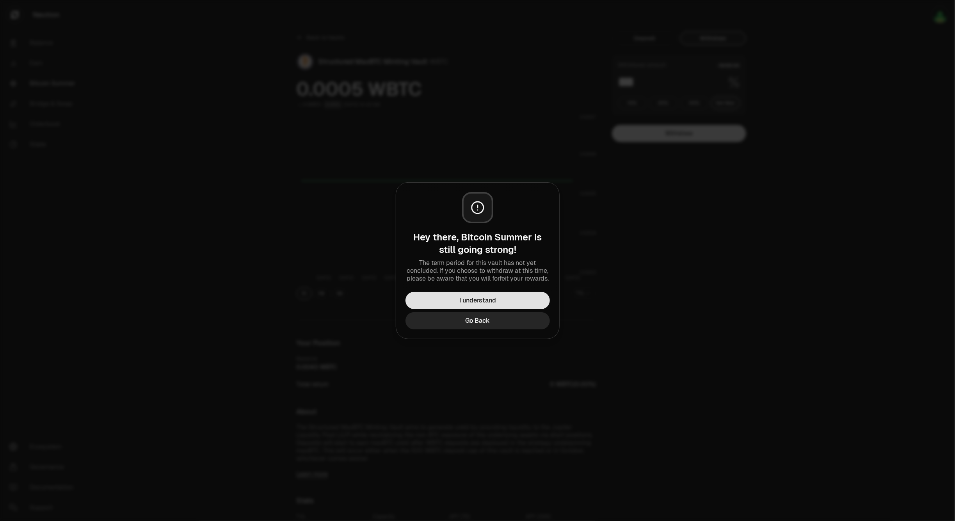
click at [488, 295] on button "I understand" at bounding box center [477, 300] width 144 height 17
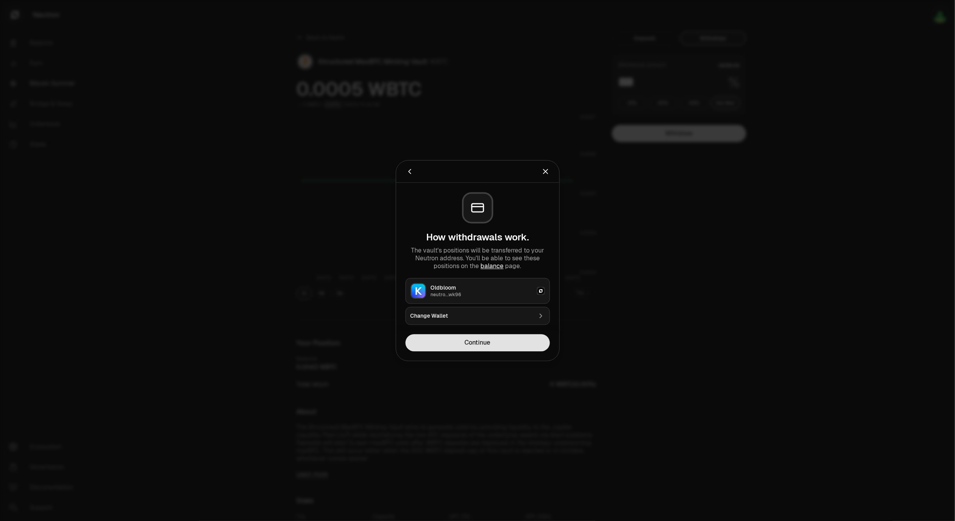
click at [480, 343] on button "Continue" at bounding box center [477, 342] width 144 height 17
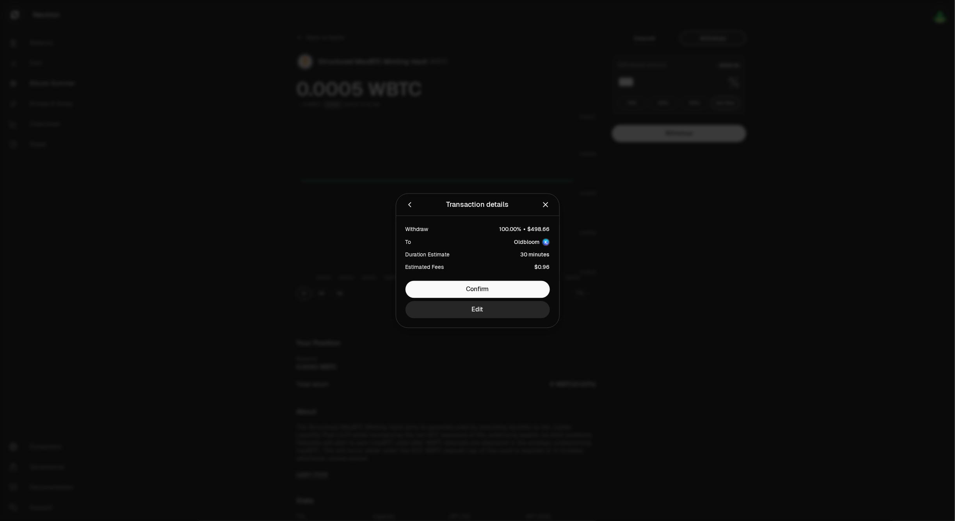
click at [747, 264] on div at bounding box center [477, 260] width 955 height 521
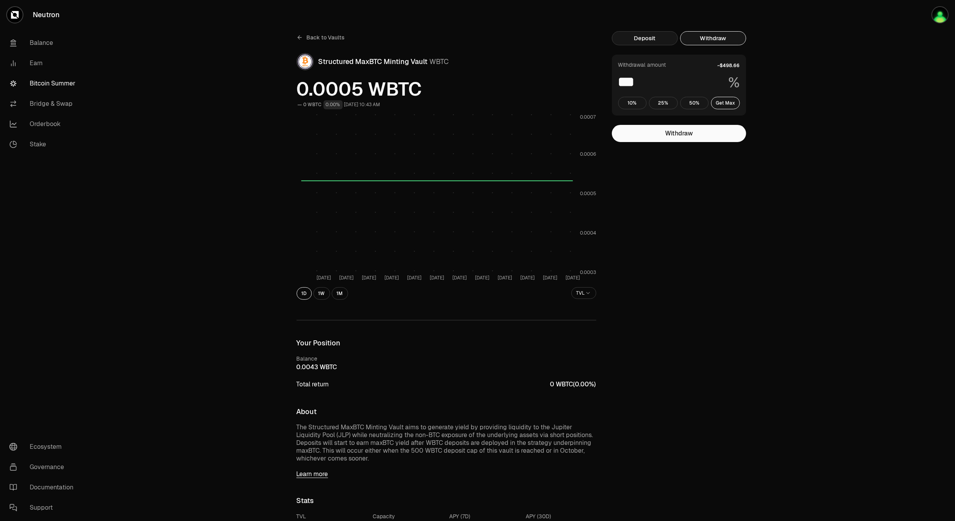
click at [648, 36] on button "Deposit" at bounding box center [645, 38] width 66 height 14
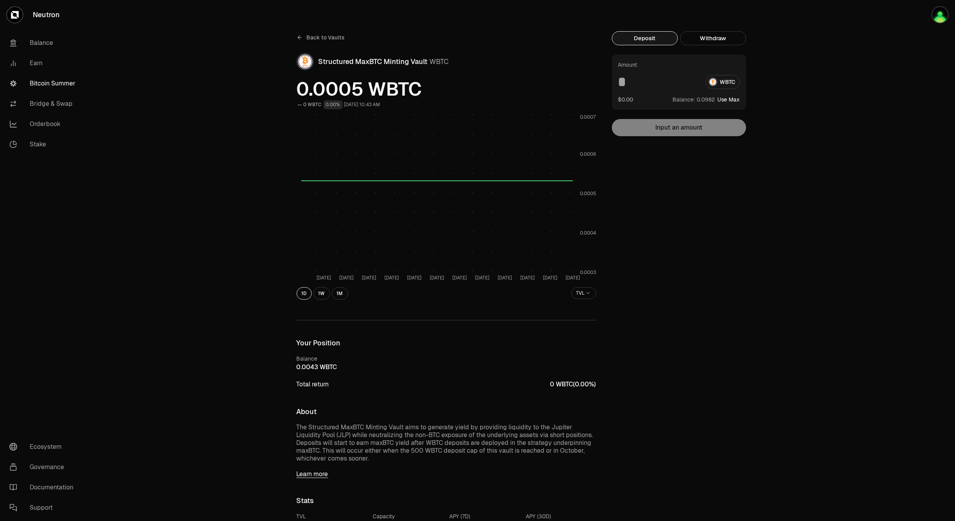
click at [724, 100] on button "Use Max" at bounding box center [729, 100] width 22 height 8
type input "**********"
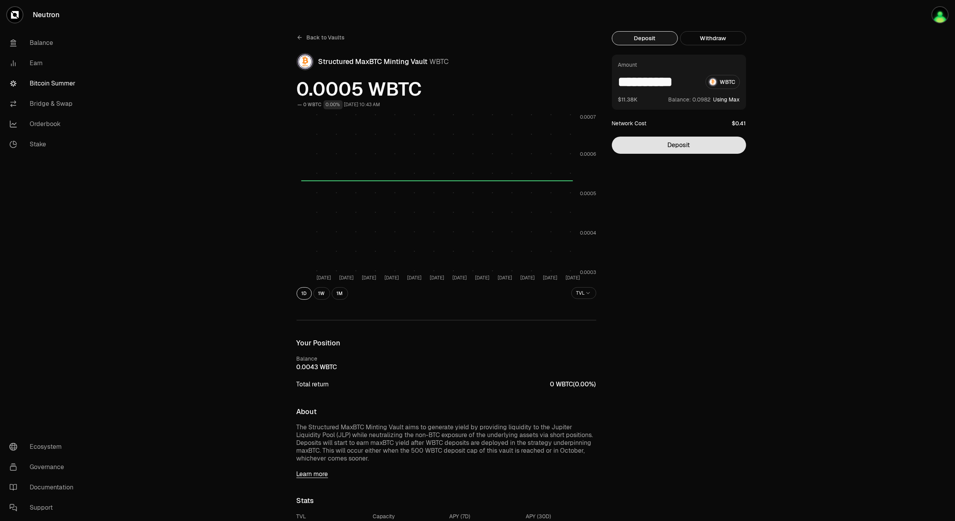
click at [697, 144] on button "Deposit" at bounding box center [679, 145] width 134 height 17
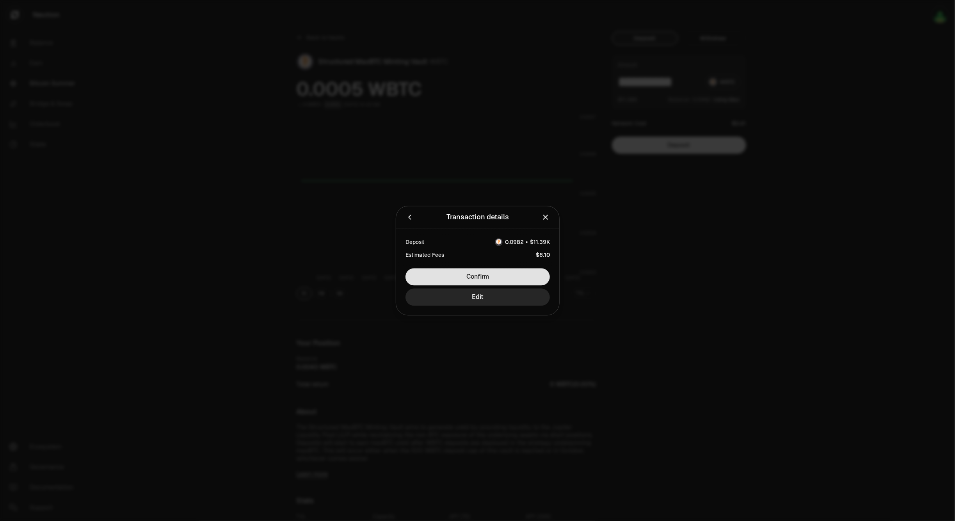
click at [479, 274] on button "Confirm" at bounding box center [477, 276] width 144 height 17
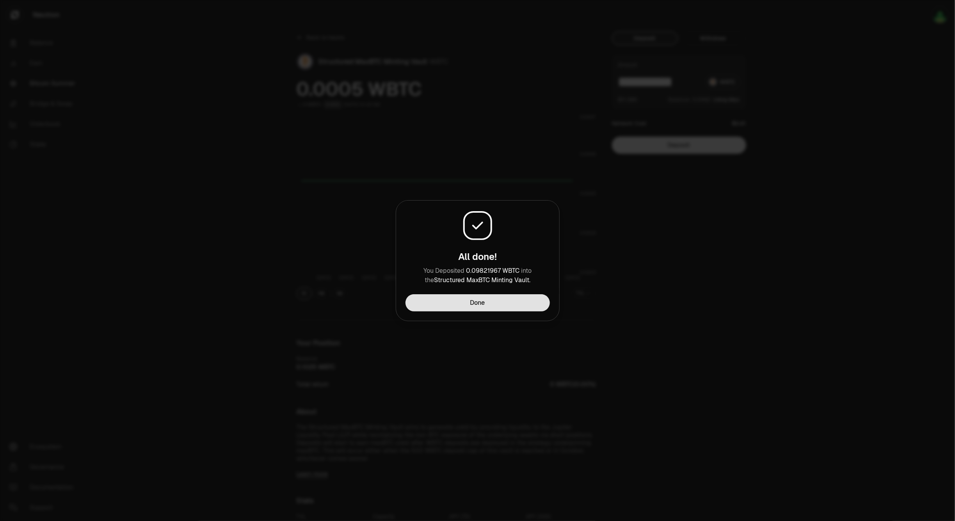
click at [471, 305] on button "Done" at bounding box center [477, 302] width 144 height 17
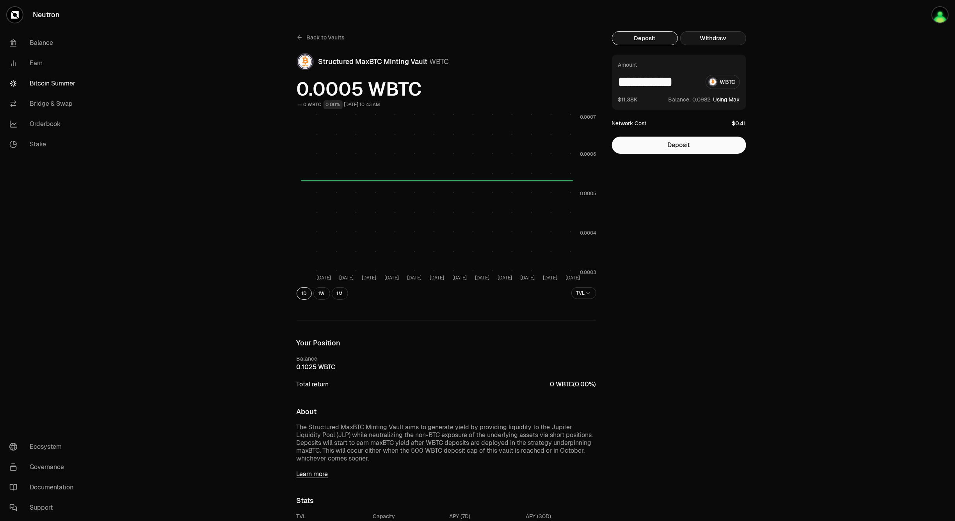
click at [705, 37] on button "Withdraw" at bounding box center [713, 38] width 66 height 14
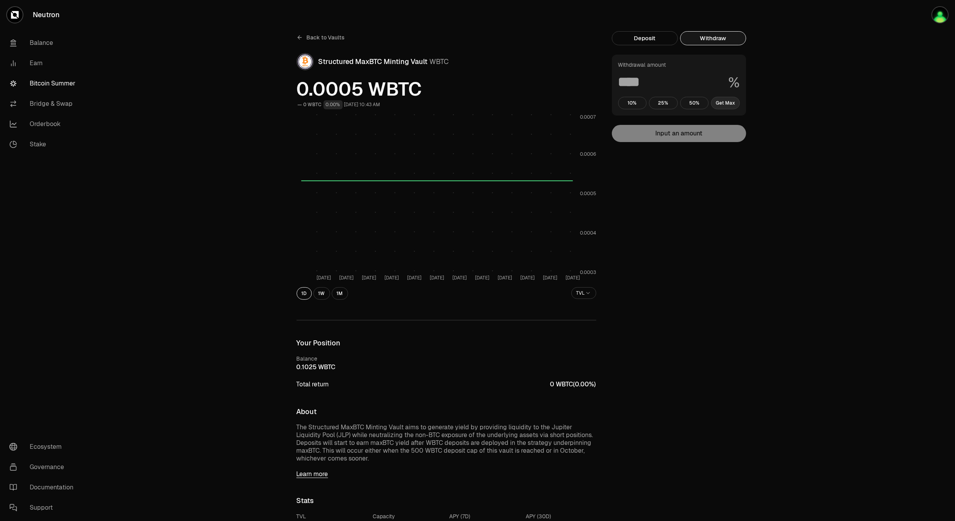
click at [723, 102] on button "Get Max" at bounding box center [725, 103] width 29 height 12
type input "***"
click at [709, 129] on button "Withdraw" at bounding box center [679, 133] width 134 height 17
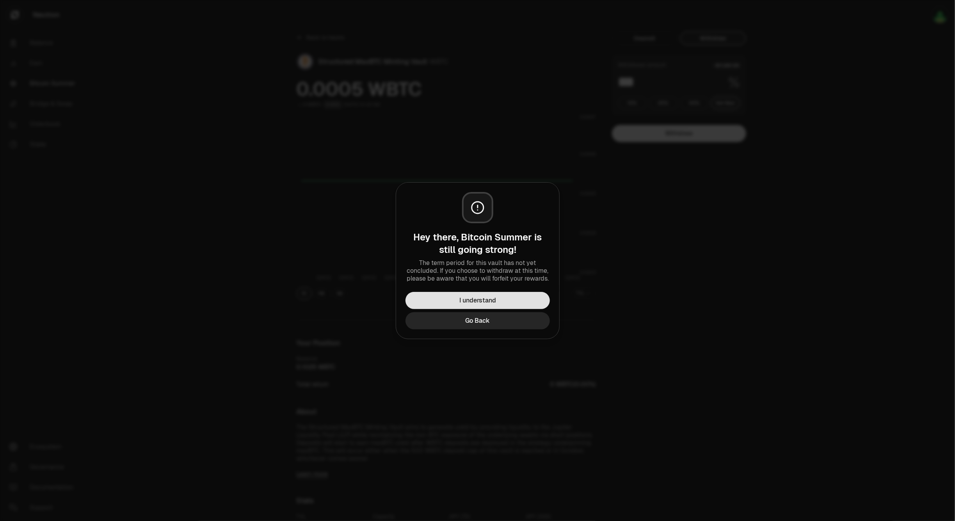
click at [518, 297] on button "I understand" at bounding box center [477, 300] width 144 height 17
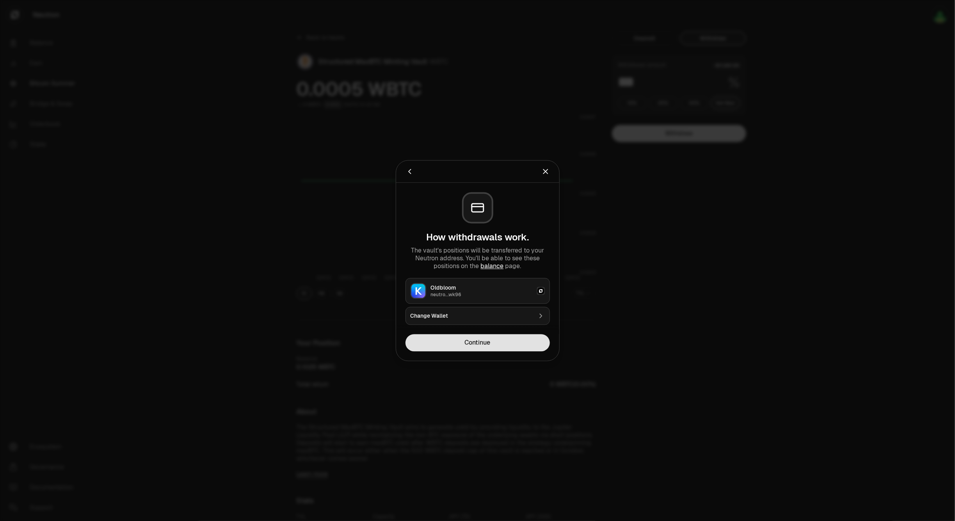
click at [505, 336] on button "Continue" at bounding box center [477, 342] width 144 height 17
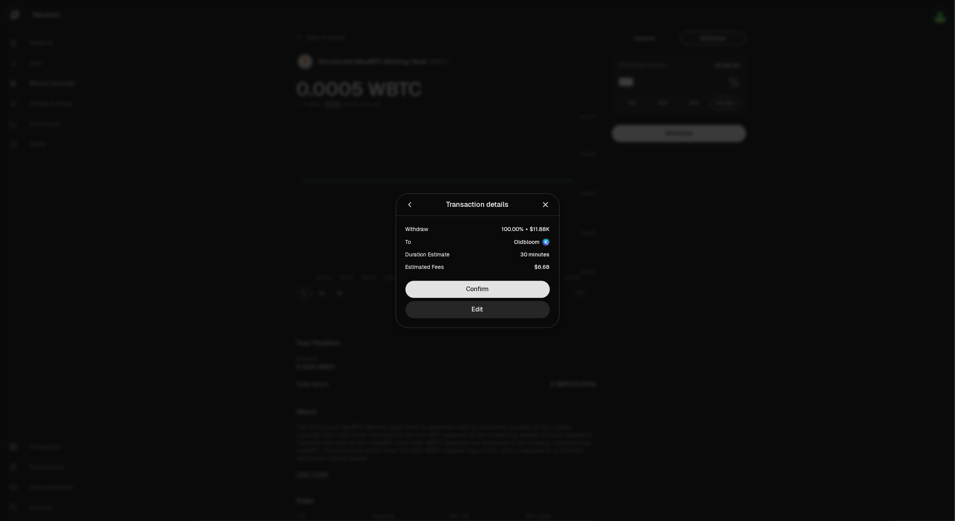
click at [501, 288] on button "Confirm" at bounding box center [477, 289] width 144 height 17
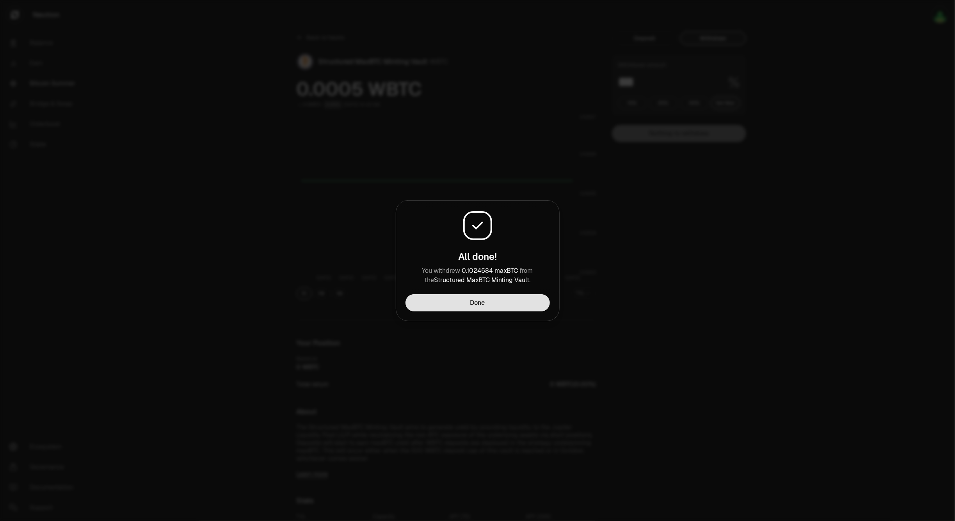
click at [451, 302] on button "Done" at bounding box center [477, 302] width 144 height 17
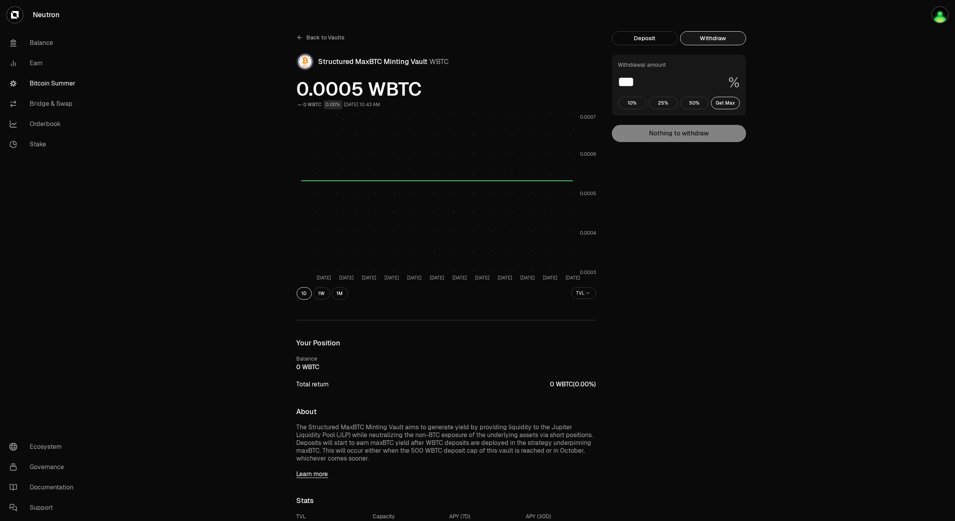
click at [781, 233] on div "Back to Vaults Structured MaxBTC Minting Vault WBTC 0.0005 WBTC 0 WBTC 0.00% Se…" at bounding box center [520, 422] width 867 height 844
drag, startPoint x: 439, startPoint y: 382, endPoint x: 730, endPoint y: 314, distance: 298.8
click at [730, 314] on div "Deposit Withdraw Withdrawal amount *** % 10% 25% 50% Get Max Nothing to withdra…" at bounding box center [684, 421] width 144 height 781
click at [861, 237] on div "Back to Vaults Structured MaxBTC Minting Vault WBTC 0.0005 WBTC 0 WBTC 0.00% Se…" at bounding box center [520, 422] width 867 height 844
click at [791, 247] on div "Back to Vaults Structured MaxBTC Minting Vault WBTC 0.0005 WBTC 0 WBTC 0.00% Se…" at bounding box center [520, 422] width 867 height 844
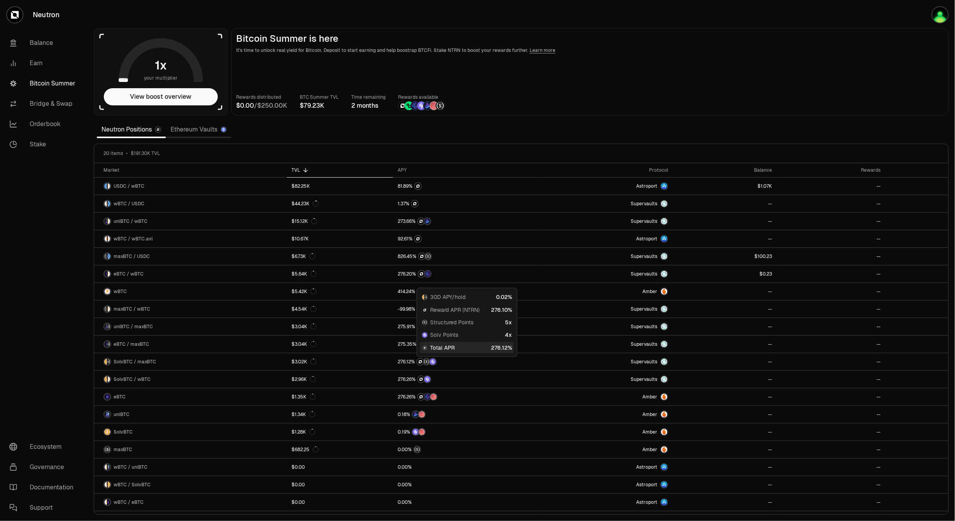
click at [646, 81] on main "Bitcoin Summer is here It's time to unlock real yield for Bitcoin. Deposit to s…" at bounding box center [590, 71] width 718 height 87
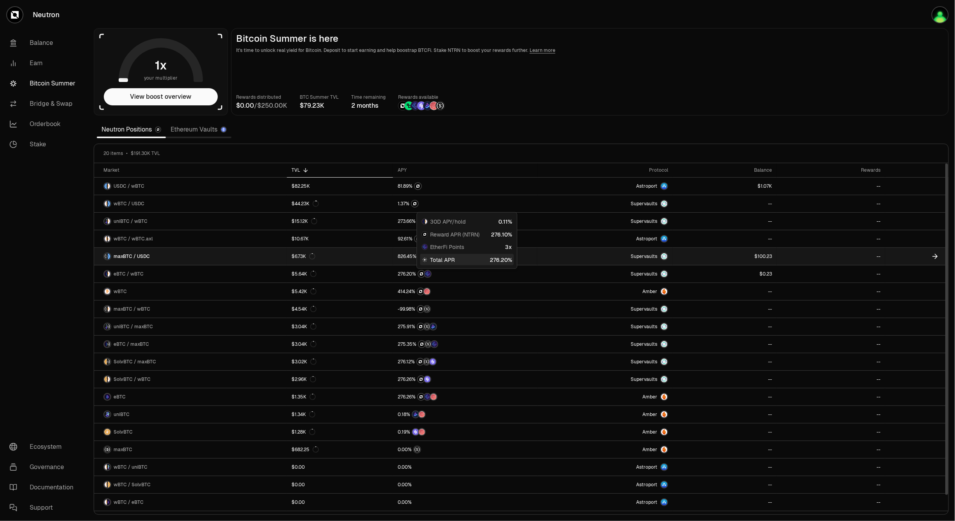
click at [813, 252] on link "--" at bounding box center [830, 256] width 108 height 17
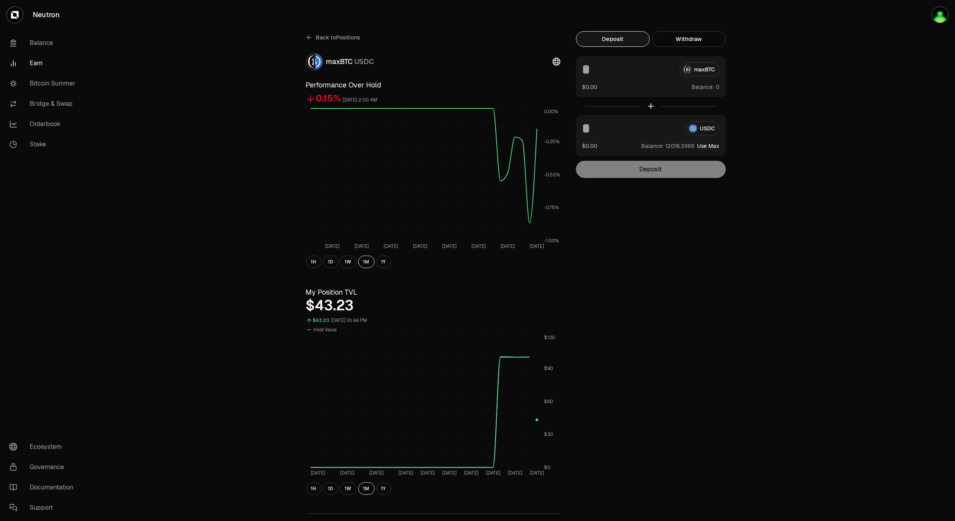
click at [712, 145] on button "Use Max" at bounding box center [708, 146] width 22 height 8
type input "**********"
drag, startPoint x: 743, startPoint y: 256, endPoint x: 726, endPoint y: 259, distance: 17.9
click at [743, 256] on div "**********" at bounding box center [521, 369] width 449 height 677
click at [684, 176] on button "Deposit" at bounding box center [651, 169] width 150 height 17
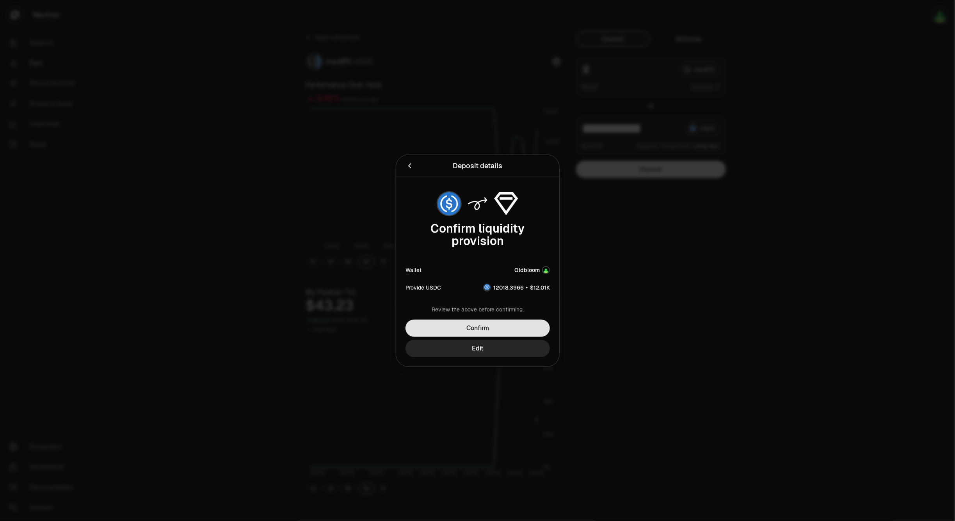
click at [519, 326] on button "Confirm" at bounding box center [477, 328] width 144 height 17
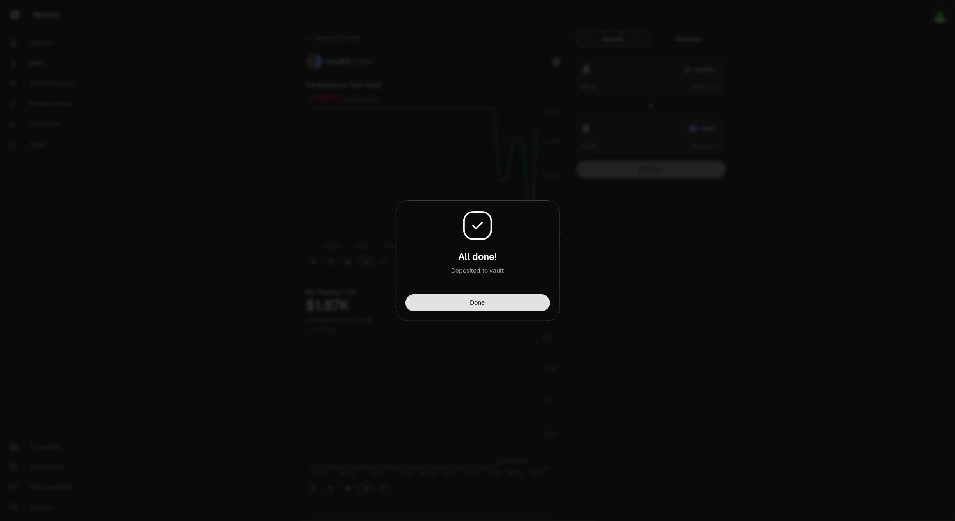
click at [520, 303] on button "Done" at bounding box center [477, 302] width 144 height 17
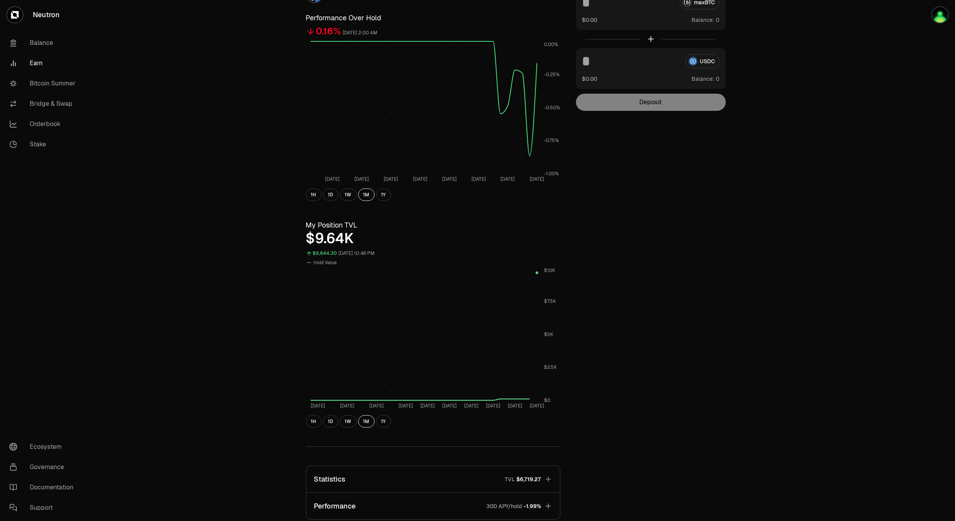
scroll to position [213, 0]
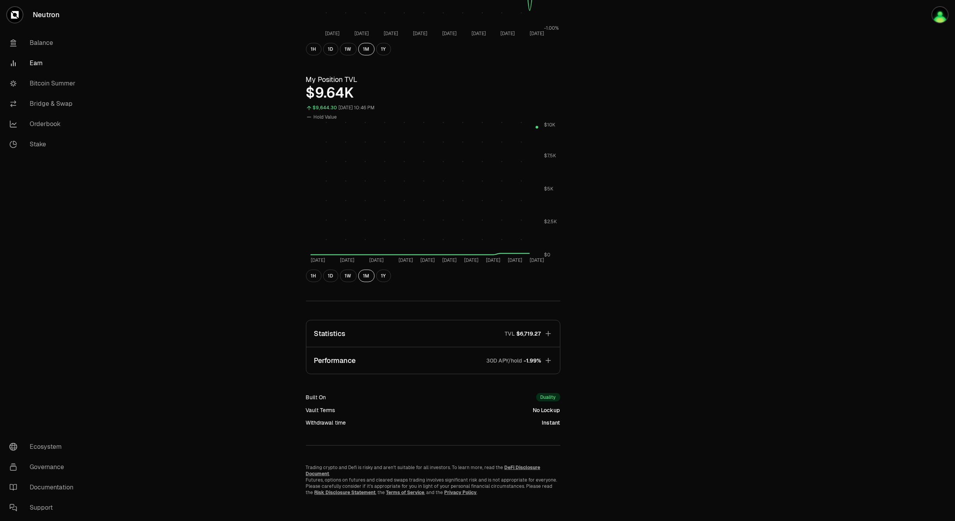
click at [494, 337] on button "Statistics TVL $6,719.27" at bounding box center [433, 333] width 254 height 27
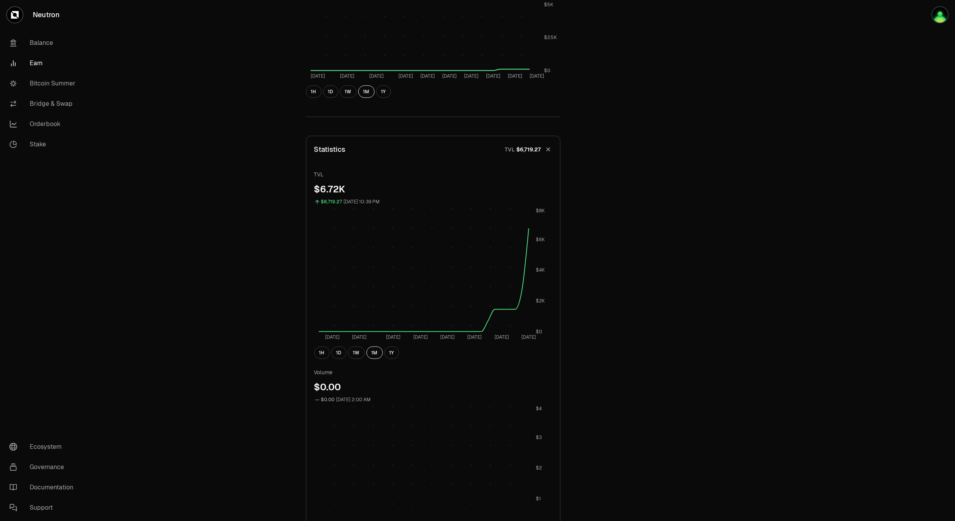
scroll to position [310, 0]
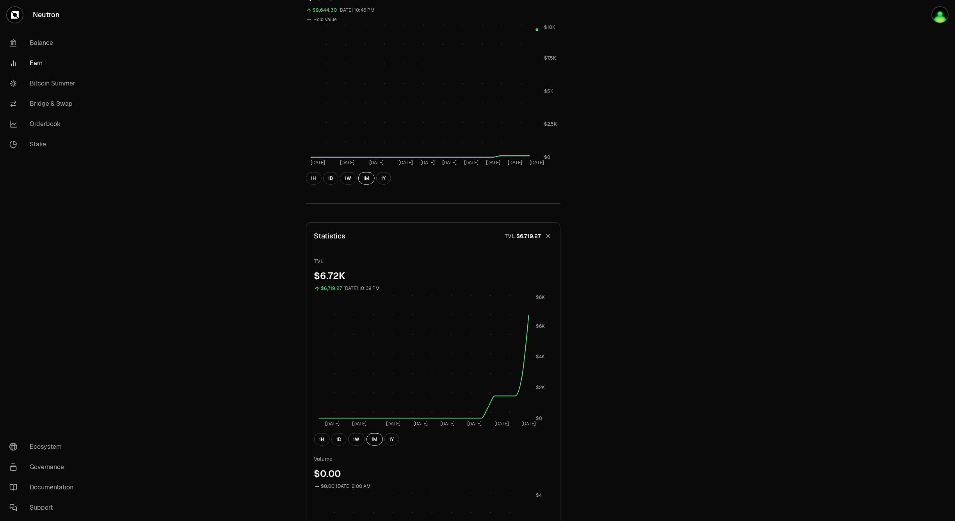
click at [449, 227] on button "Statistics TVL $6,719.27" at bounding box center [433, 236] width 254 height 27
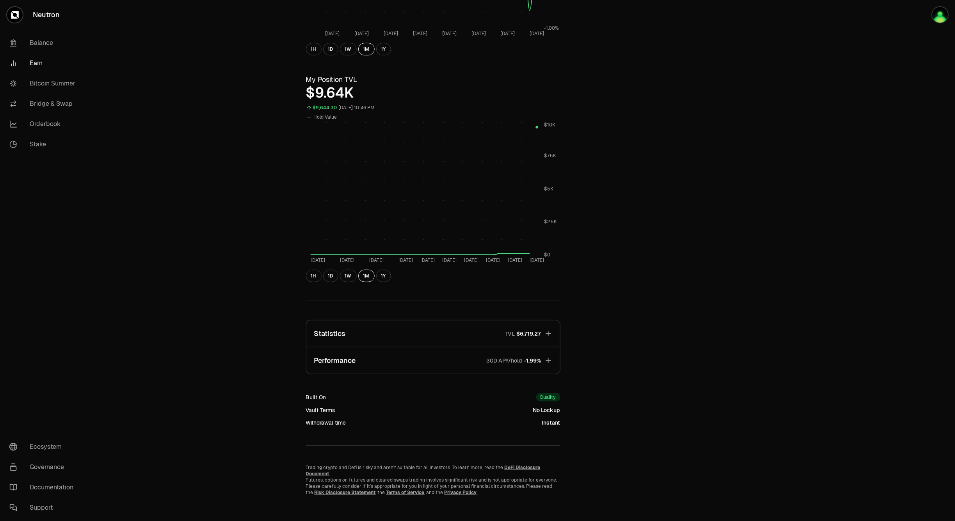
click at [447, 361] on button "Performance 30D APY/hold -1.99%" at bounding box center [433, 360] width 254 height 27
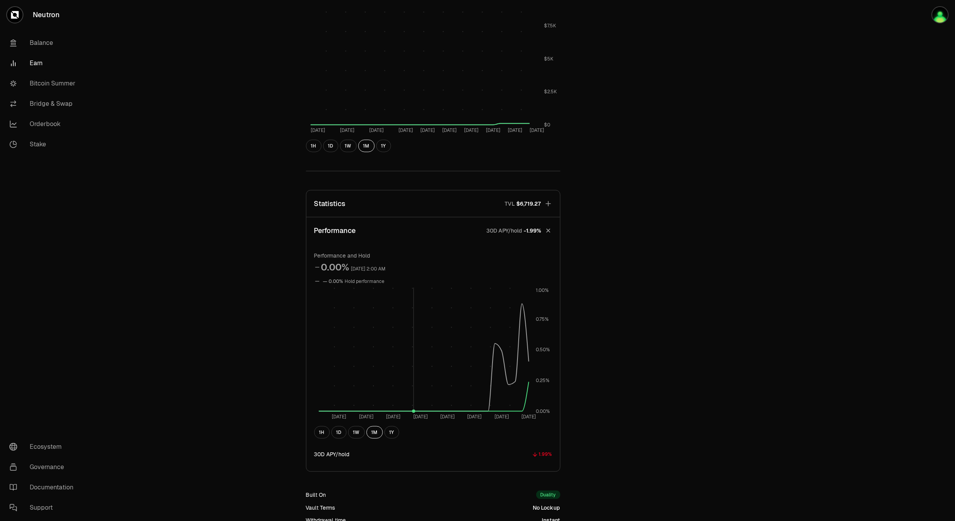
scroll to position [342, 0]
click at [432, 237] on button "Performance 30D APY/hold -1.99%" at bounding box center [433, 231] width 254 height 27
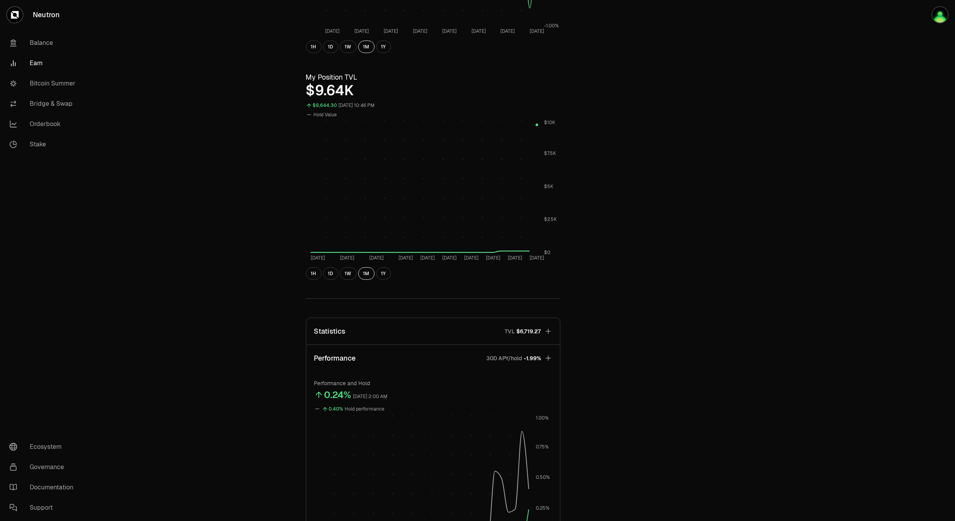
scroll to position [213, 0]
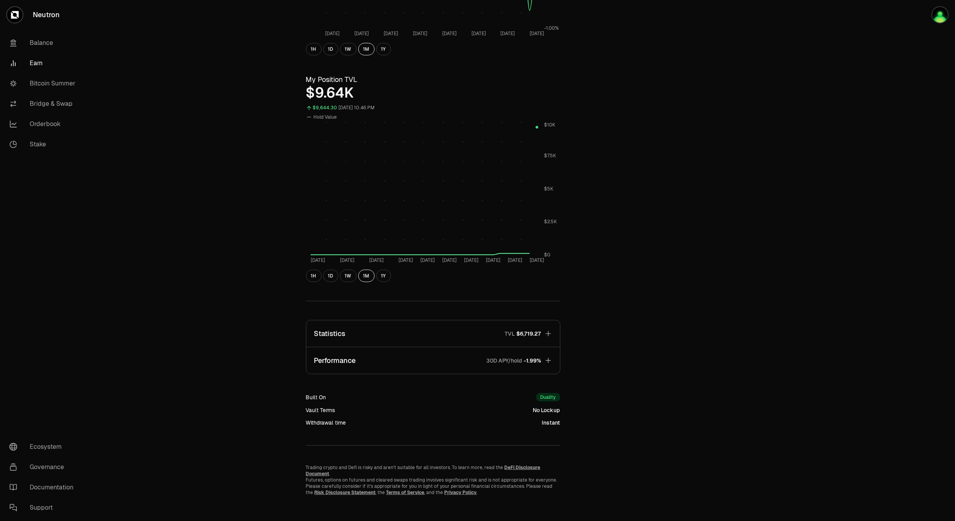
drag, startPoint x: 408, startPoint y: 331, endPoint x: 438, endPoint y: 330, distance: 29.7
click at [410, 331] on button "Statistics TVL $6,719.27" at bounding box center [433, 333] width 254 height 27
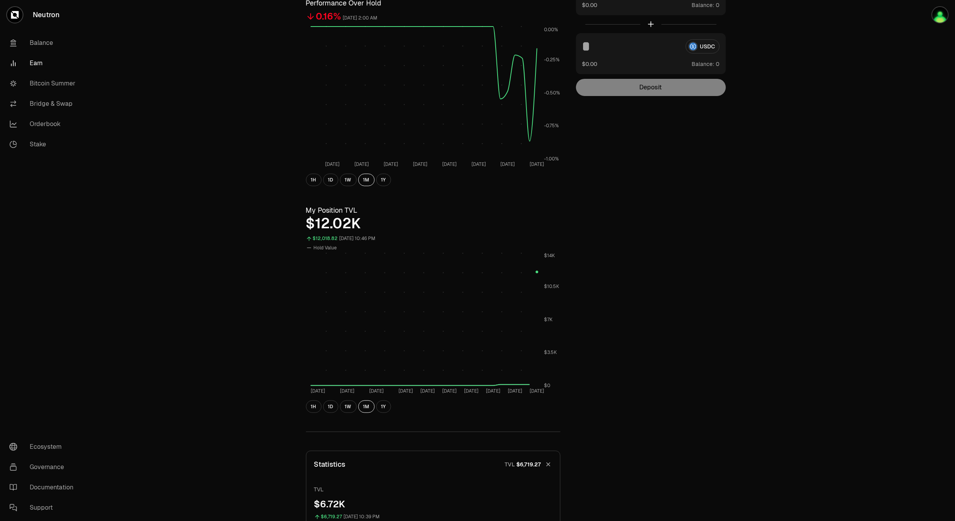
scroll to position [0, 0]
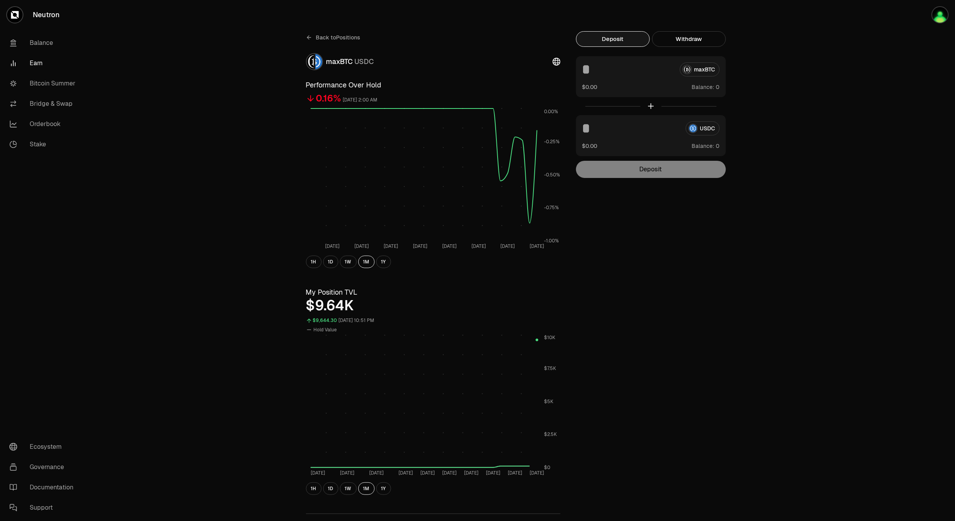
click at [329, 39] on span "Back to Positions" at bounding box center [338, 38] width 44 height 8
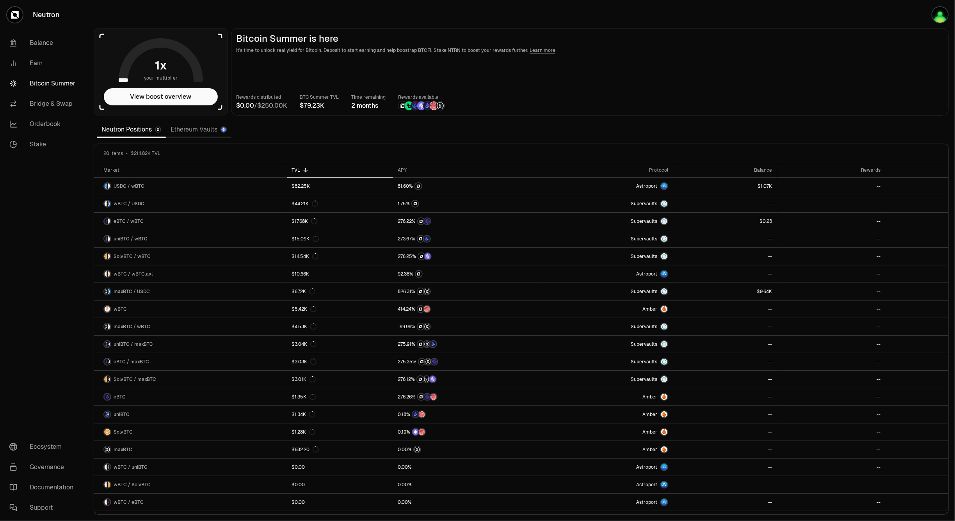
click at [734, 52] on p "It's time to unlock real yield for Bitcoin. Deposit to start earning and help b…" at bounding box center [589, 50] width 707 height 8
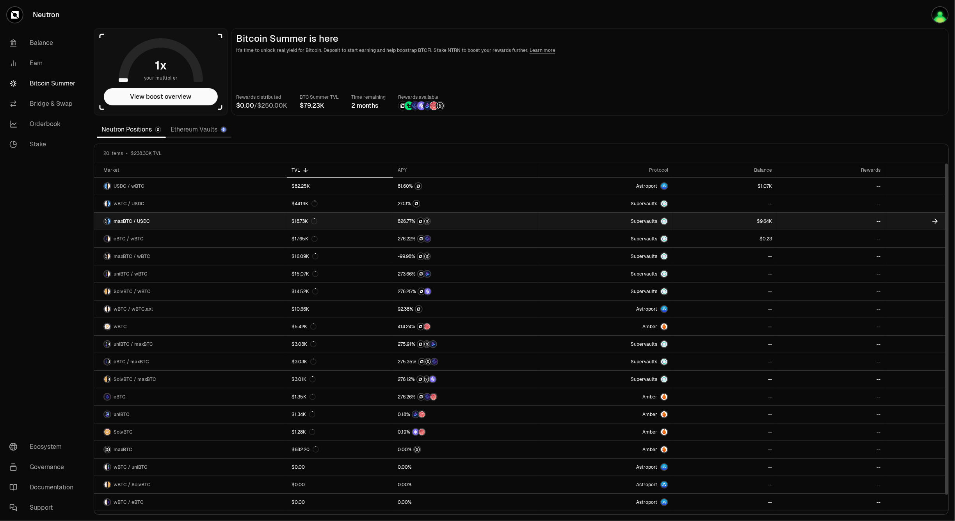
click at [179, 222] on link "maxBTC / USDC" at bounding box center [190, 221] width 193 height 17
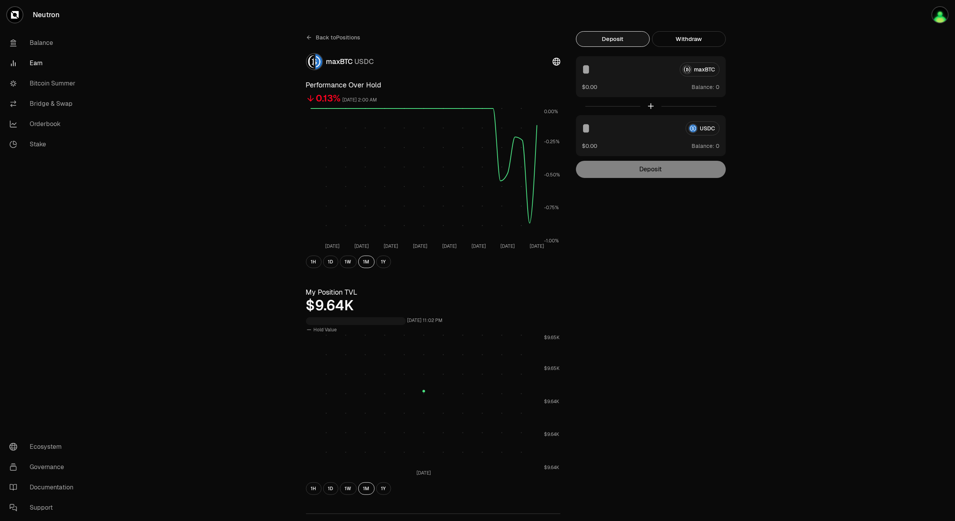
click at [776, 91] on div "Back to Positions maxBTC USDC Performance Over Hold 0.13% [DATE] 2:00 AM [DATE]…" at bounding box center [520, 369] width 867 height 739
click at [705, 85] on span "Balance:" at bounding box center [703, 87] width 23 height 8
click at [334, 37] on span "Back to Positions" at bounding box center [338, 38] width 44 height 8
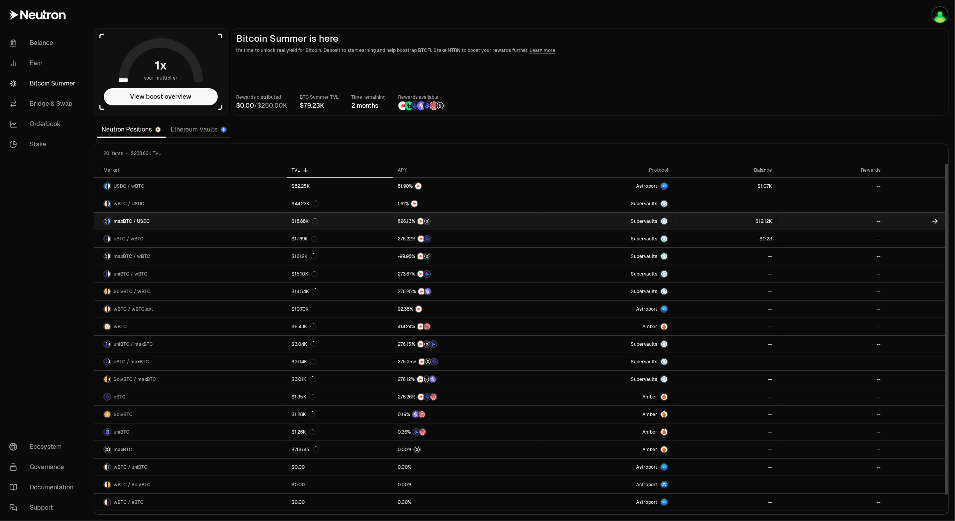
click at [160, 220] on link "maxBTC / USDC" at bounding box center [190, 221] width 193 height 17
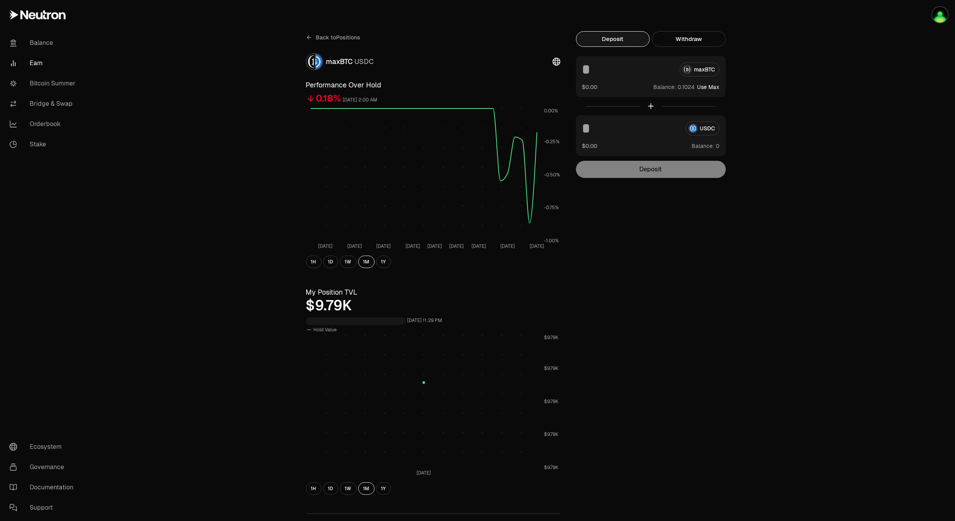
click at [712, 90] on button "Use Max" at bounding box center [708, 87] width 22 height 8
type input "**********"
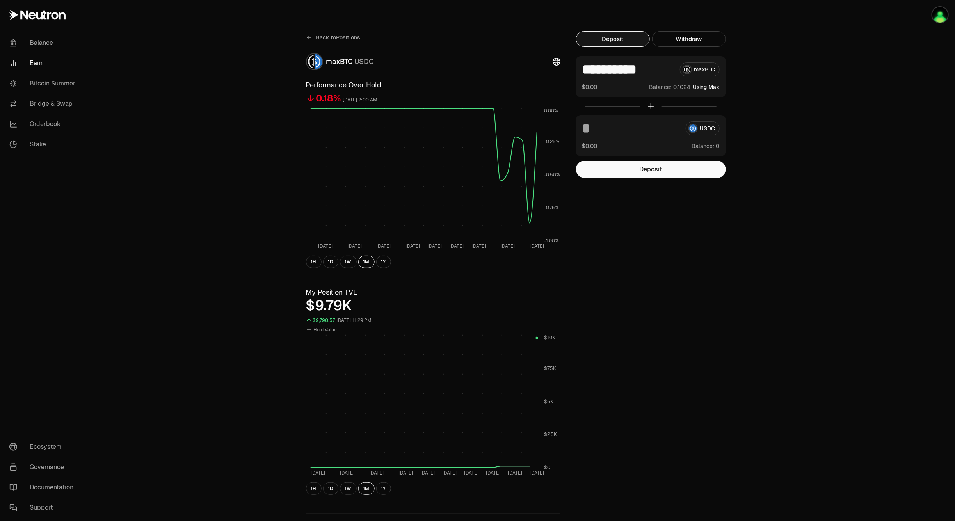
click at [734, 359] on div "**********" at bounding box center [521, 369] width 449 height 677
click at [705, 87] on button "Using Max" at bounding box center [706, 87] width 27 height 8
click at [666, 173] on button "Deposit" at bounding box center [651, 169] width 150 height 17
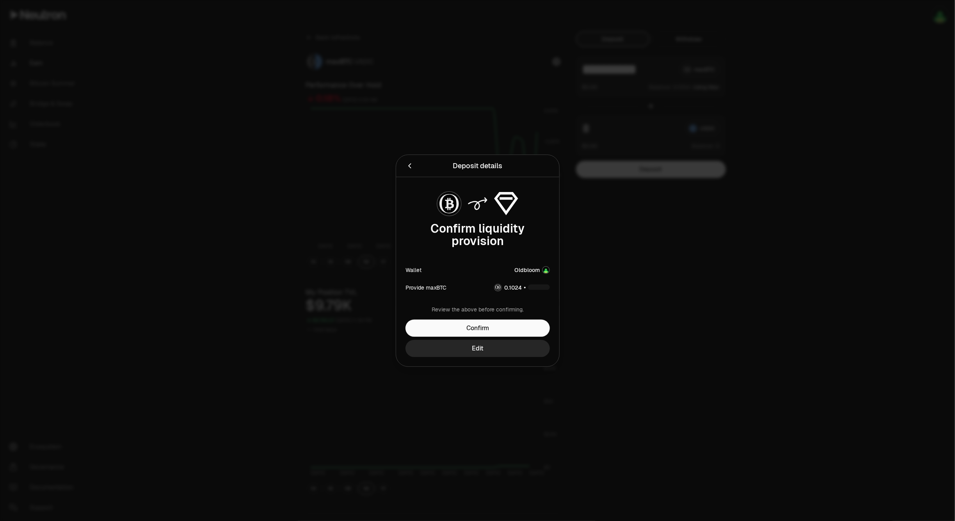
click at [409, 167] on icon "Back" at bounding box center [409, 166] width 9 height 9
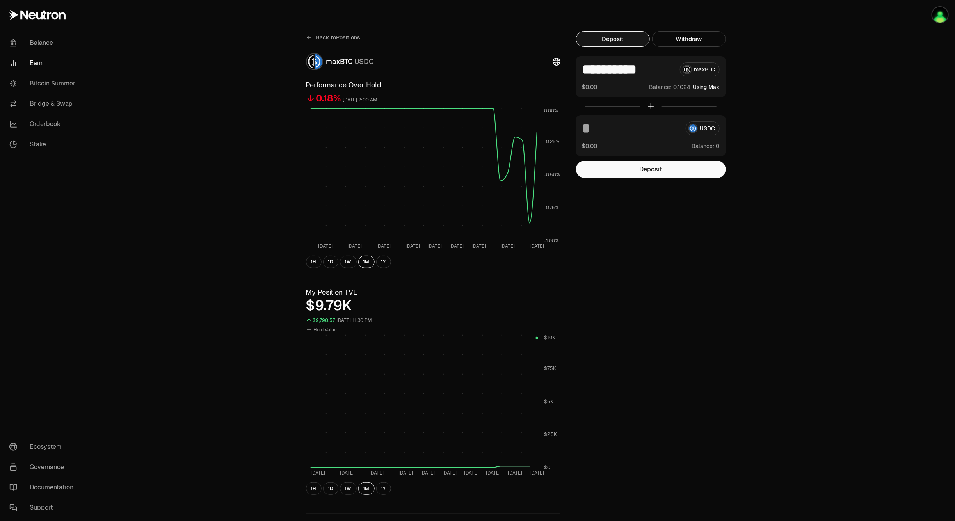
drag, startPoint x: 662, startPoint y: 71, endPoint x: 548, endPoint y: 69, distance: 113.9
click at [548, 69] on div "**********" at bounding box center [521, 369] width 449 height 677
click at [639, 243] on div "**********" at bounding box center [521, 369] width 449 height 677
click at [648, 164] on button "Deposit" at bounding box center [651, 169] width 150 height 17
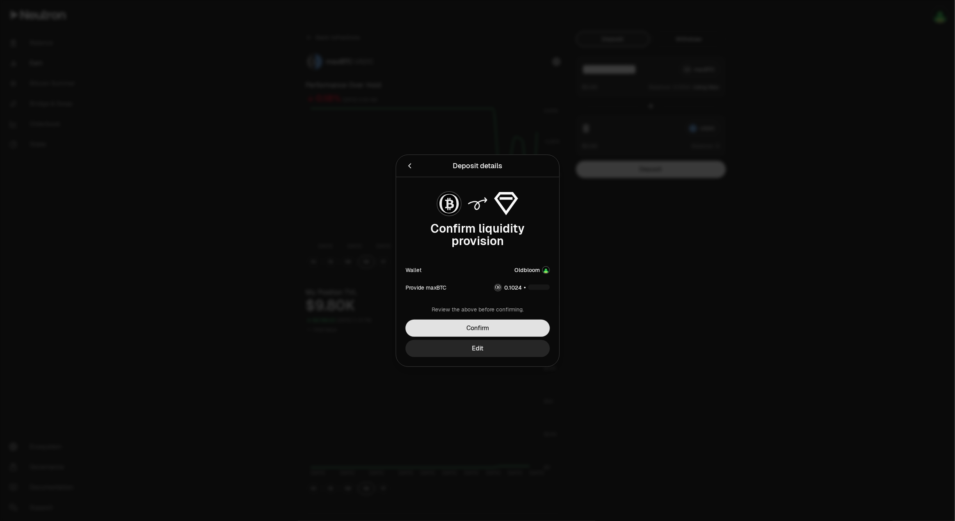
click at [501, 330] on button "Confirm" at bounding box center [477, 328] width 144 height 17
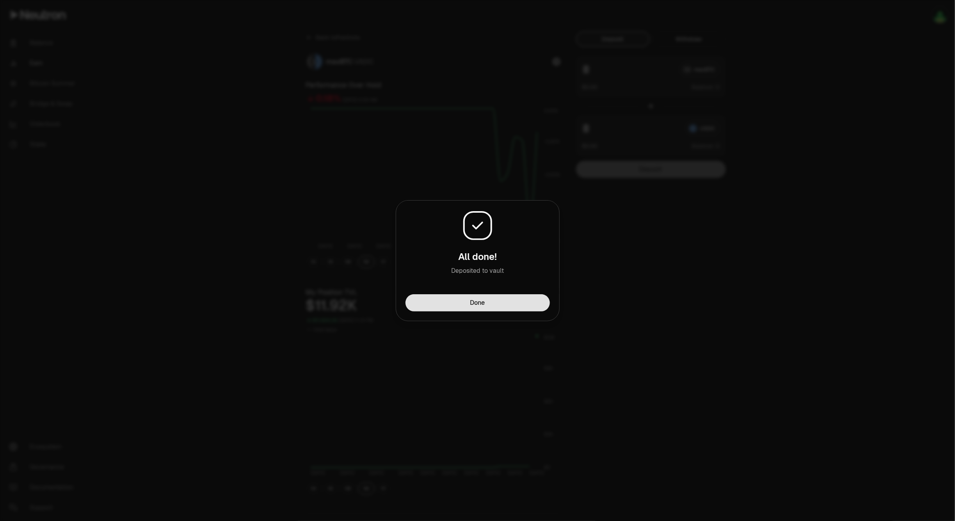
click at [497, 303] on button "Done" at bounding box center [477, 302] width 144 height 17
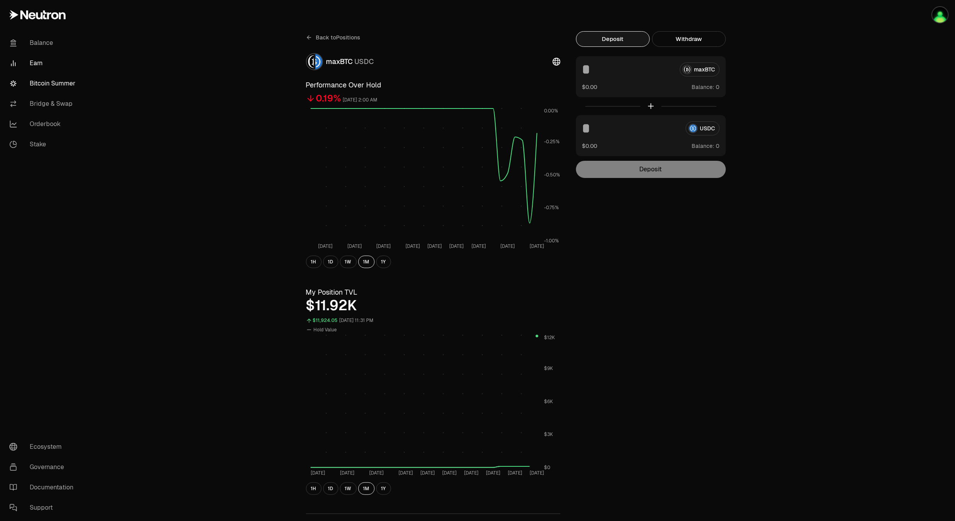
click at [49, 85] on link "Bitcoin Summer" at bounding box center [43, 83] width 81 height 20
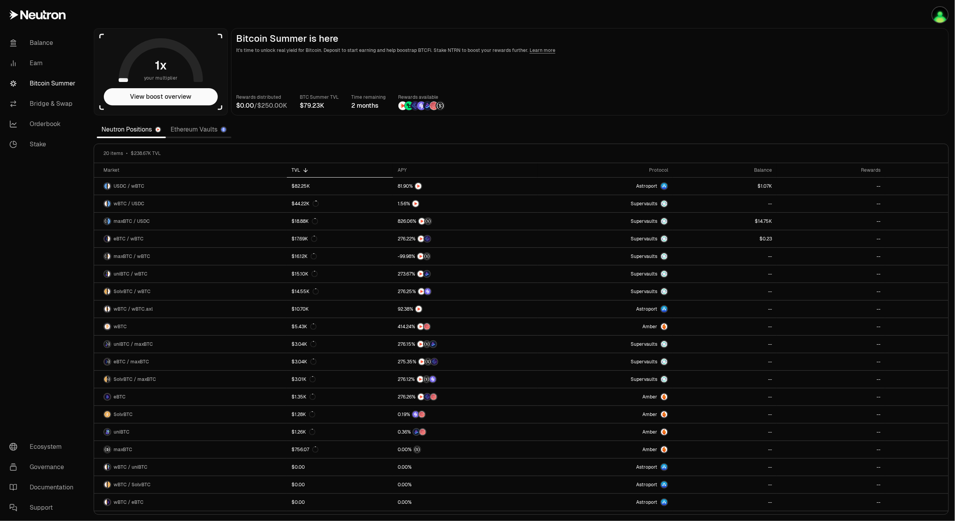
click at [181, 128] on link "Ethereum Vaults" at bounding box center [199, 130] width 66 height 16
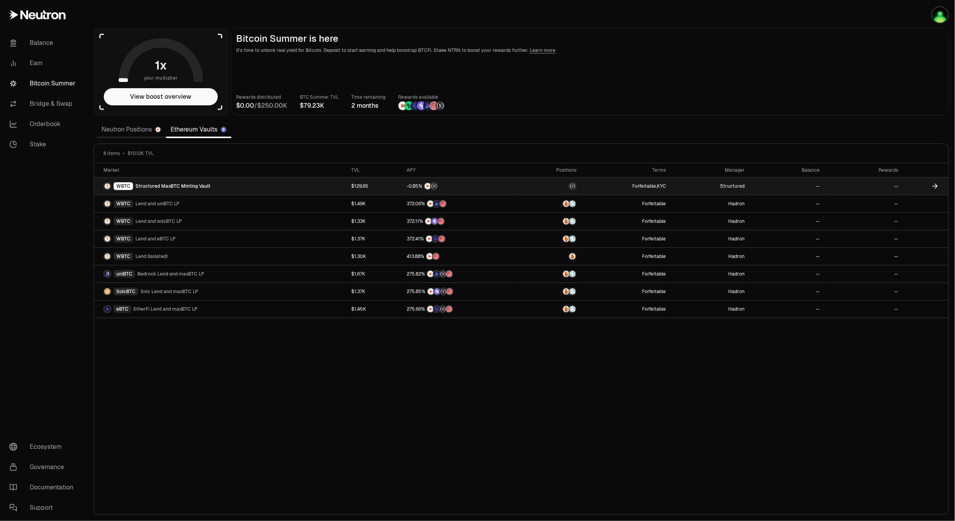
click at [230, 189] on link "WBTC Structured MaxBTC Minting Vault" at bounding box center [220, 186] width 252 height 17
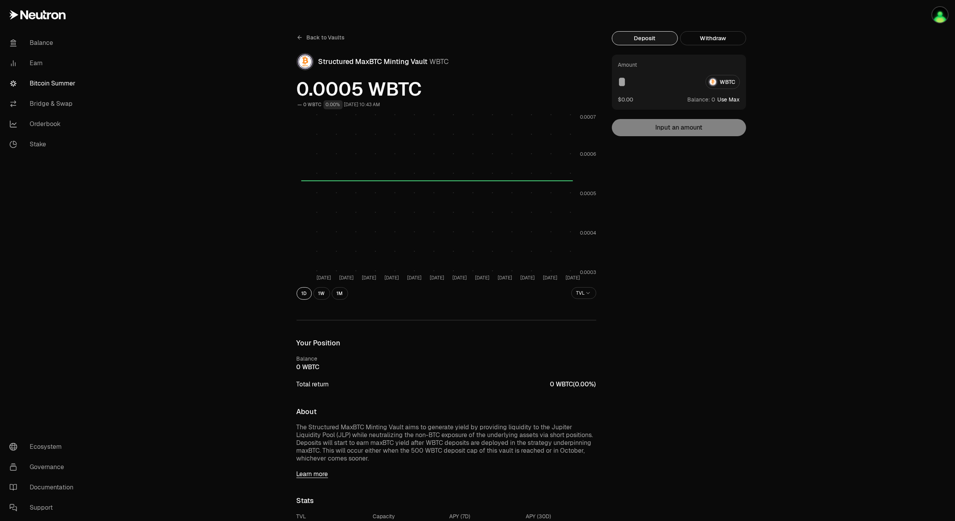
click at [338, 38] on span "Back to Vaults" at bounding box center [326, 38] width 38 height 8
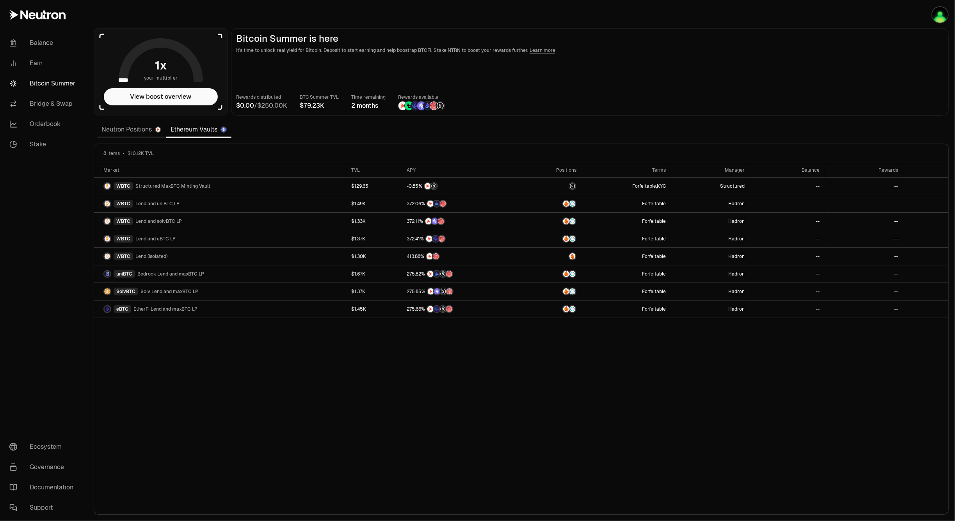
click at [137, 134] on link "Neutron Positions" at bounding box center [131, 130] width 69 height 16
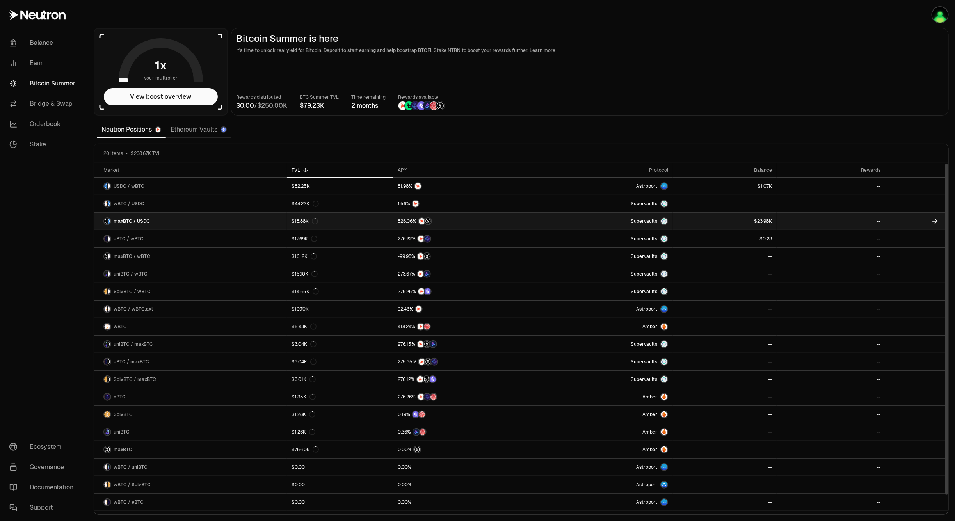
click at [198, 224] on link "maxBTC / USDC" at bounding box center [190, 221] width 193 height 17
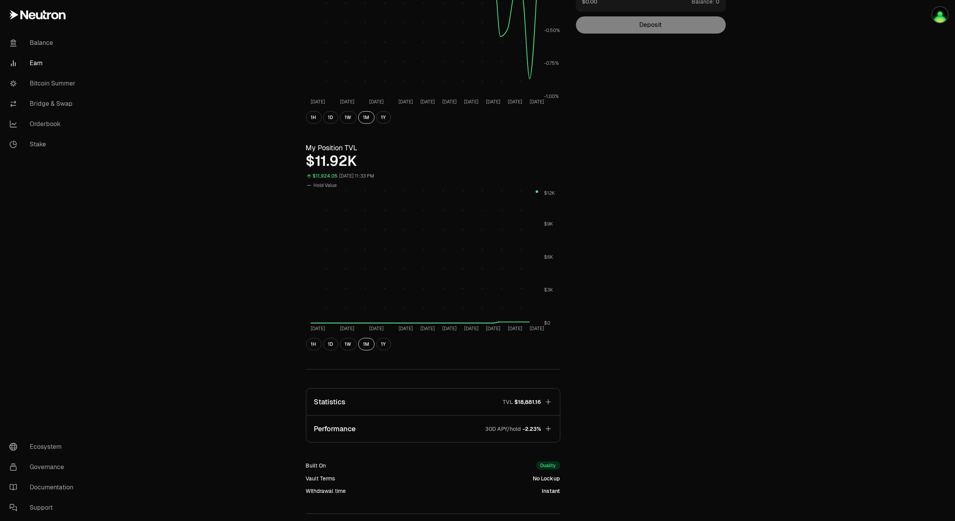
scroll to position [213, 0]
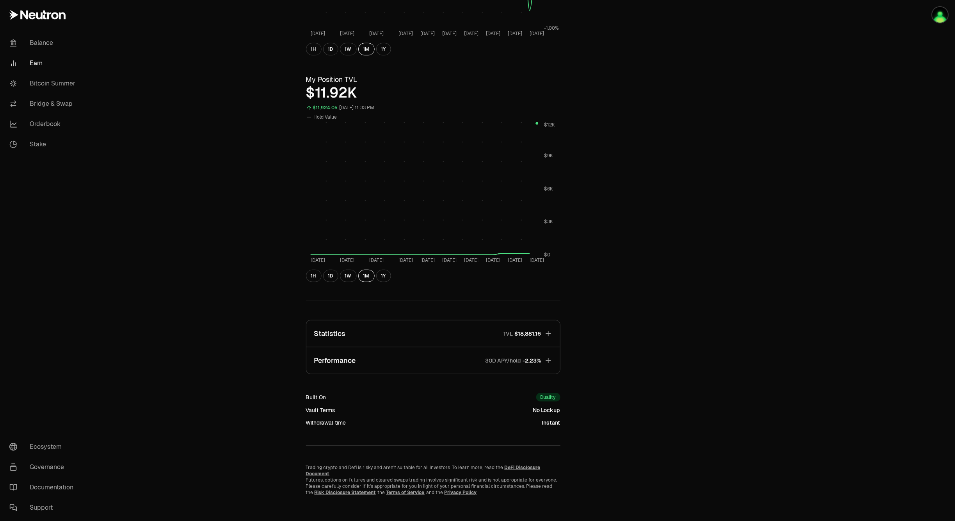
click at [406, 334] on button "Statistics TVL $18,881.16" at bounding box center [433, 333] width 254 height 27
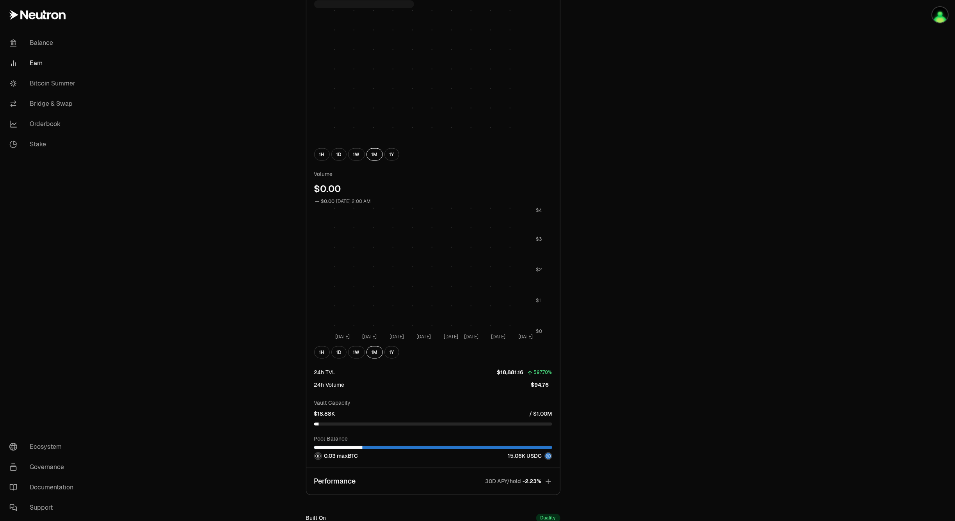
scroll to position [715, 0]
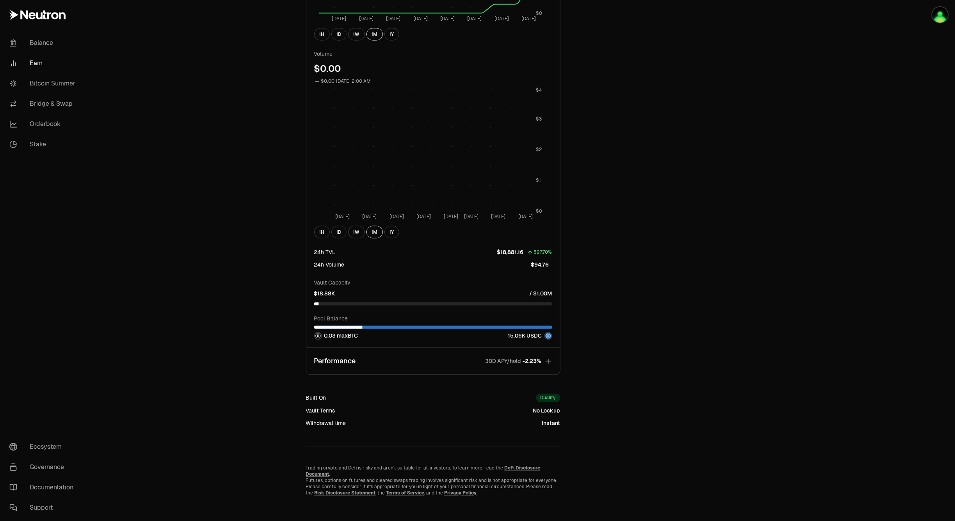
click at [328, 336] on div "0.03 maxBTC" at bounding box center [336, 336] width 44 height 8
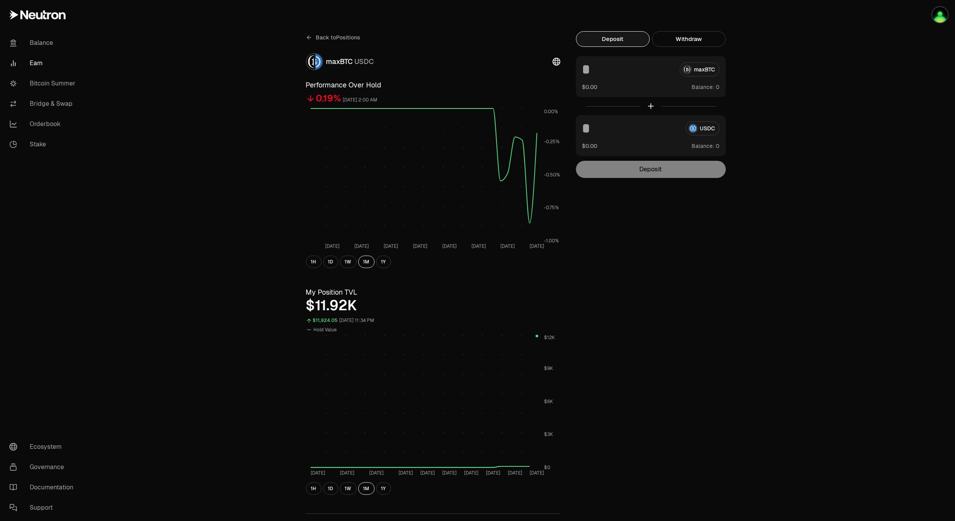
scroll to position [213, 0]
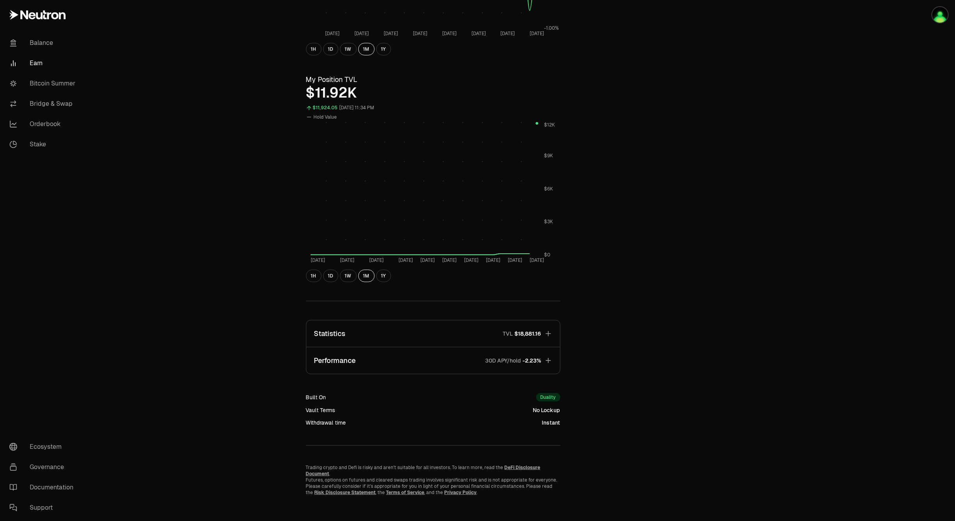
click at [430, 338] on button "Statistics TVL $18,881.16" at bounding box center [433, 333] width 254 height 27
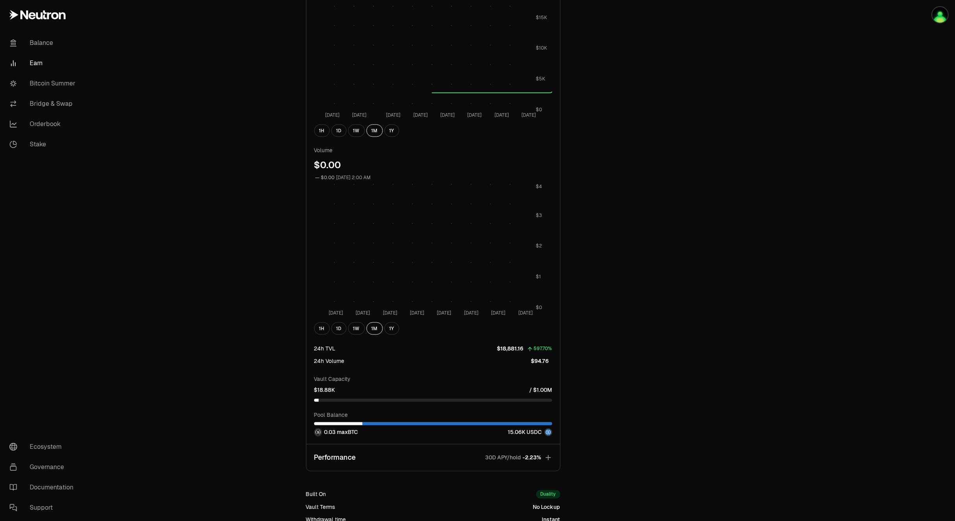
scroll to position [715, 0]
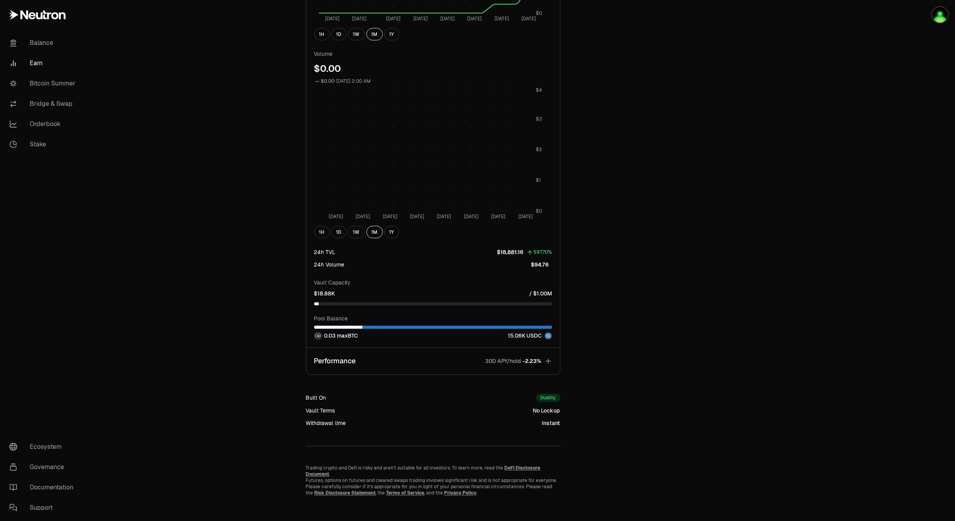
click at [329, 338] on div "0.03 maxBTC" at bounding box center [336, 336] width 44 height 8
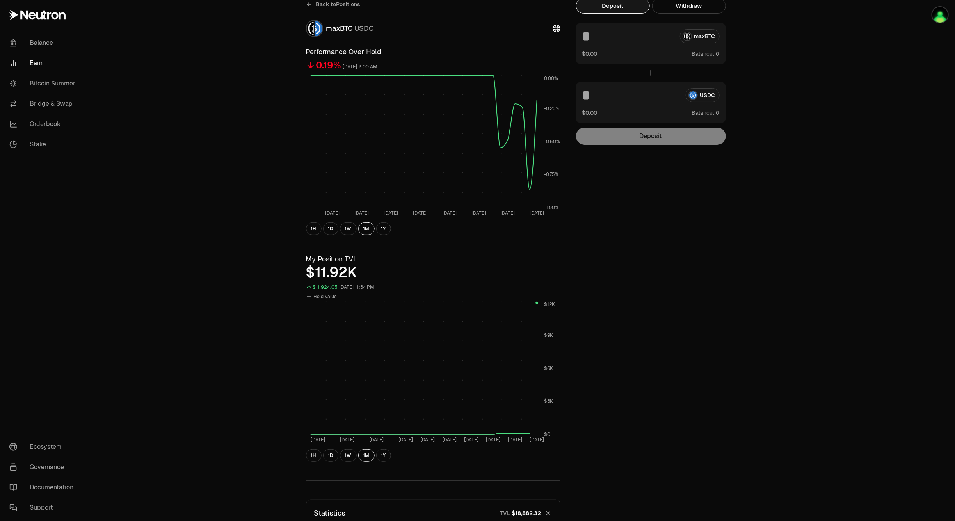
scroll to position [0, 0]
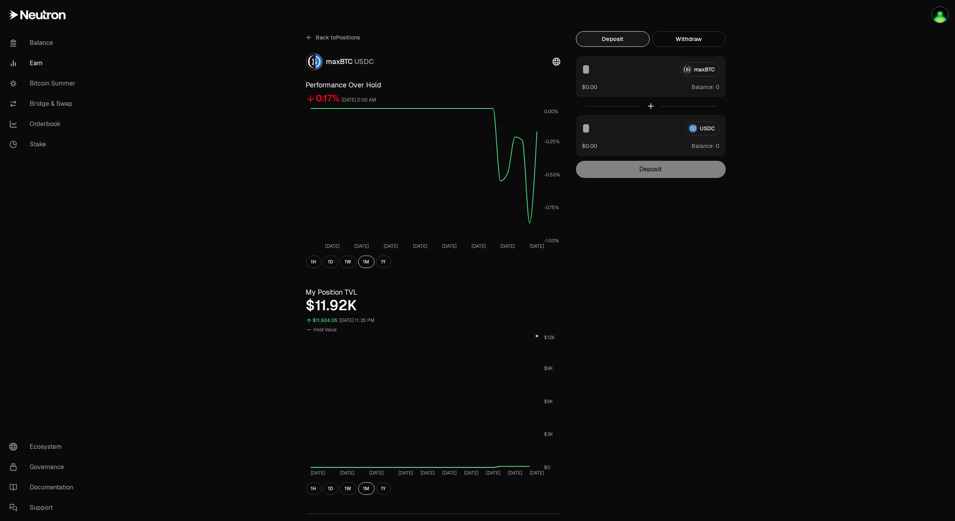
click at [699, 89] on span "Balance:" at bounding box center [703, 87] width 23 height 8
click at [356, 37] on span "Back to Positions" at bounding box center [338, 38] width 44 height 8
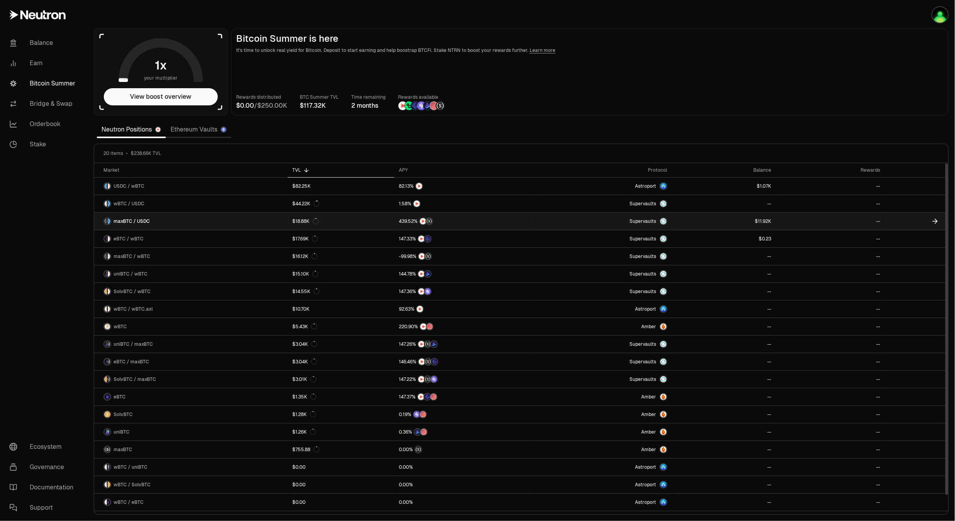
click at [163, 220] on link "maxBTC / USDC" at bounding box center [191, 221] width 194 height 17
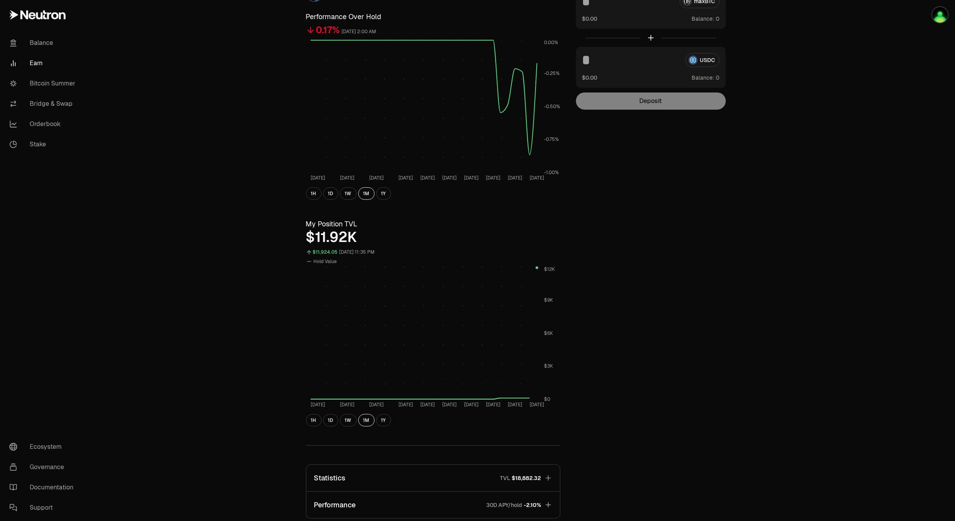
scroll to position [213, 0]
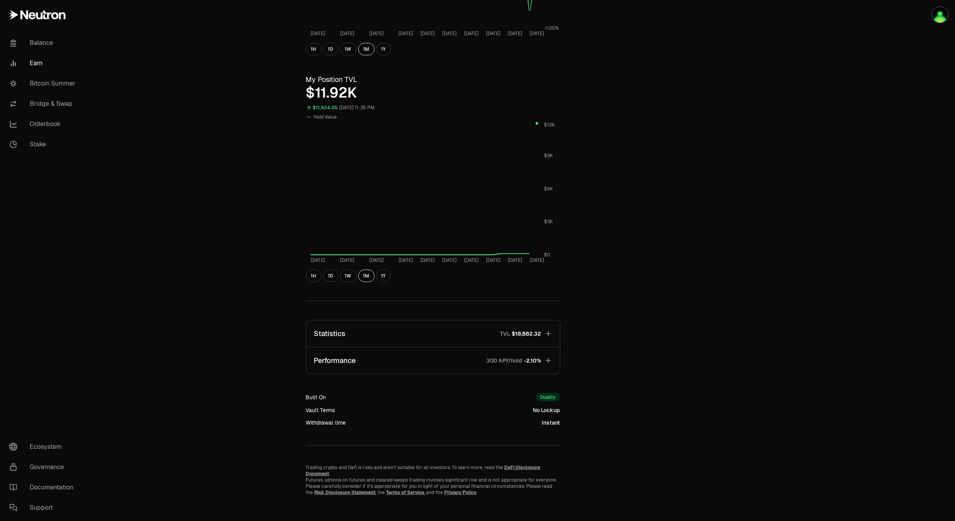
click at [443, 340] on button "Statistics TVL $18,882.32" at bounding box center [433, 333] width 254 height 27
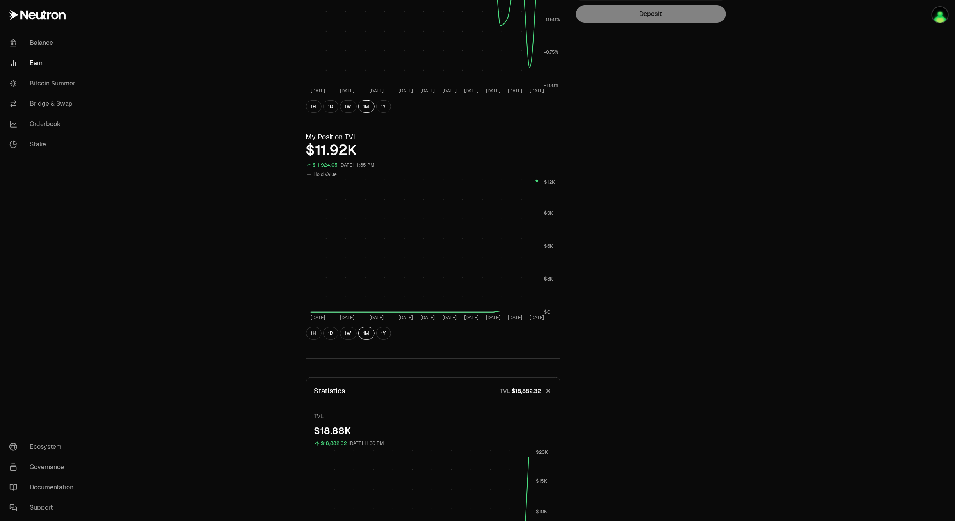
scroll to position [0, 0]
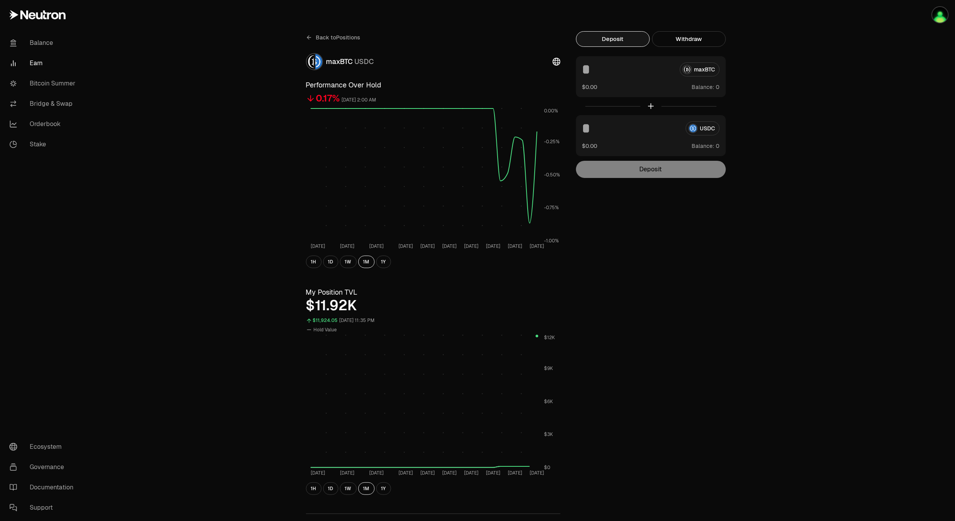
click at [689, 82] on div "maxBTC $0.00 Balance:" at bounding box center [651, 76] width 150 height 41
click at [699, 87] on span "Balance:" at bounding box center [703, 87] width 23 height 8
click at [710, 85] on span "Balance:" at bounding box center [703, 87] width 23 height 8
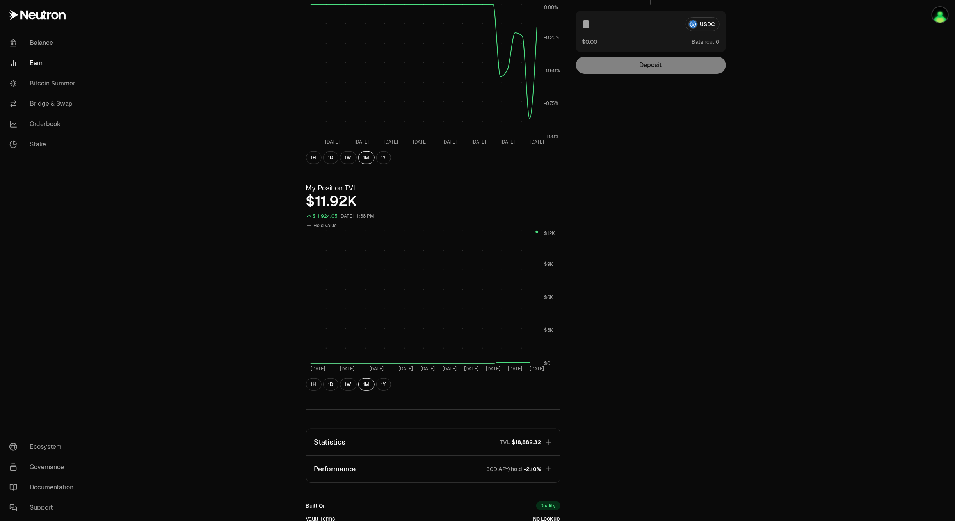
scroll to position [213, 0]
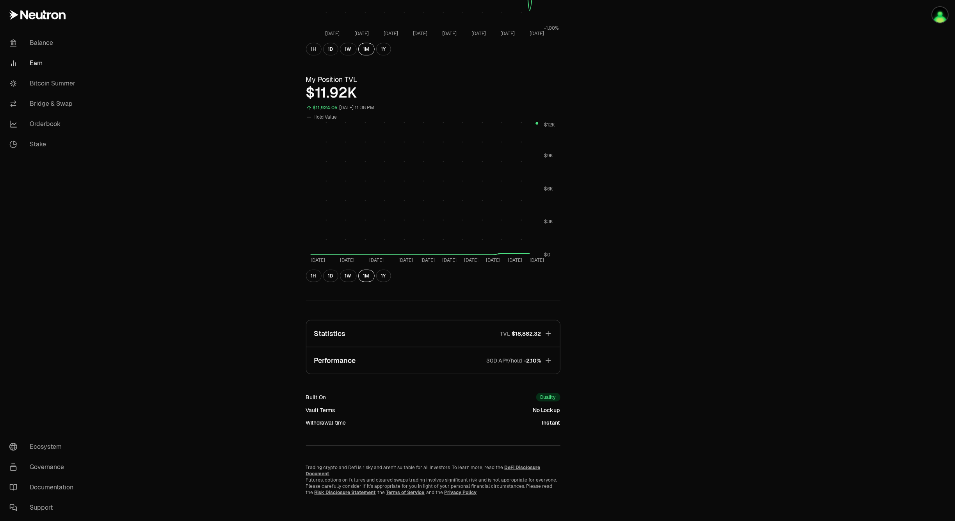
click at [406, 330] on button "Statistics TVL $18,882.32" at bounding box center [433, 333] width 254 height 27
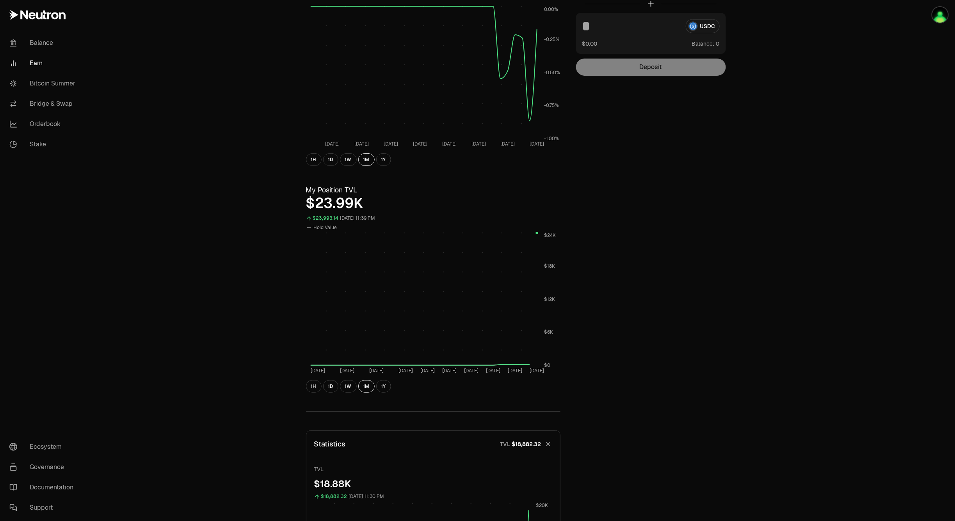
scroll to position [0, 0]
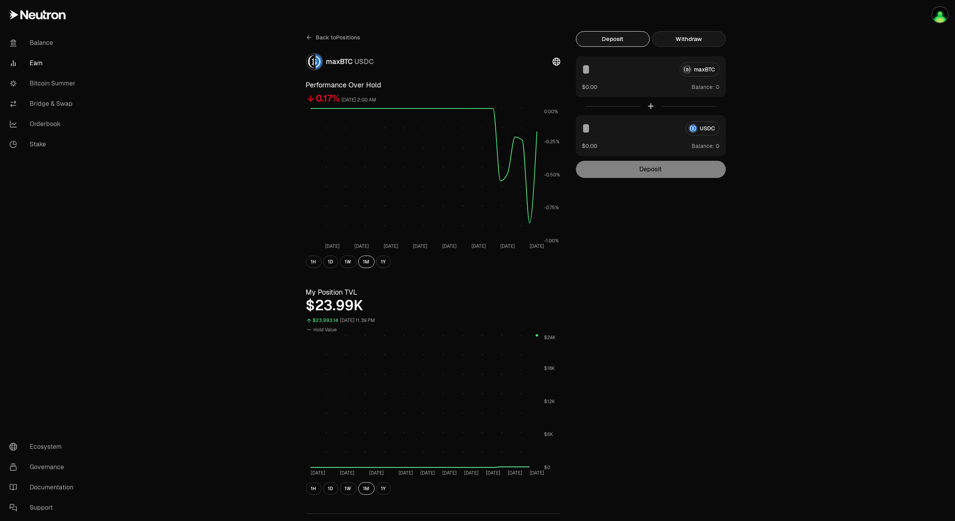
click at [699, 41] on button "Withdraw" at bounding box center [689, 39] width 74 height 16
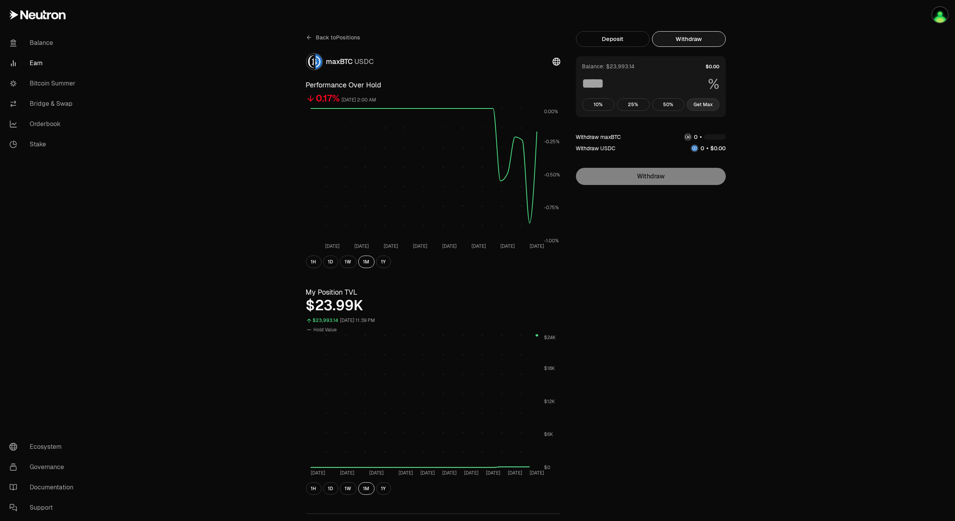
click at [702, 107] on button "Get Max" at bounding box center [703, 104] width 33 height 12
type input "***"
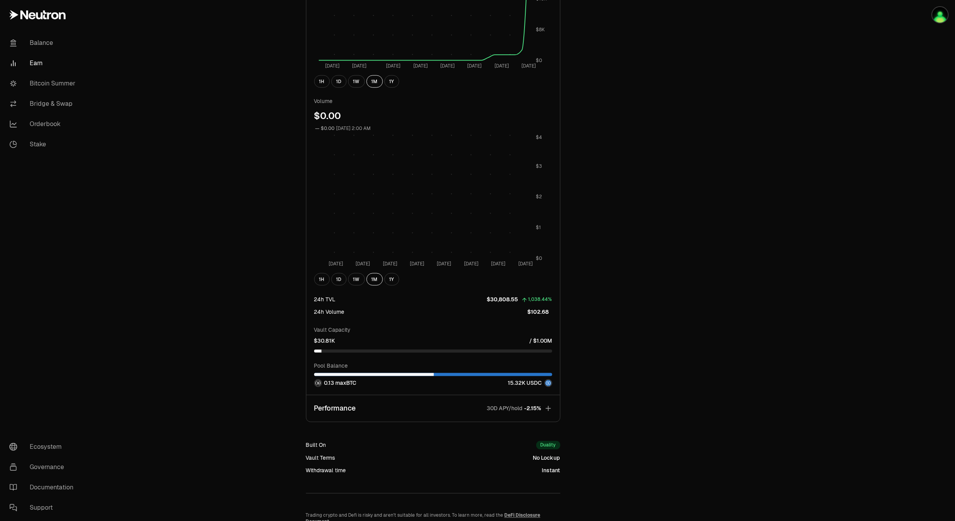
scroll to position [715, 0]
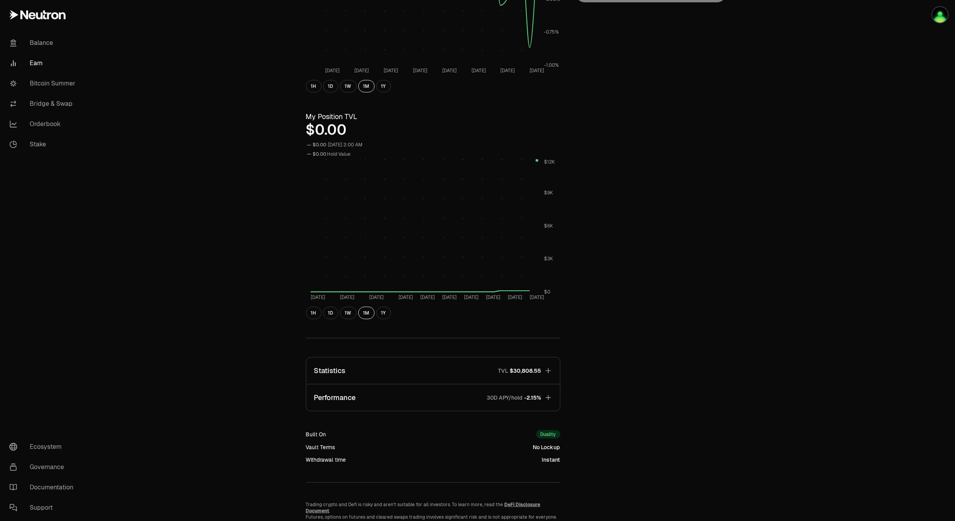
scroll to position [213, 0]
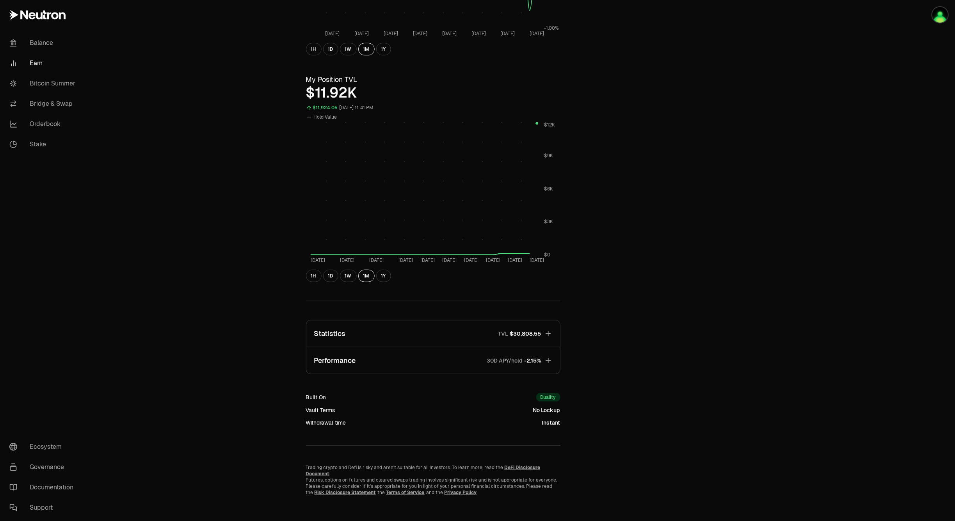
click at [422, 330] on button "Statistics TVL $30,808.55" at bounding box center [433, 333] width 254 height 27
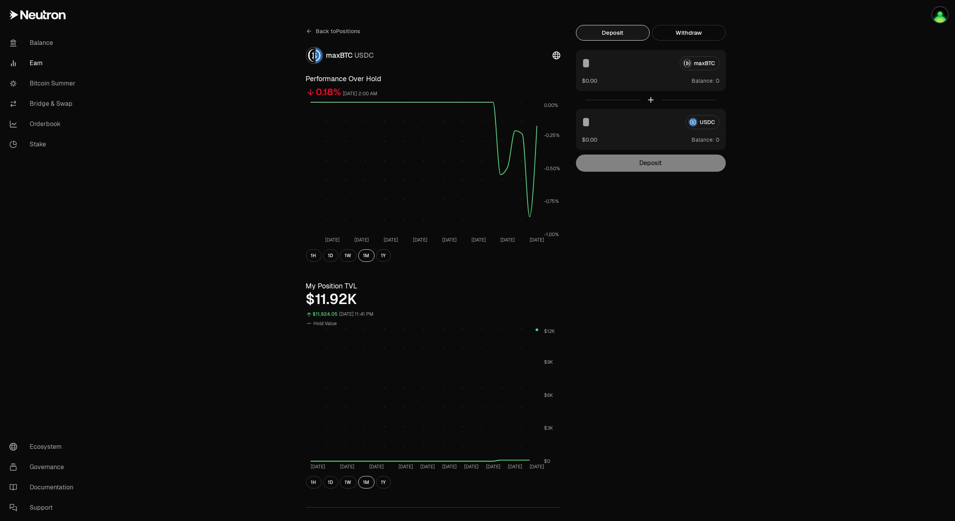
scroll to position [0, 0]
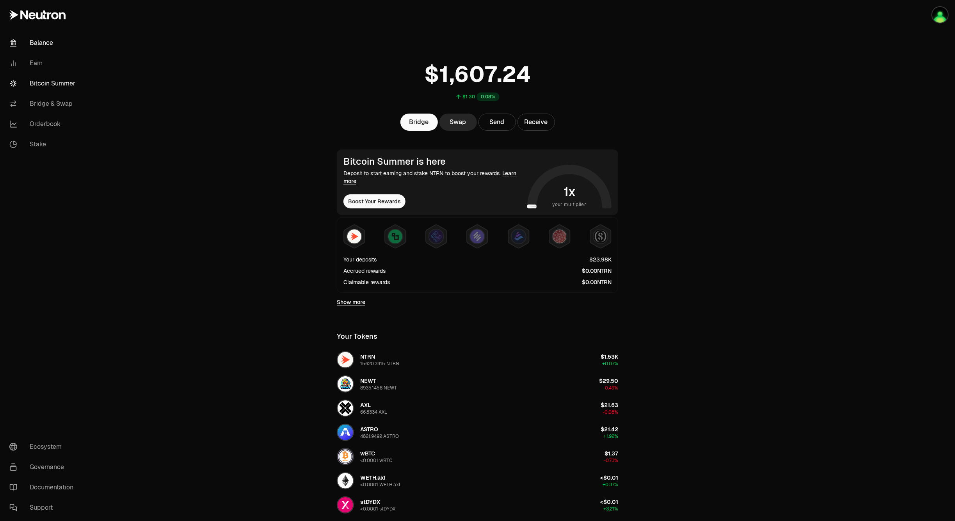
click at [53, 84] on link "Bitcoin Summer" at bounding box center [43, 83] width 81 height 20
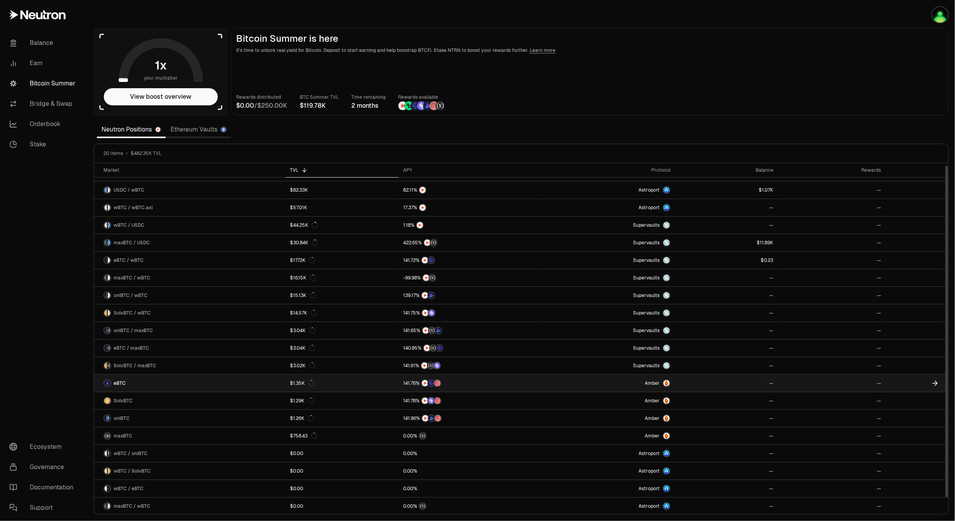
scroll to position [16, 0]
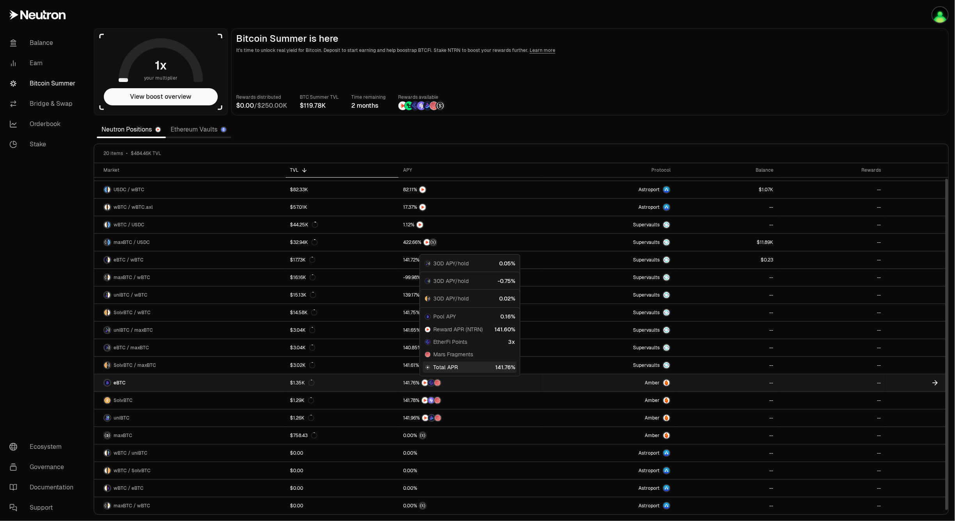
click at [505, 386] on link at bounding box center [469, 382] width 142 height 17
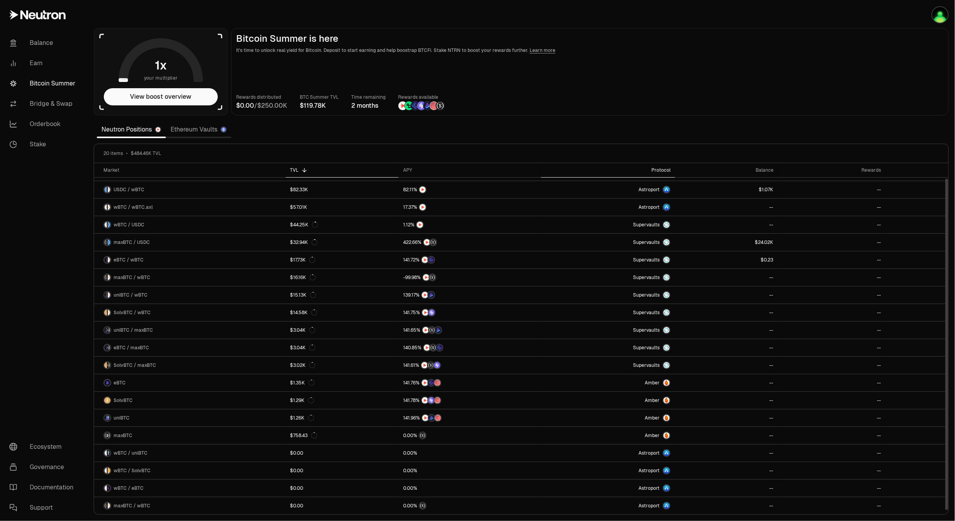
click at [662, 167] on div "Protocol" at bounding box center [607, 170] width 125 height 6
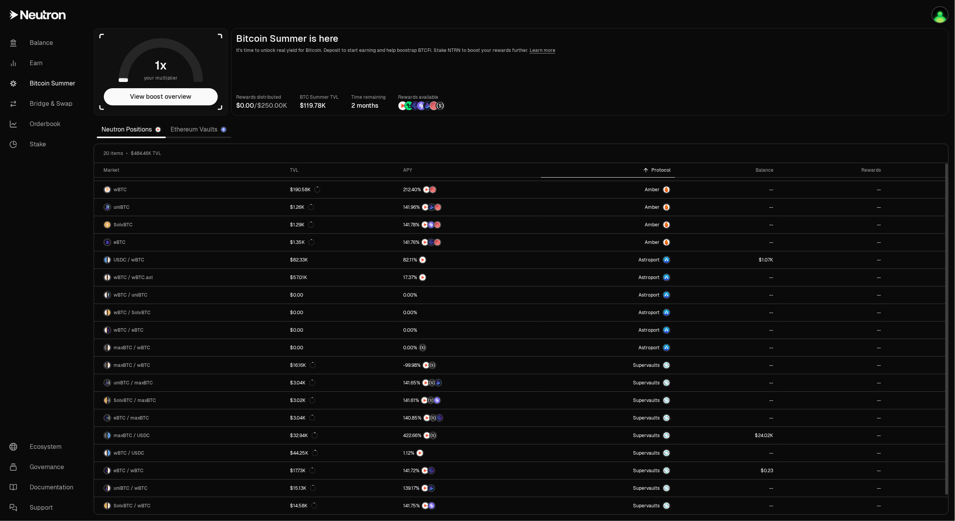
scroll to position [0, 0]
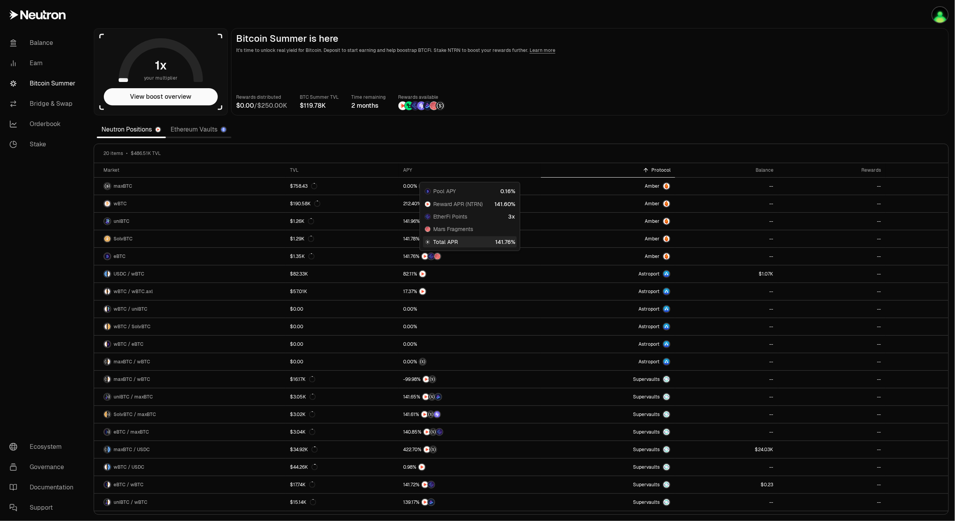
click at [710, 105] on div "Rewards distributed / BTC Summer TVL Time remaining 2 months Rewards available" at bounding box center [589, 101] width 707 height 17
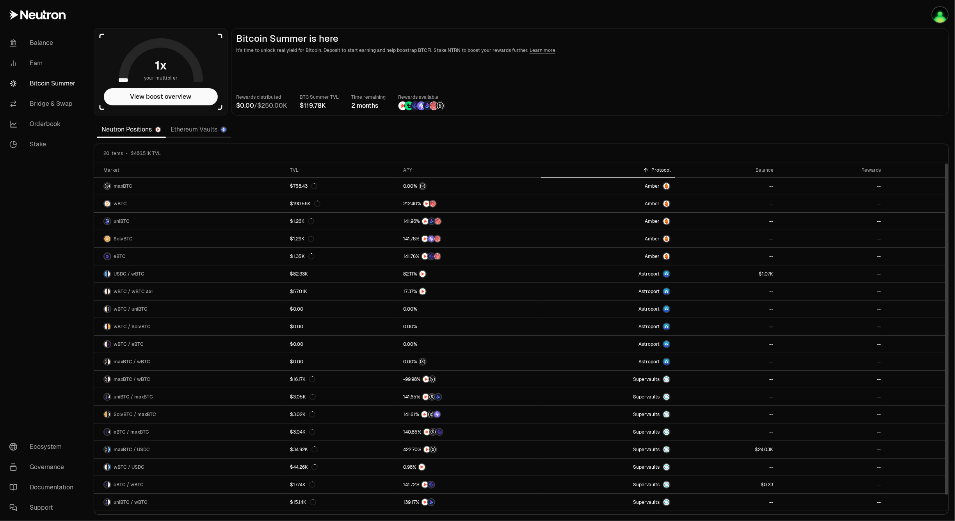
click at [178, 127] on link "Ethereum Vaults" at bounding box center [199, 130] width 66 height 16
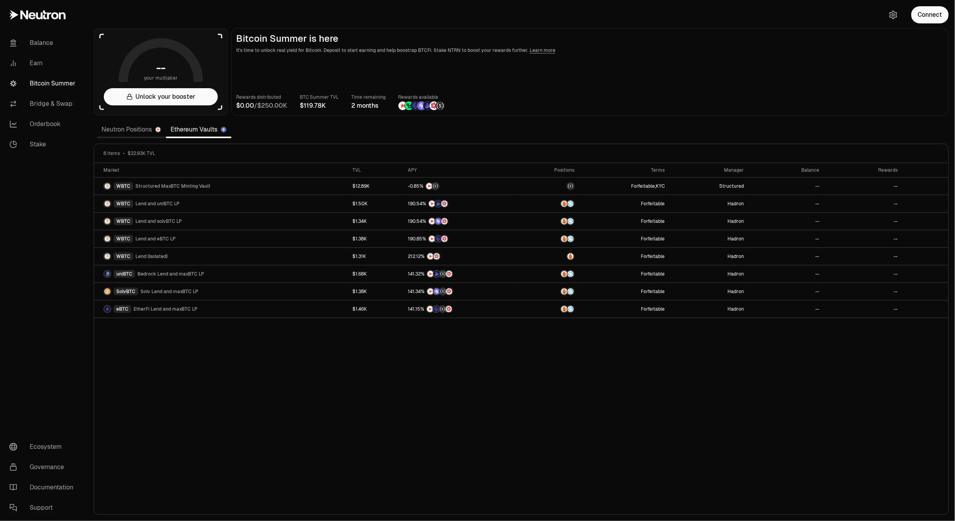
click at [131, 128] on link "Neutron Positions" at bounding box center [131, 130] width 69 height 16
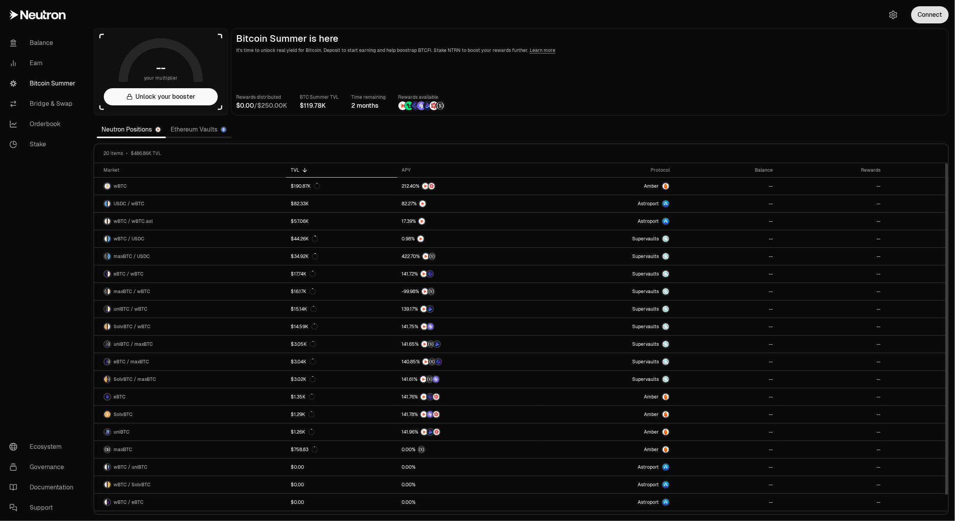
click at [924, 8] on button "Connect" at bounding box center [929, 14] width 37 height 17
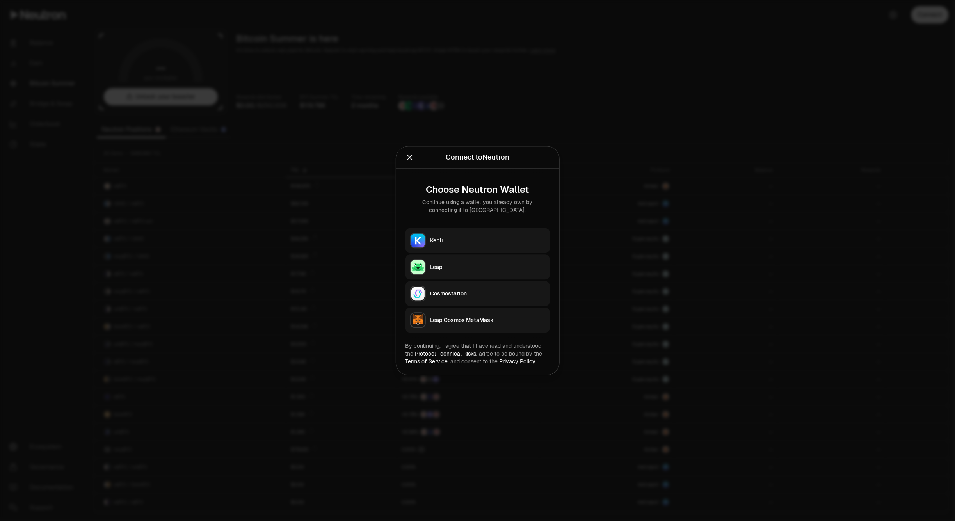
click at [467, 244] on div "Keplr" at bounding box center [487, 240] width 115 height 8
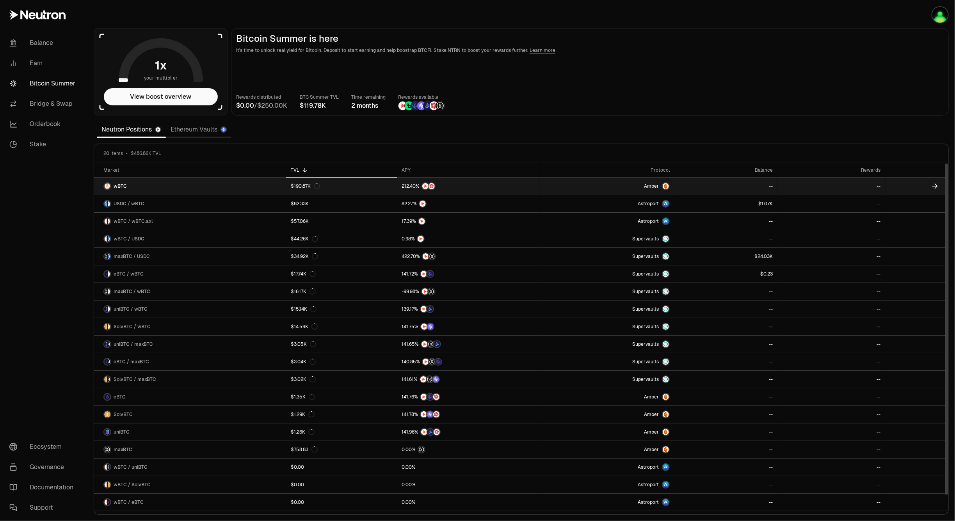
click at [142, 183] on link "wBTC" at bounding box center [190, 186] width 192 height 17
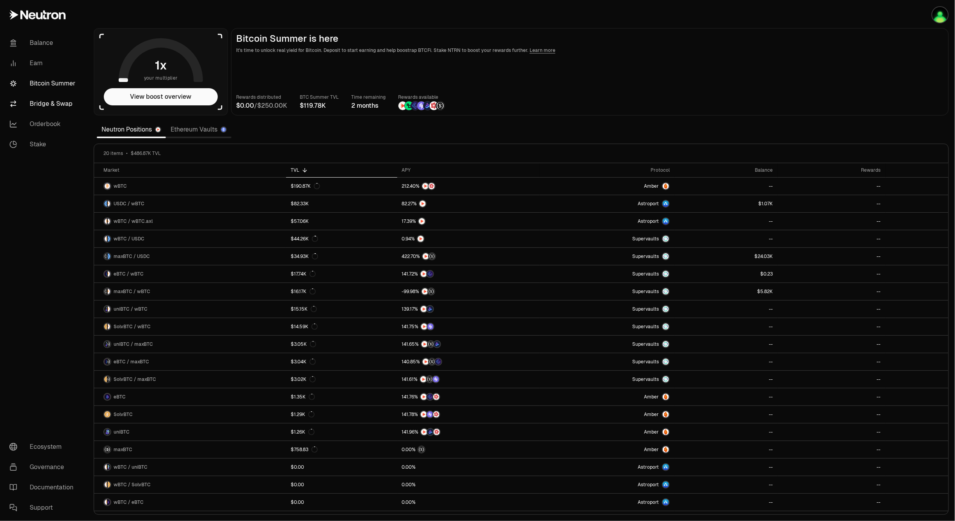
click at [42, 96] on link "Bridge & Swap" at bounding box center [43, 104] width 81 height 20
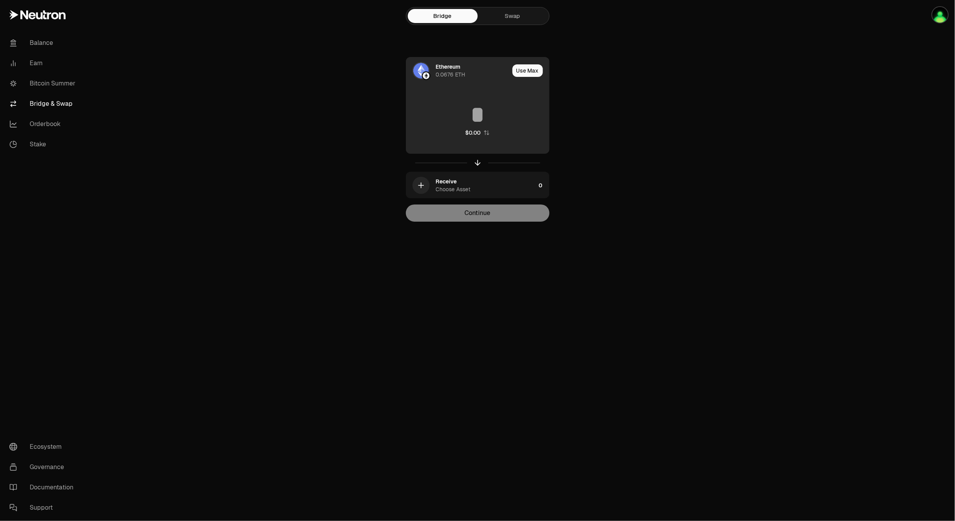
click at [469, 64] on div "Ethereum 0.0676 ETH" at bounding box center [472, 71] width 73 height 16
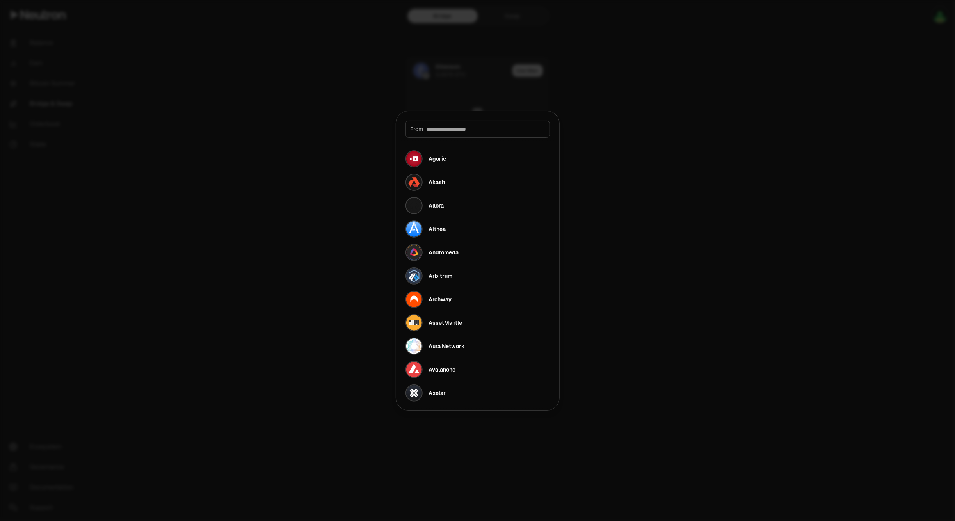
drag, startPoint x: 644, startPoint y: 92, endPoint x: 599, endPoint y: 119, distance: 52.5
click at [644, 92] on div at bounding box center [477, 260] width 955 height 521
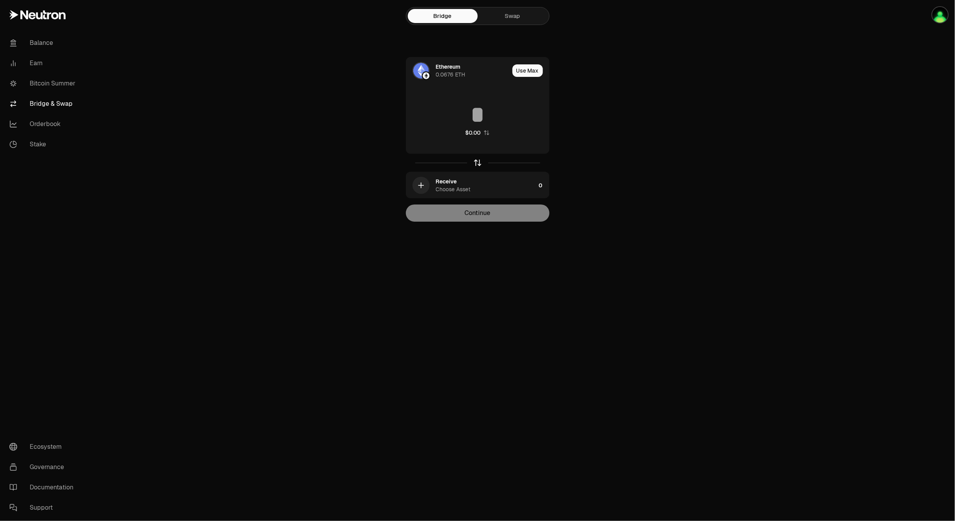
click at [478, 162] on icon "button" at bounding box center [477, 162] width 9 height 9
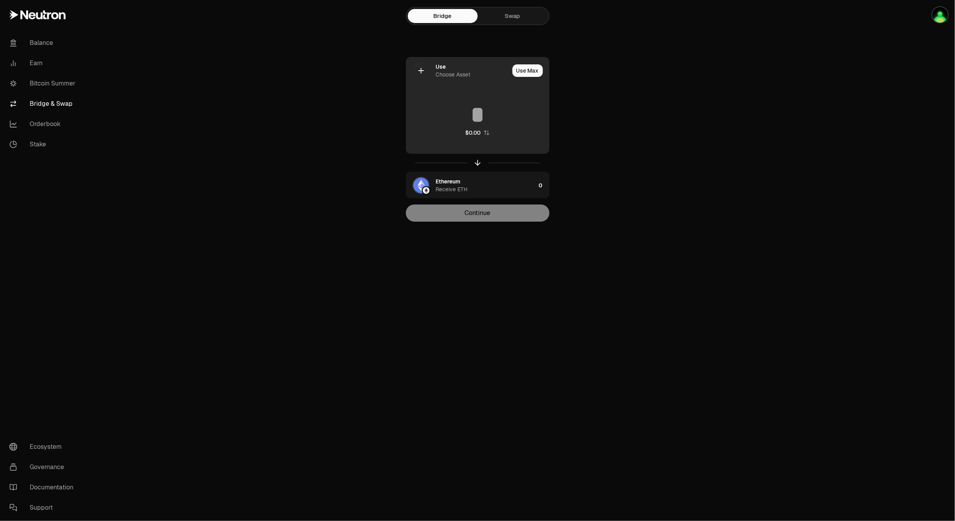
click at [467, 78] on div "Choose Asset" at bounding box center [453, 75] width 35 height 8
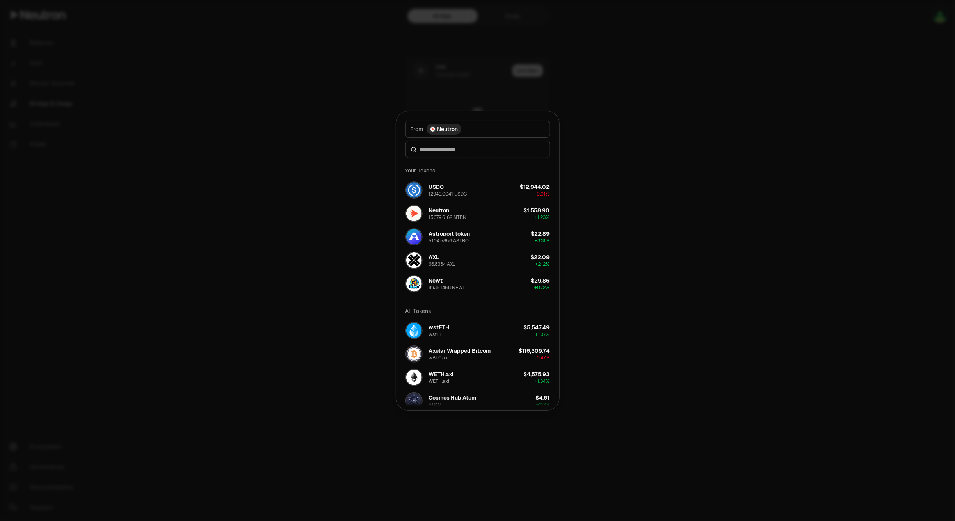
click at [467, 128] on button "From Neutron" at bounding box center [477, 129] width 144 height 17
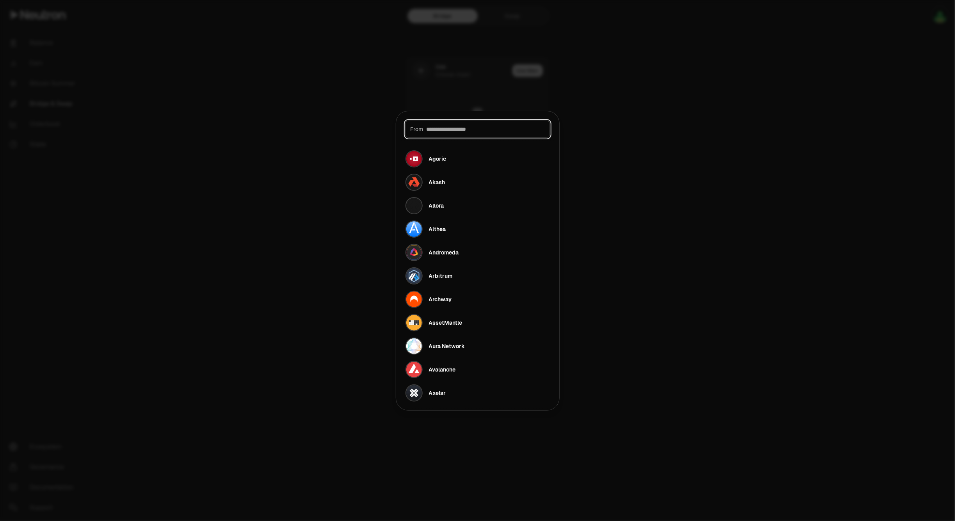
click at [467, 128] on input at bounding box center [485, 129] width 118 height 8
click at [468, 130] on input at bounding box center [485, 129] width 118 height 8
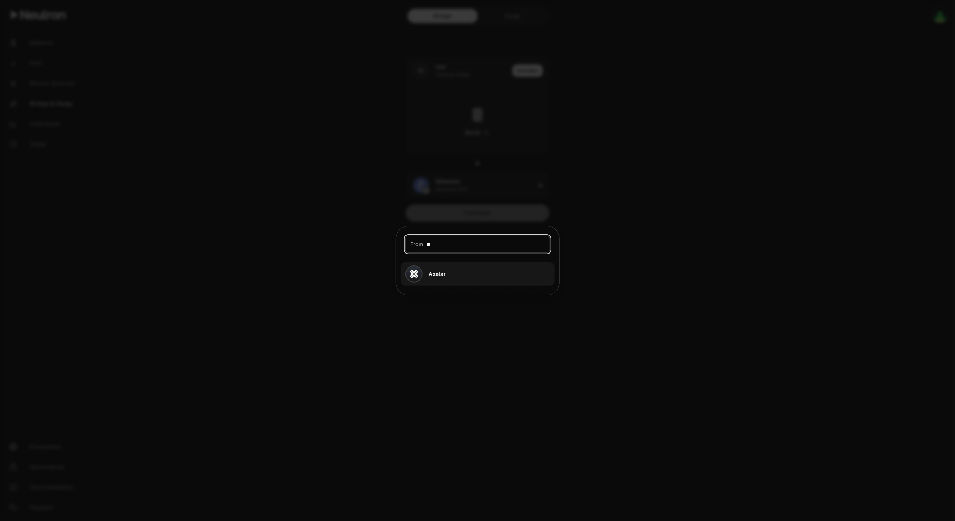
type input "**"
click at [492, 279] on button "Axelar" at bounding box center [478, 273] width 154 height 23
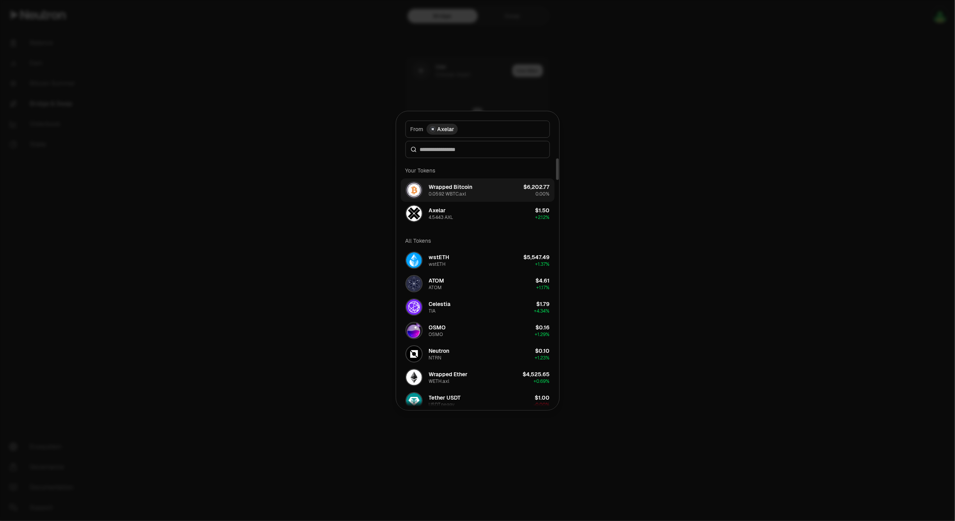
click at [461, 186] on div "Wrapped Bitcoin" at bounding box center [451, 187] width 44 height 8
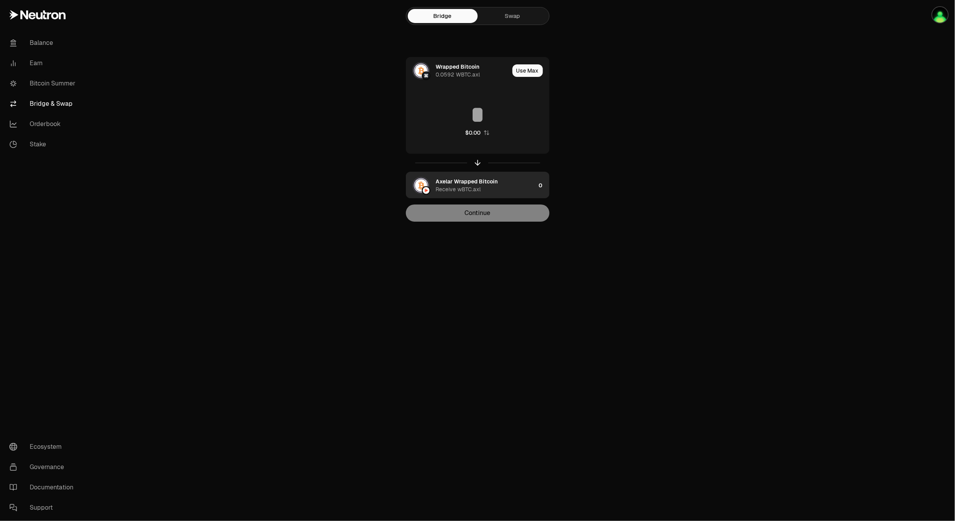
click at [469, 180] on div "Axelar Wrapped Bitcoin" at bounding box center [467, 182] width 62 height 8
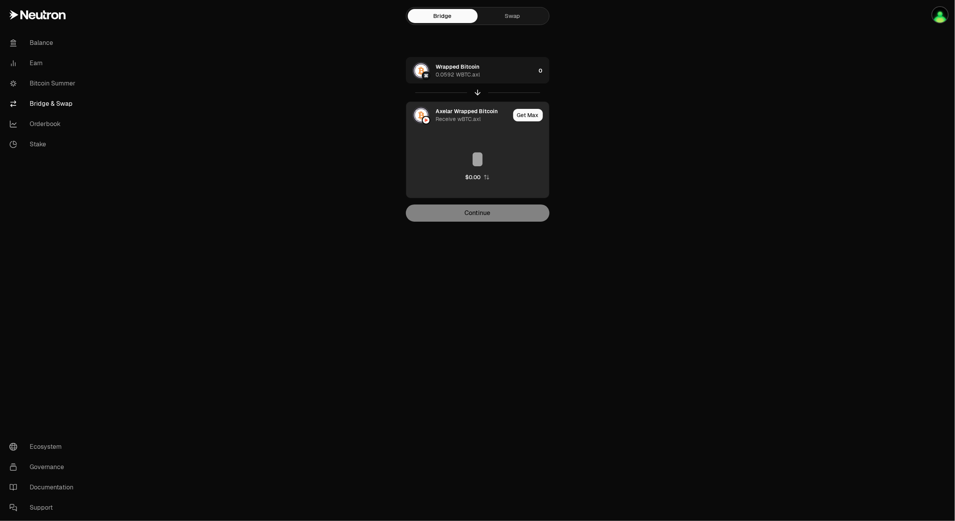
click at [472, 115] on div "Receive wBTC.axl" at bounding box center [458, 119] width 45 height 8
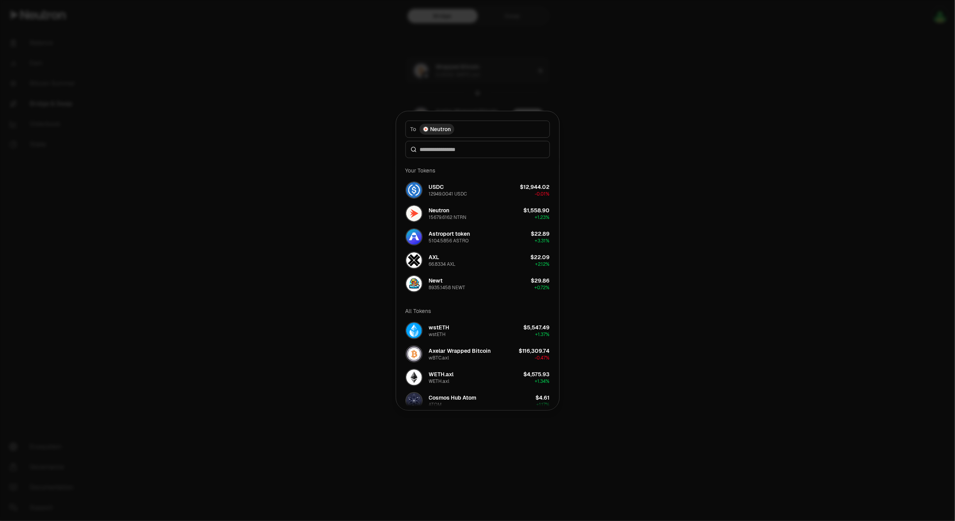
click at [453, 129] on div "Neutron" at bounding box center [436, 129] width 35 height 11
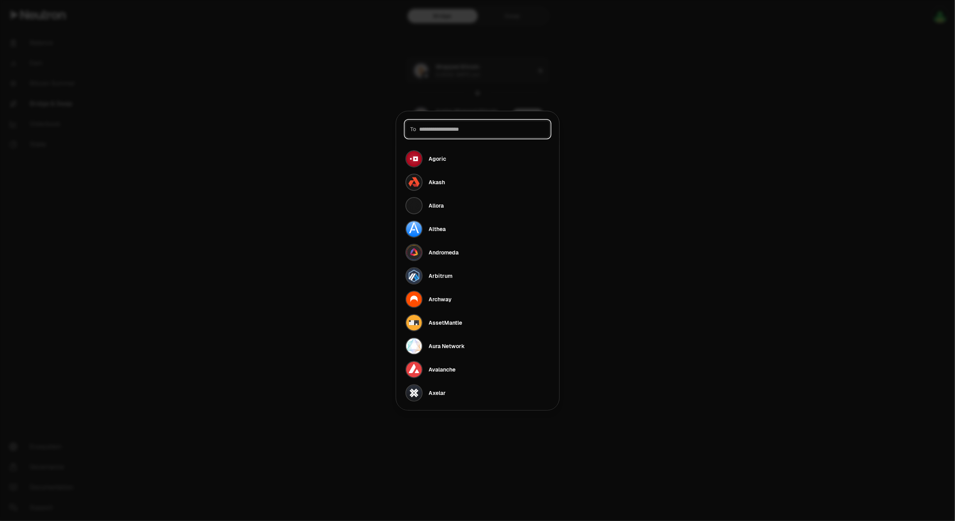
click at [451, 130] on input at bounding box center [481, 129] width 125 height 8
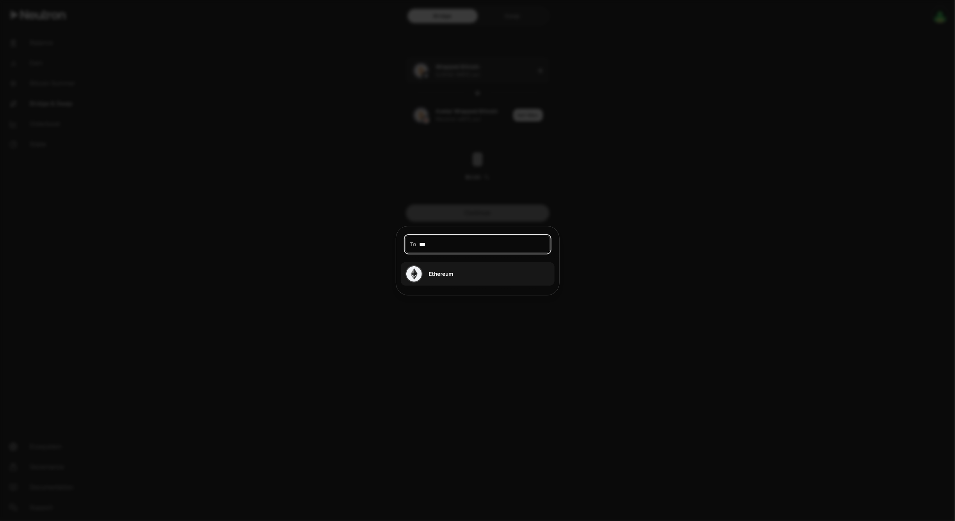
type input "***"
click at [451, 272] on div "Ethereum" at bounding box center [441, 274] width 25 height 8
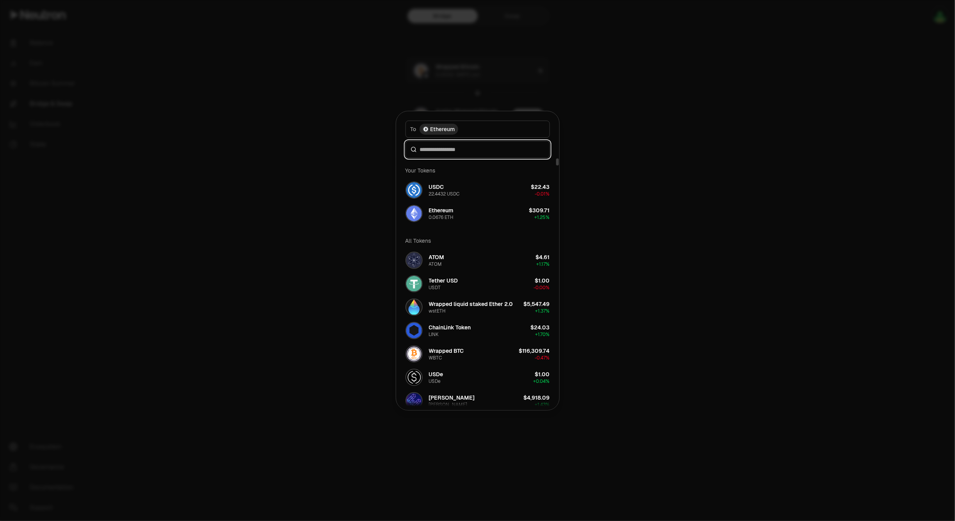
click at [461, 153] on input at bounding box center [482, 150] width 125 height 8
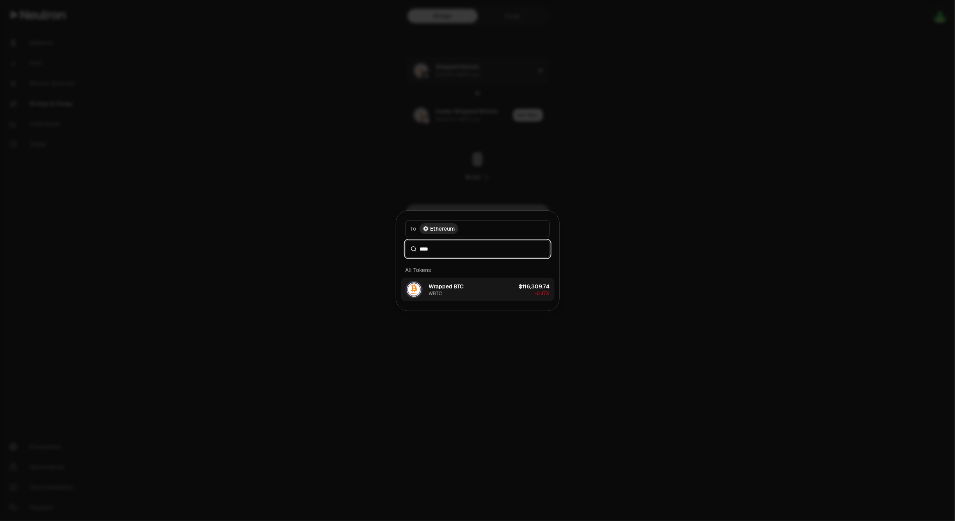
type input "****"
click at [465, 293] on button "Wrapped BTC WBTC $116,309.74 -0.47%" at bounding box center [478, 289] width 154 height 23
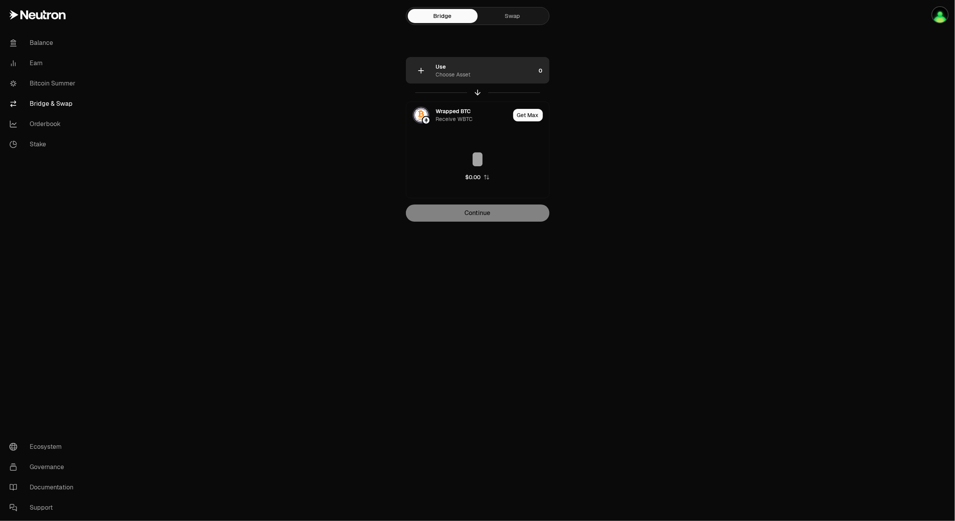
click at [483, 73] on div "Use Choose Asset" at bounding box center [486, 71] width 100 height 16
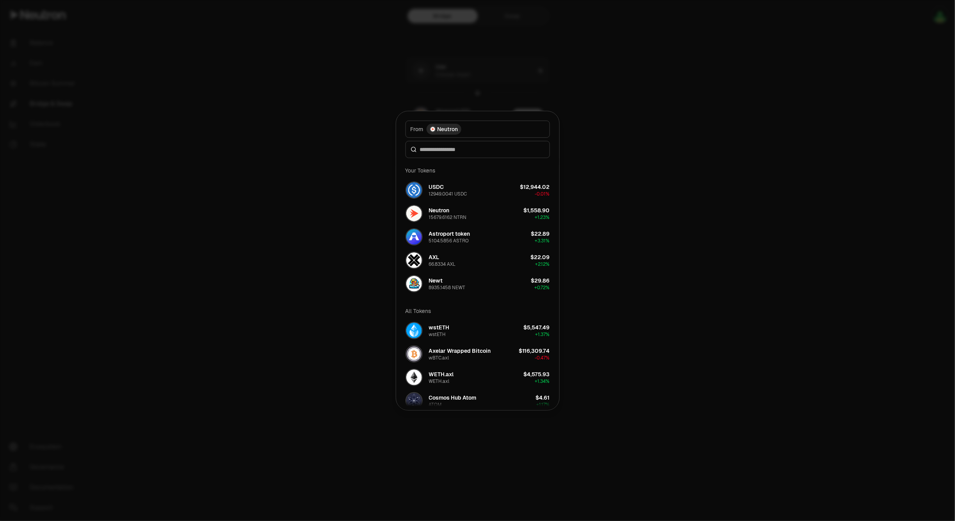
click at [439, 133] on div "Neutron" at bounding box center [443, 129] width 35 height 11
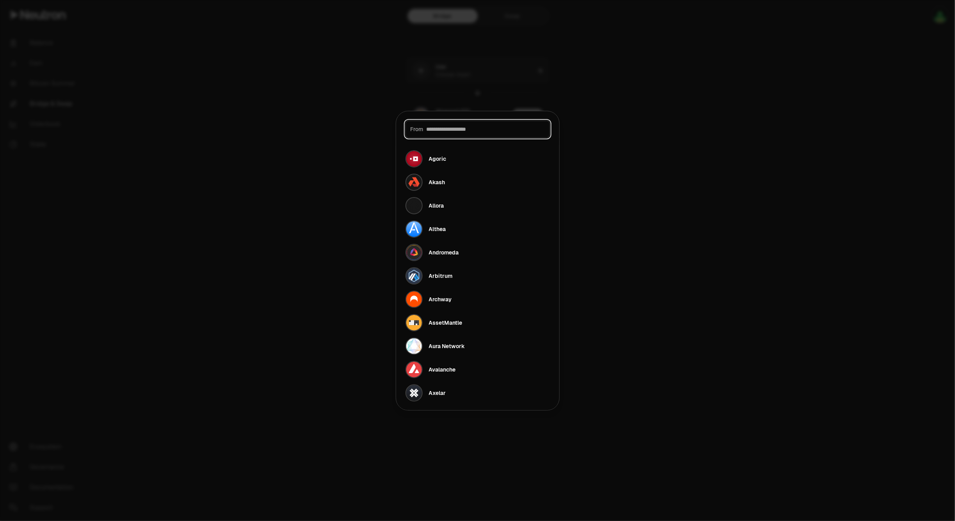
click at [442, 131] on input at bounding box center [485, 129] width 118 height 8
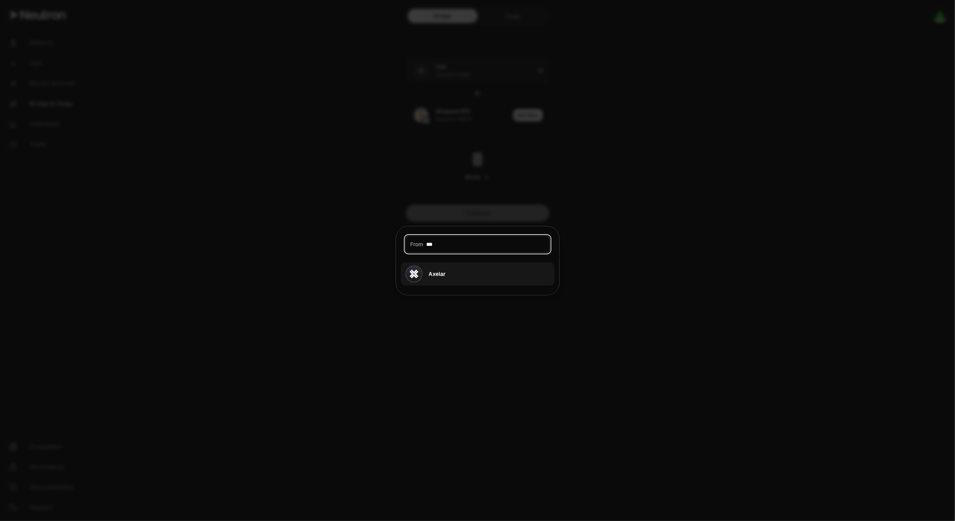
type input "***"
click at [463, 266] on button "Axelar" at bounding box center [478, 273] width 154 height 23
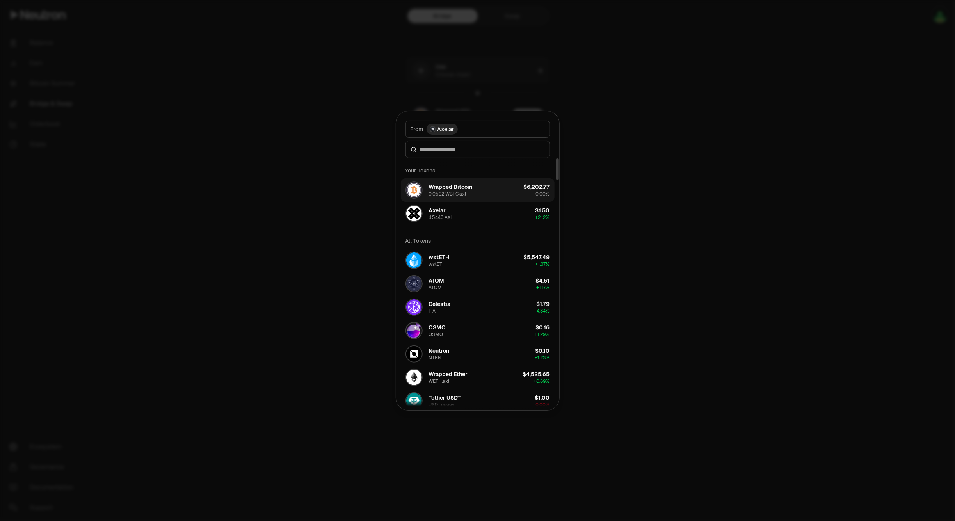
click at [475, 194] on button "Wrapped Bitcoin 0.0592 WBTC.axl $6,202.77 0.00%" at bounding box center [478, 189] width 154 height 23
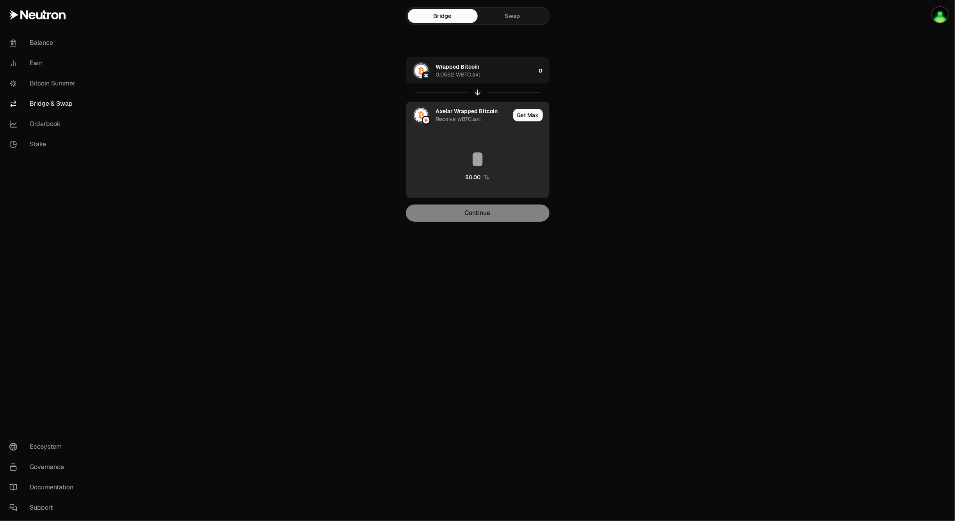
click at [469, 117] on div "Receive wBTC.axl" at bounding box center [458, 119] width 45 height 8
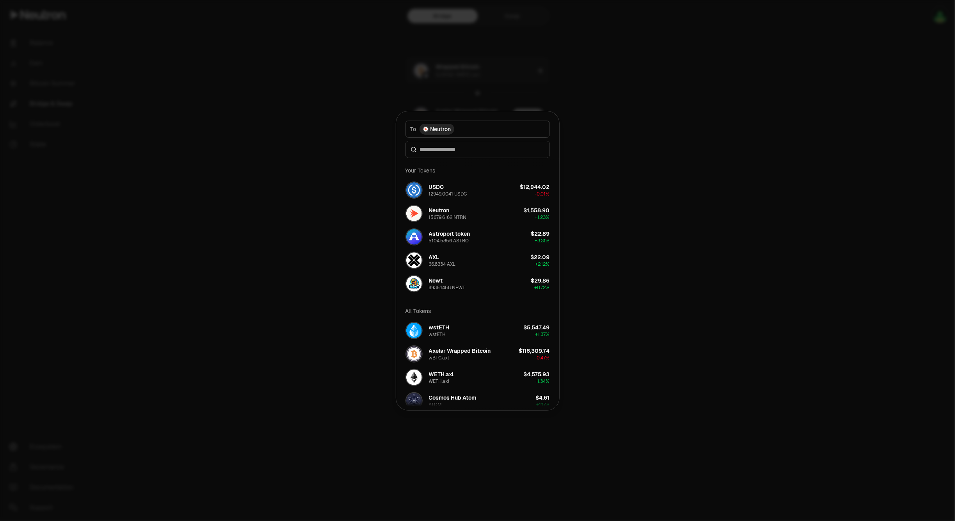
click at [629, 101] on div at bounding box center [477, 260] width 955 height 521
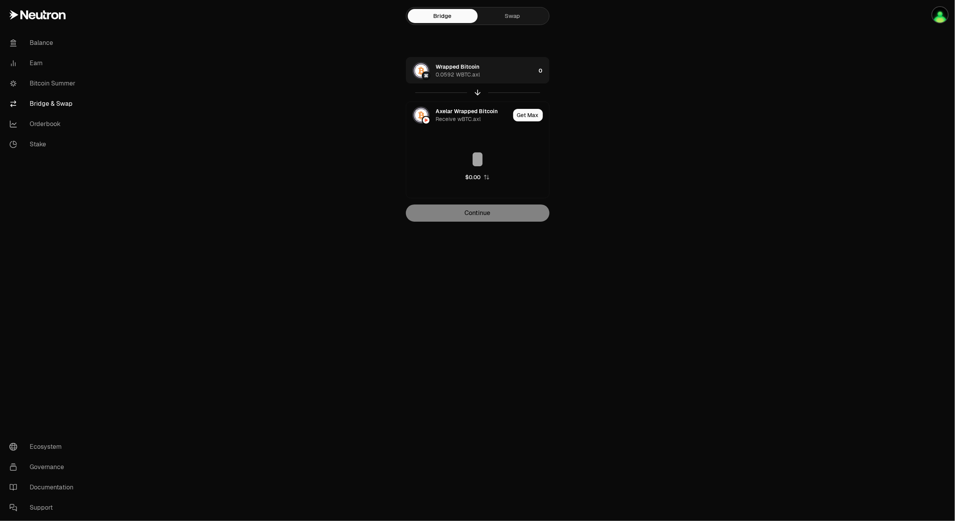
click at [515, 22] on link "Swap" at bounding box center [513, 16] width 70 height 14
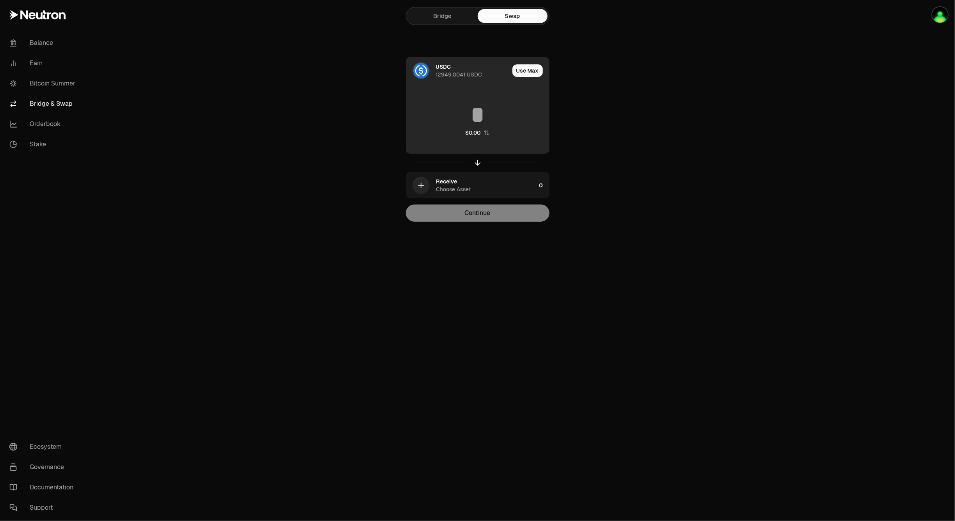
click at [465, 69] on div "USDC 12949.0041 USDC" at bounding box center [472, 71] width 73 height 16
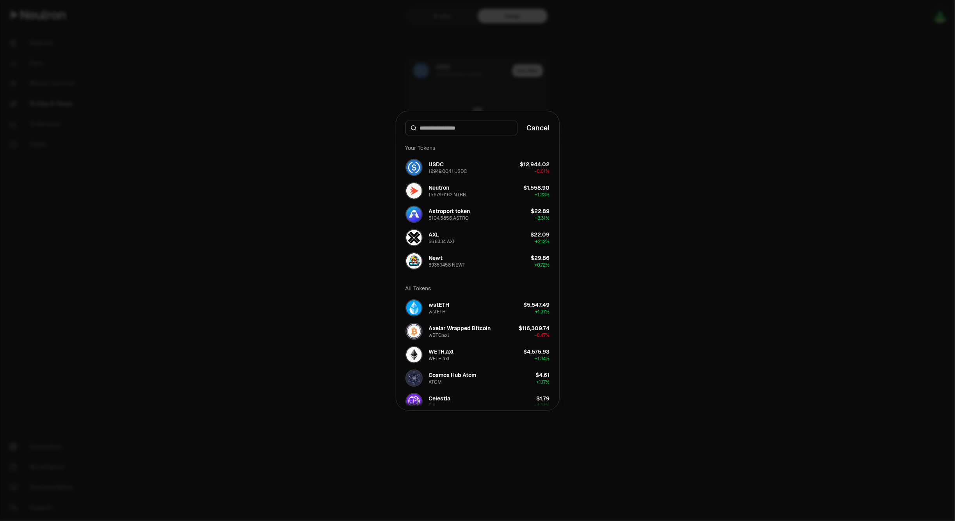
click at [449, 132] on div at bounding box center [461, 128] width 112 height 15
click at [453, 131] on input at bounding box center [466, 128] width 92 height 8
click at [635, 96] on div at bounding box center [477, 260] width 955 height 521
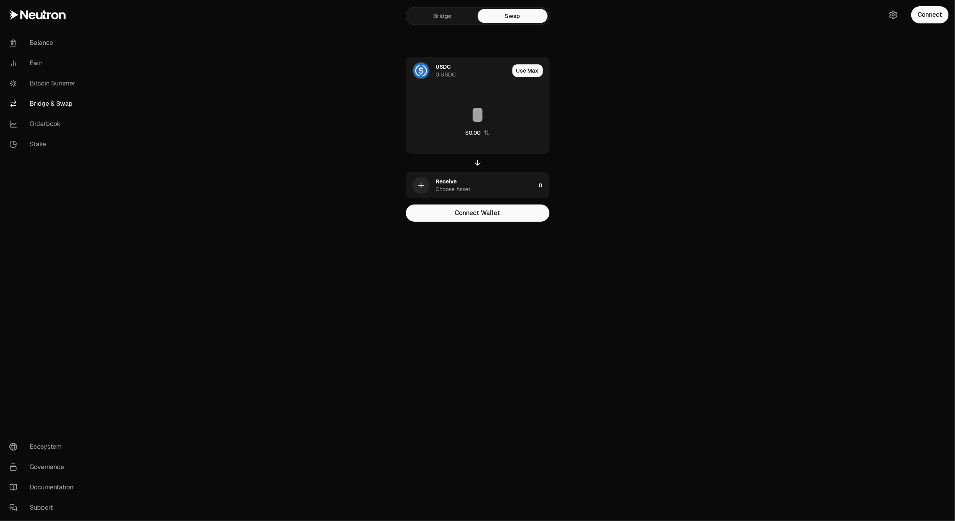
click at [825, 203] on main "Bridge Swap USDC 0 USDC Use Max $0.00 Receive Choose Asset 0 Connect Wallet" at bounding box center [520, 126] width 867 height 253
click at [800, 197] on main "Bridge Swap USDC 0 USDC Use Max $0.00 Receive Choose Asset 0 Connect Wallet" at bounding box center [520, 126] width 867 height 253
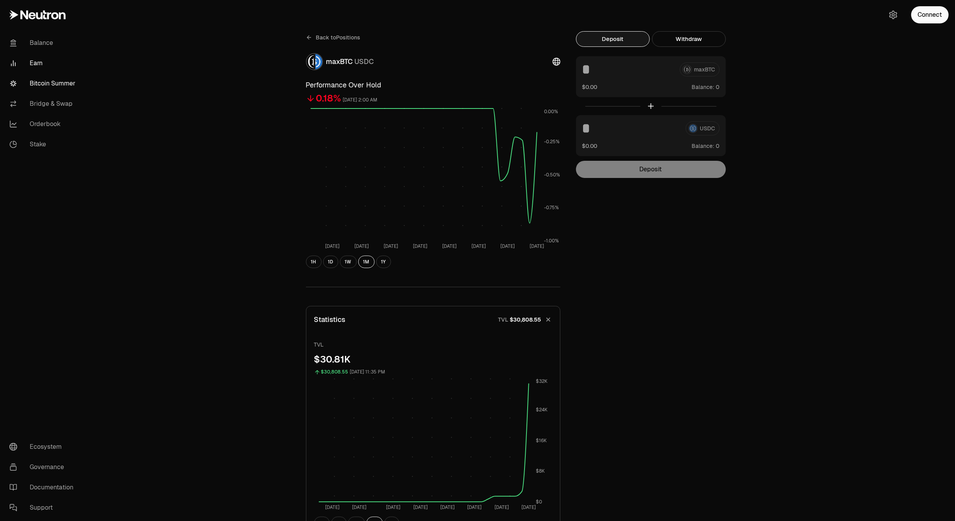
click at [53, 82] on link "Bitcoin Summer" at bounding box center [43, 83] width 81 height 20
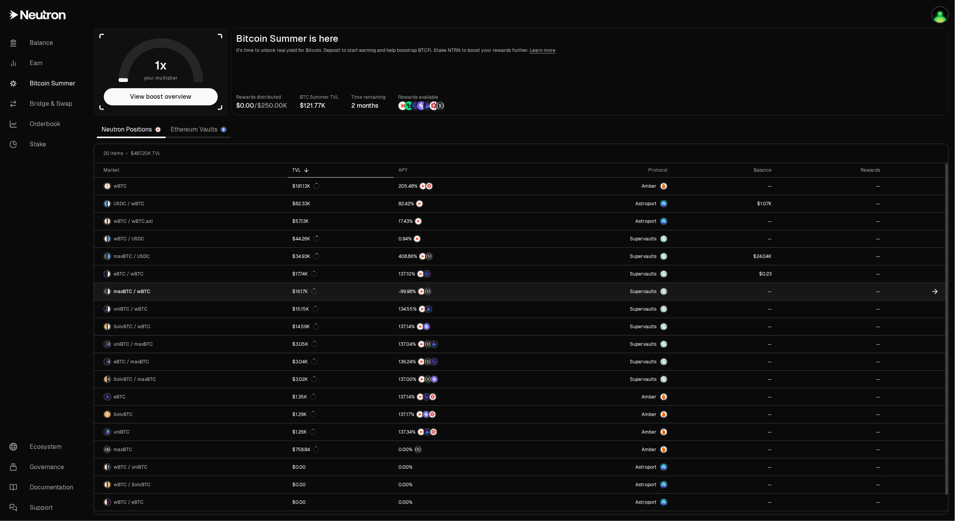
click at [155, 295] on link "maxBTC / wBTC" at bounding box center [191, 291] width 194 height 17
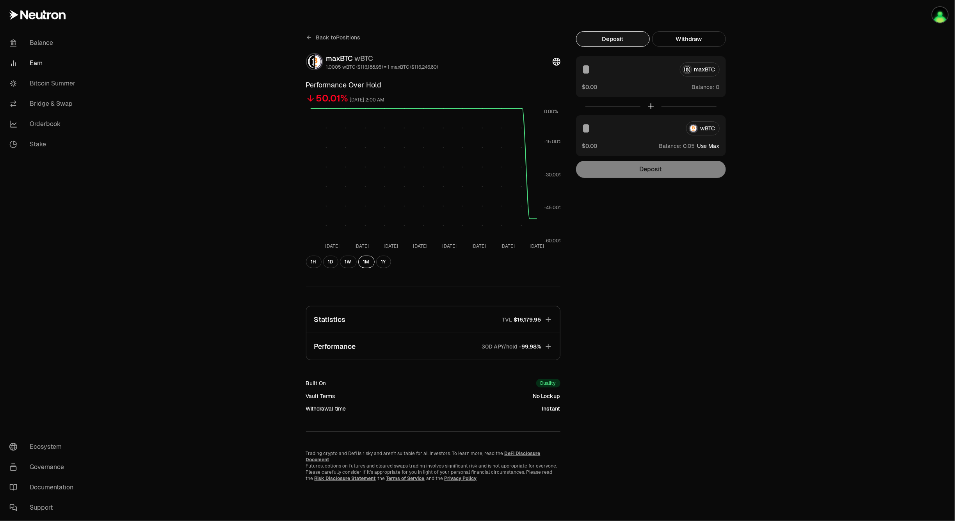
click at [707, 145] on button "Use Max" at bounding box center [708, 146] width 22 height 8
type input "**********"
click at [662, 169] on button "Deposit" at bounding box center [651, 169] width 150 height 17
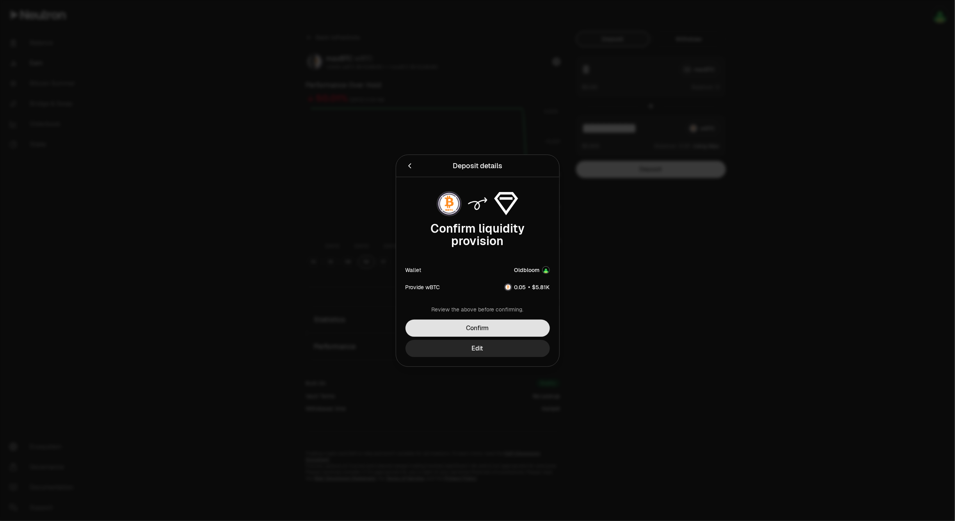
click at [503, 328] on button "Confirm" at bounding box center [477, 328] width 144 height 17
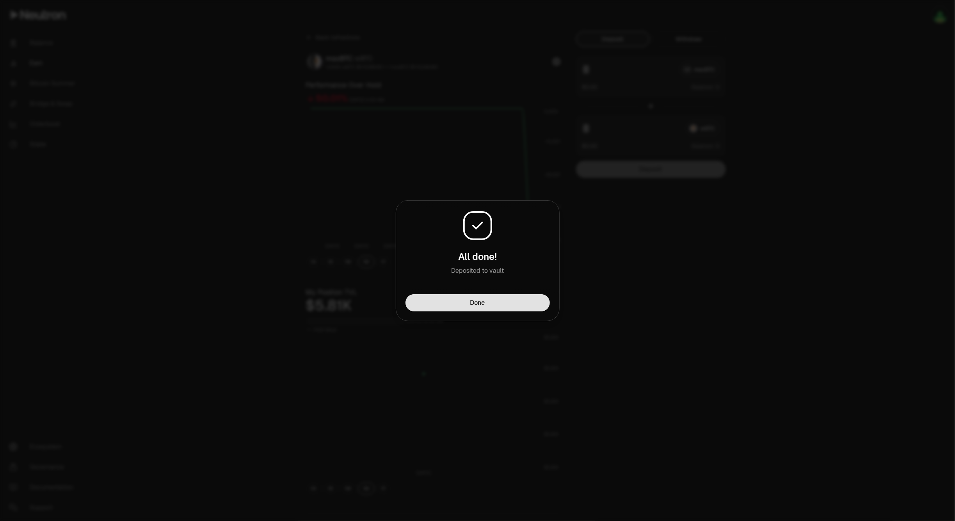
click at [461, 298] on button "Done" at bounding box center [477, 302] width 144 height 17
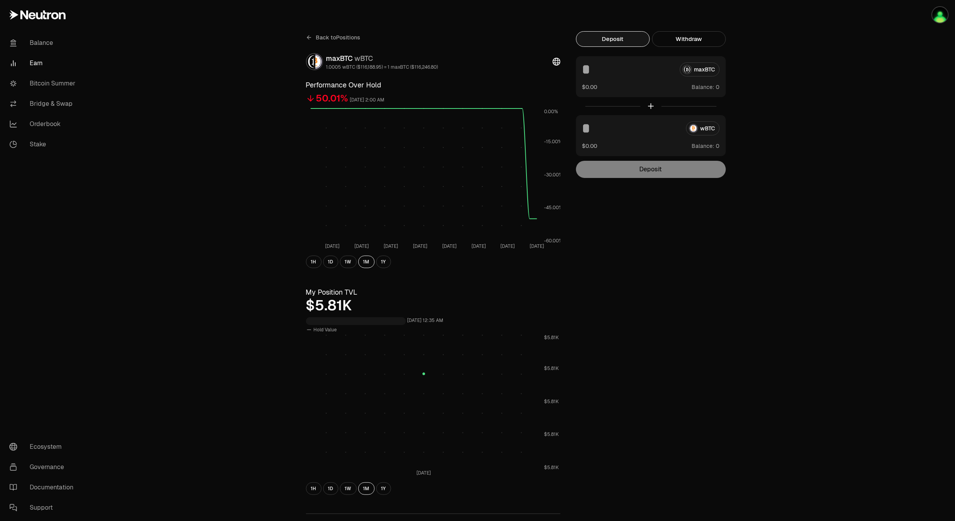
click at [328, 39] on span "Back to Positions" at bounding box center [338, 38] width 44 height 8
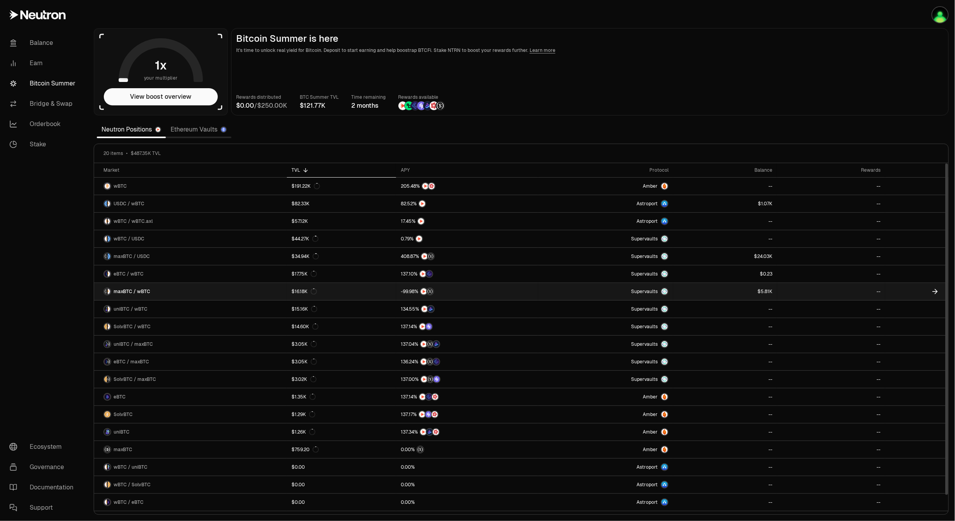
click at [724, 292] on link at bounding box center [725, 291] width 104 height 17
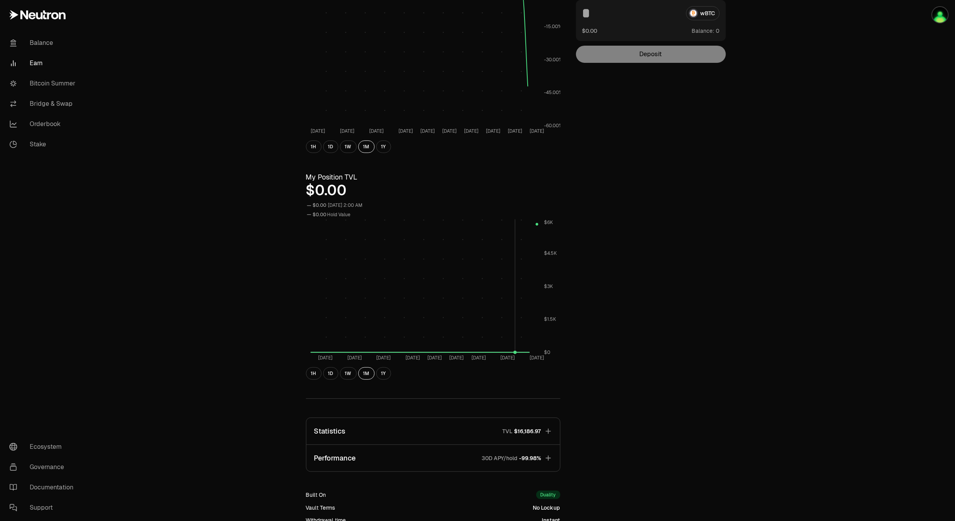
scroll to position [213, 0]
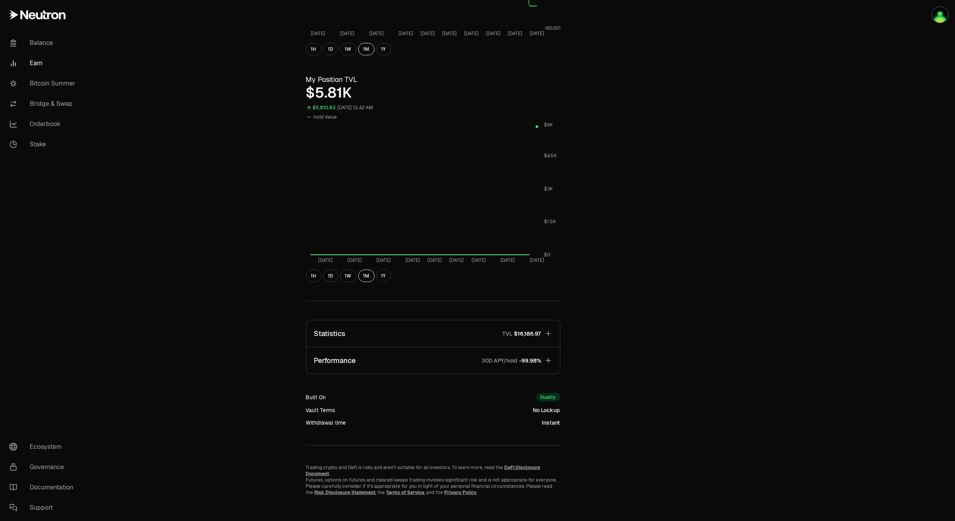
click at [469, 332] on button "Statistics TVL $16,186.97" at bounding box center [433, 333] width 254 height 27
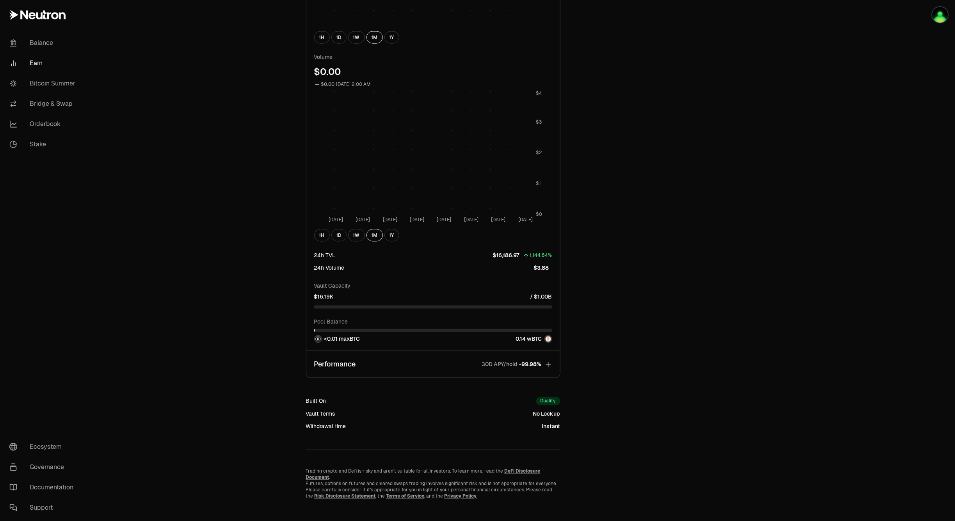
scroll to position [715, 0]
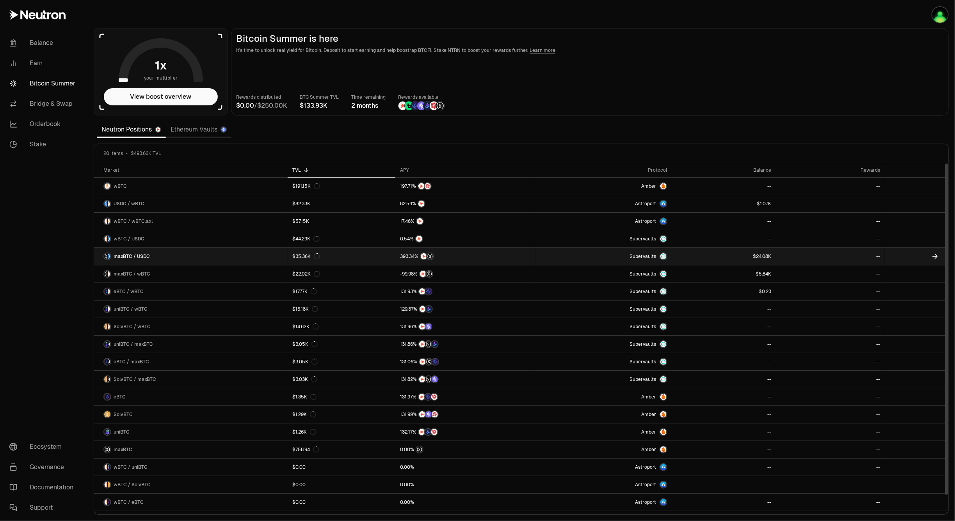
click at [170, 255] on link "maxBTC / USDC" at bounding box center [191, 256] width 194 height 17
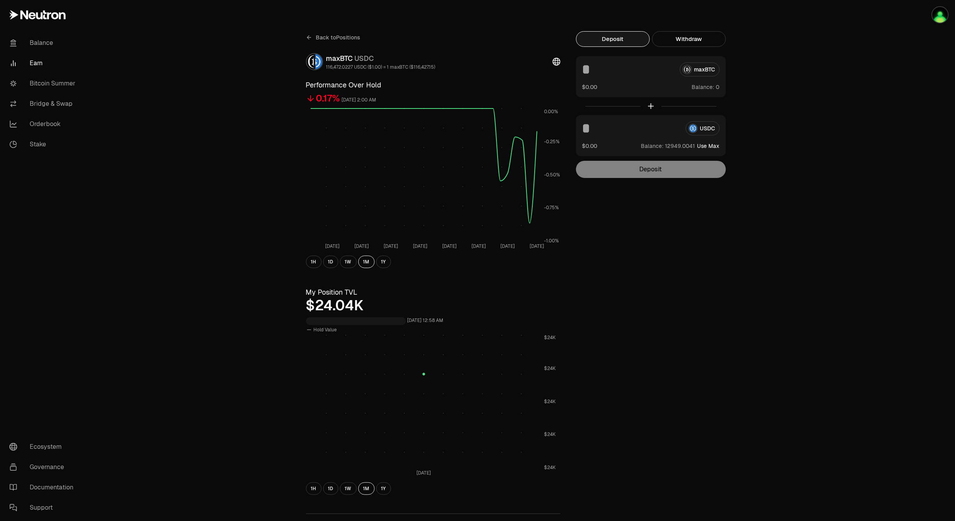
click at [705, 146] on button "Use Max" at bounding box center [708, 146] width 22 height 8
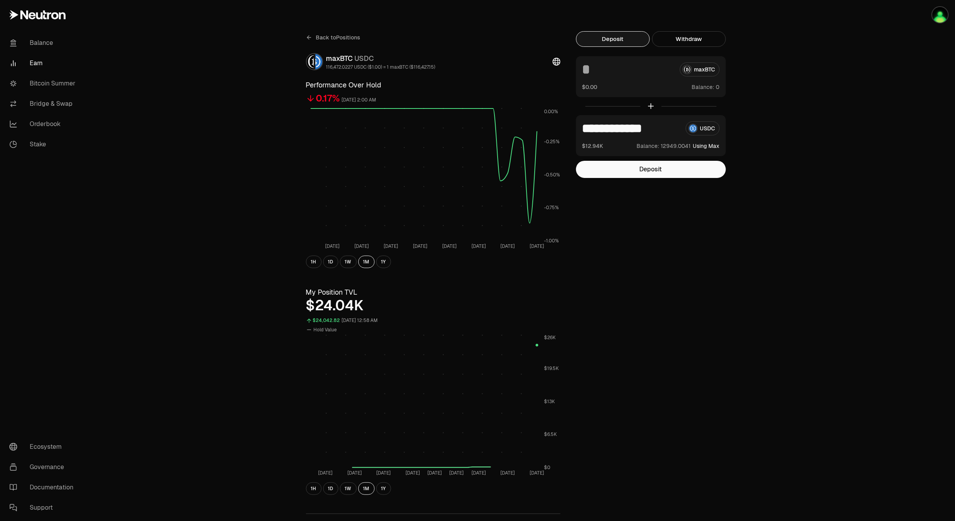
click at [620, 127] on input "**********" at bounding box center [630, 128] width 97 height 14
drag, startPoint x: 597, startPoint y: 132, endPoint x: 667, endPoint y: 131, distance: 69.8
click at [667, 131] on input "**********" at bounding box center [630, 128] width 97 height 14
type input "*****"
click at [643, 172] on button "Deposit" at bounding box center [651, 169] width 150 height 17
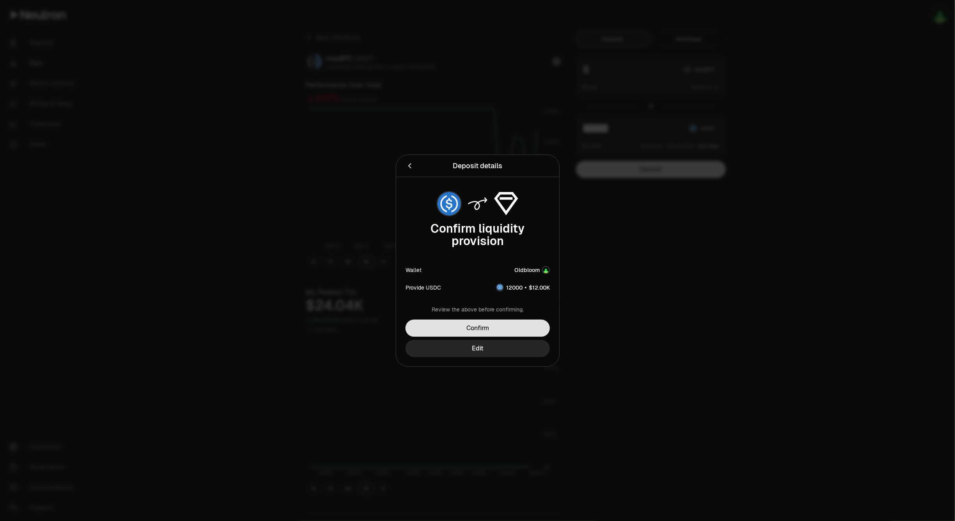
click at [522, 329] on button "Confirm" at bounding box center [477, 328] width 144 height 17
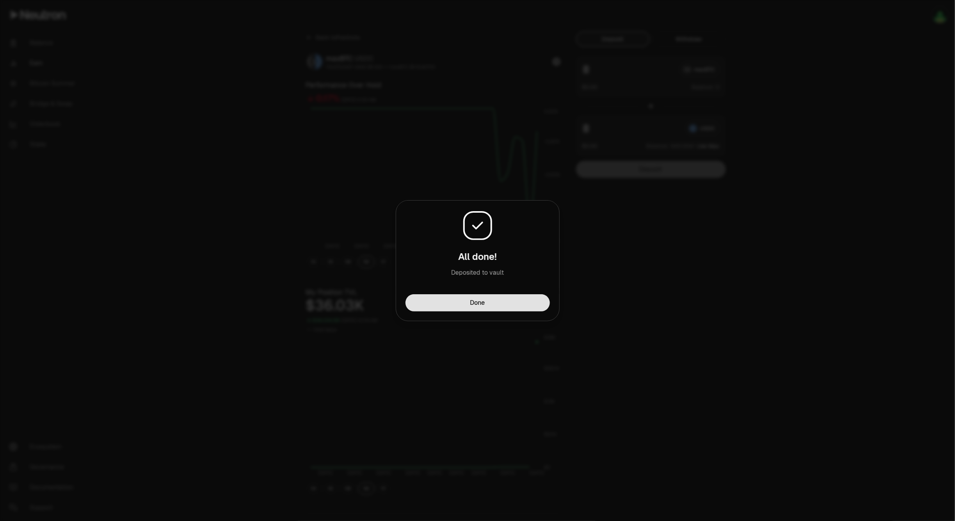
click at [501, 297] on button "Done" at bounding box center [477, 302] width 144 height 17
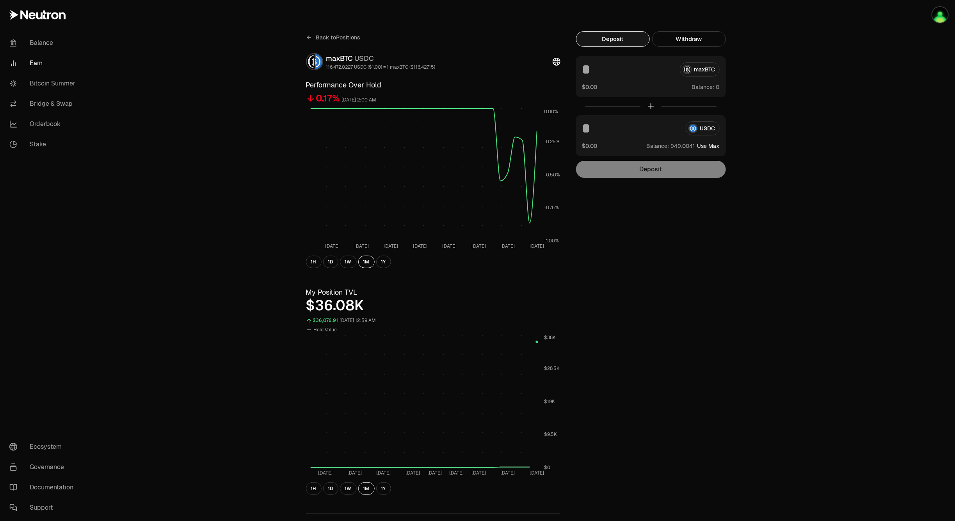
click at [339, 39] on span "Back to Positions" at bounding box center [338, 38] width 44 height 8
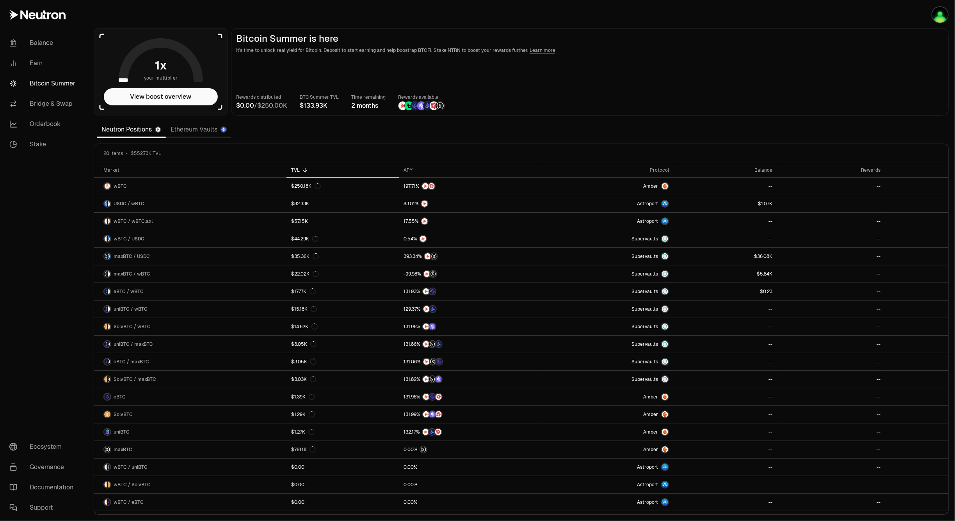
drag, startPoint x: 765, startPoint y: 91, endPoint x: 737, endPoint y: 103, distance: 29.7
click at [765, 91] on main "Bitcoin Summer is here It's time to unlock real yield for Bitcoin. Deposit to s…" at bounding box center [590, 71] width 718 height 87
click at [754, 102] on div "Rewards distributed / BTC Summer TVL Time remaining 2 months Rewards available" at bounding box center [589, 101] width 707 height 17
click at [761, 168] on div "Balance" at bounding box center [725, 170] width 94 height 6
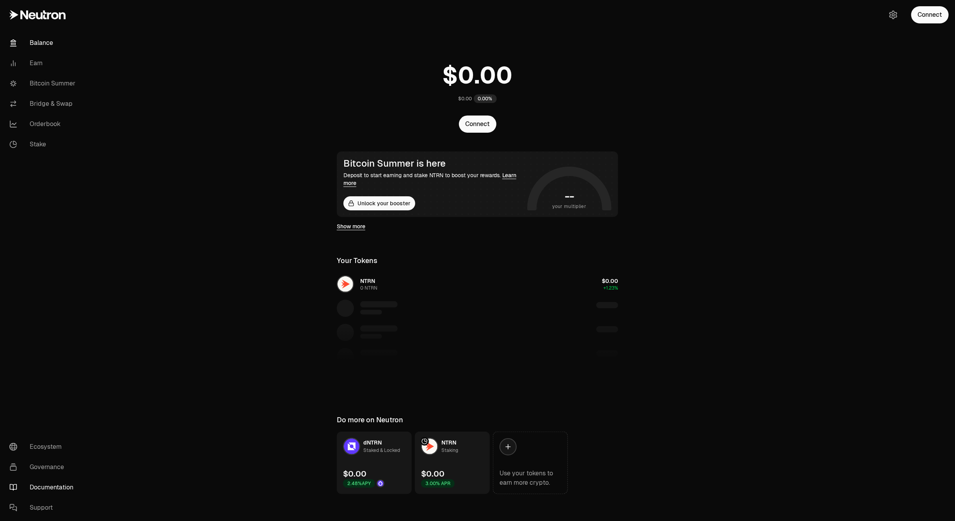
drag, startPoint x: 63, startPoint y: 490, endPoint x: 59, endPoint y: 490, distance: 3.9
click at [61, 490] on link "Documentation" at bounding box center [43, 487] width 81 height 20
click at [47, 98] on link "Bridge & Swap" at bounding box center [43, 104] width 81 height 20
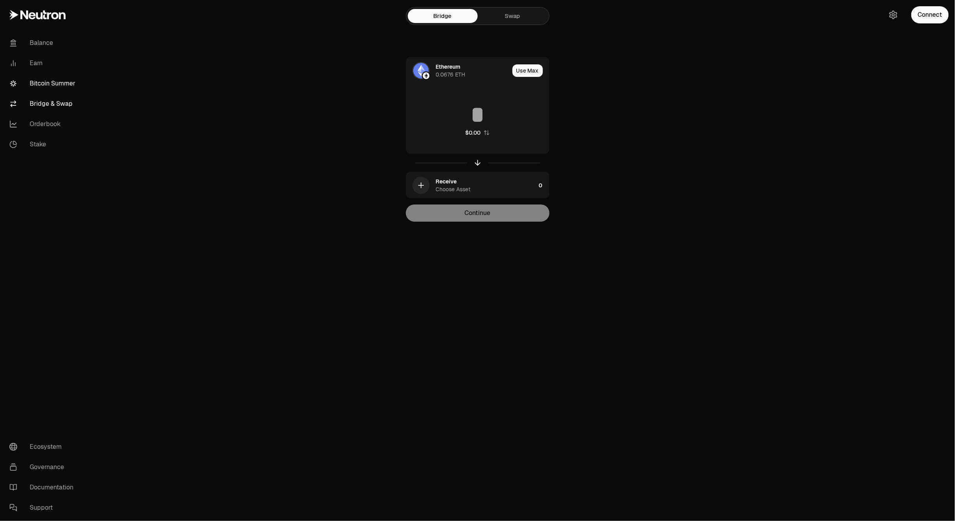
click at [55, 83] on link "Bitcoin Summer" at bounding box center [43, 83] width 81 height 20
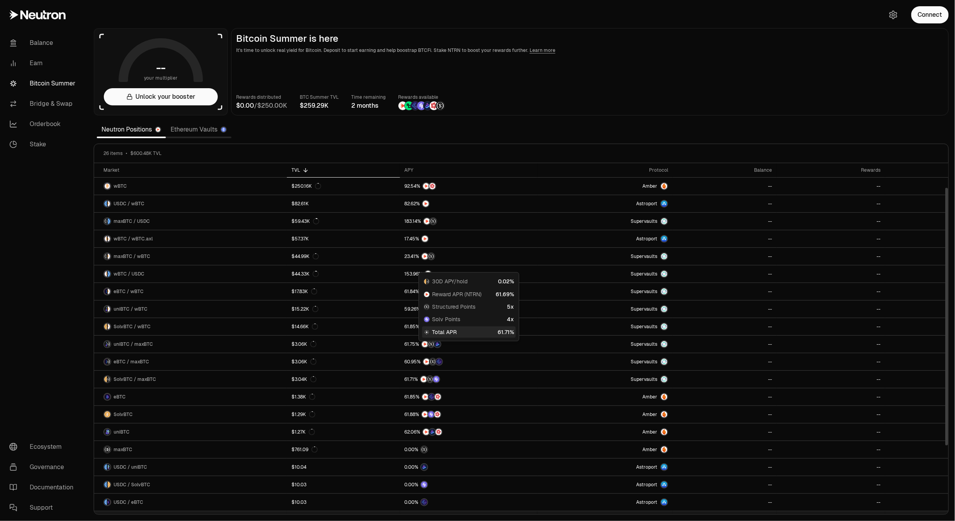
scroll to position [122, 0]
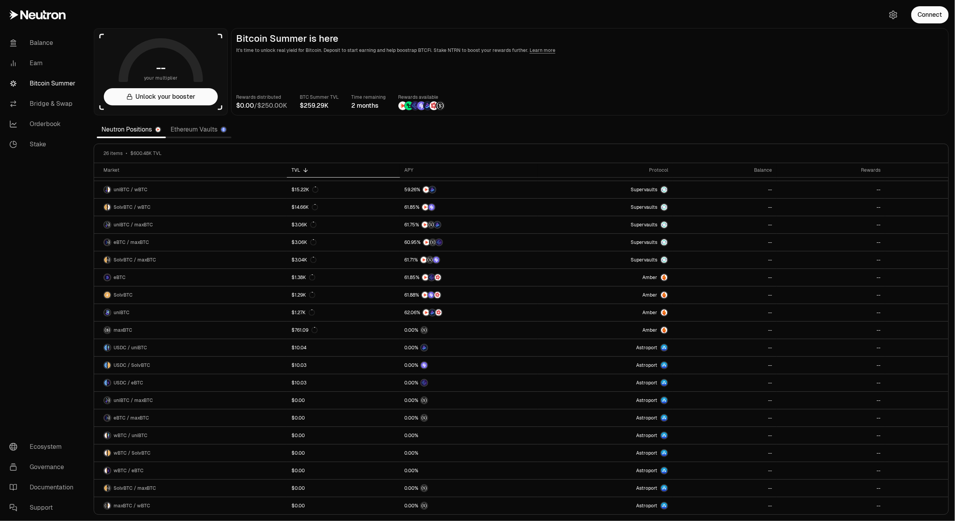
click at [145, 129] on link "Neutron Positions" at bounding box center [131, 130] width 69 height 16
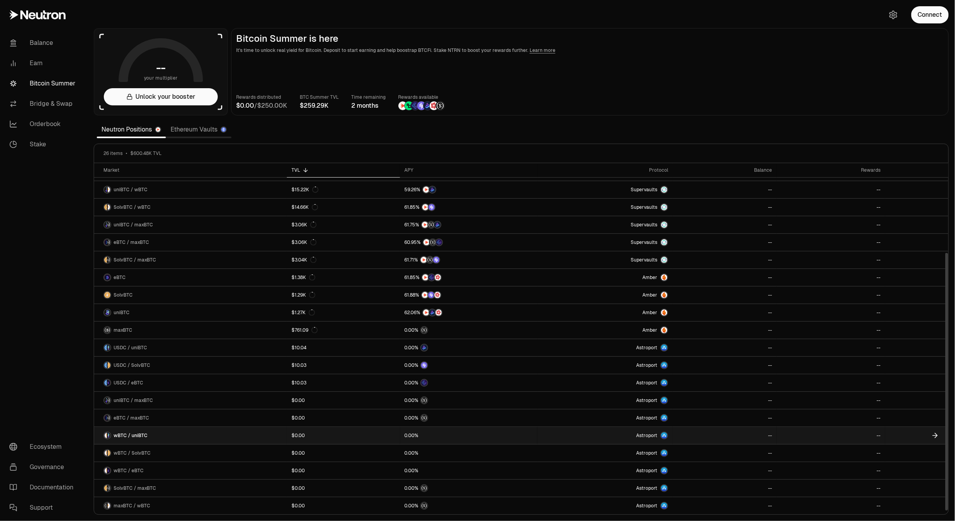
click at [164, 437] on link "wBTC / uniBTC" at bounding box center [190, 435] width 193 height 17
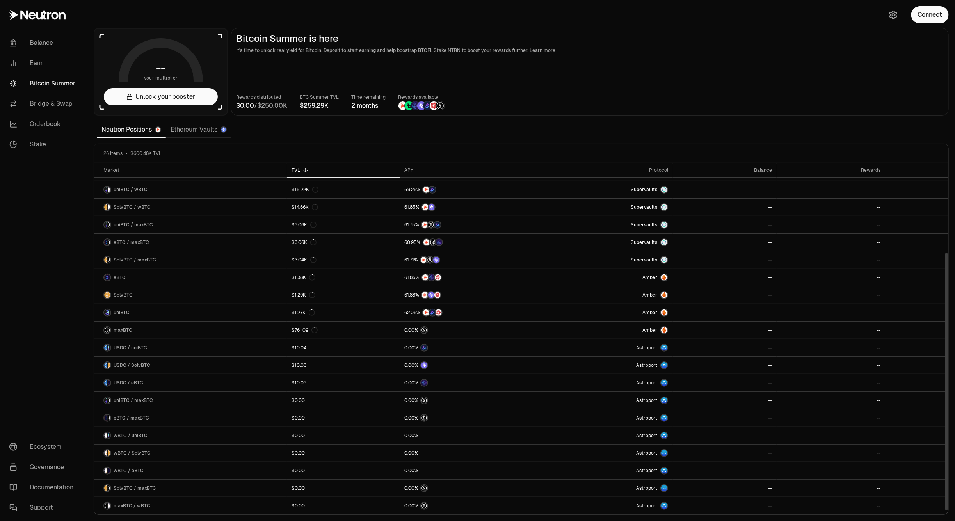
click at [949, 9] on div "Connect" at bounding box center [917, 15] width 75 height 30
click at [938, 14] on button "Connect" at bounding box center [929, 14] width 37 height 17
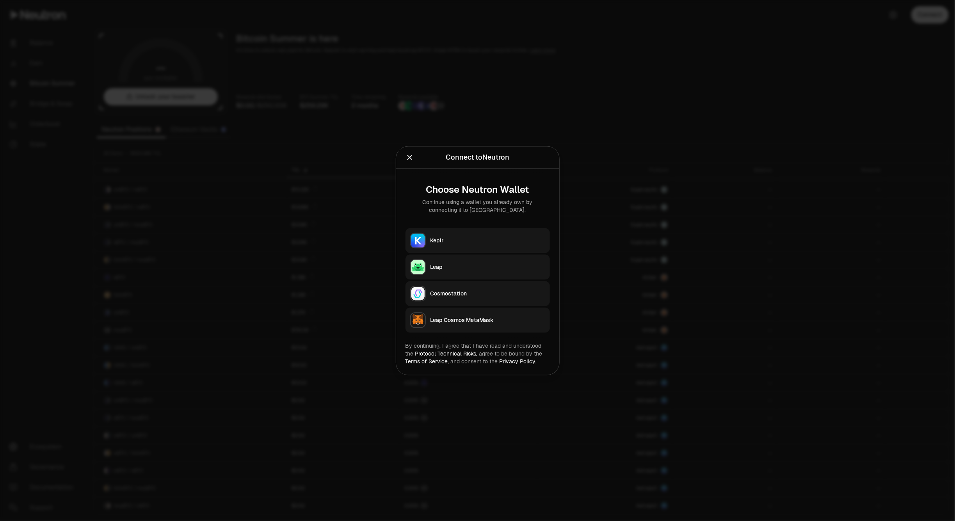
click at [444, 242] on div "Keplr" at bounding box center [487, 240] width 115 height 8
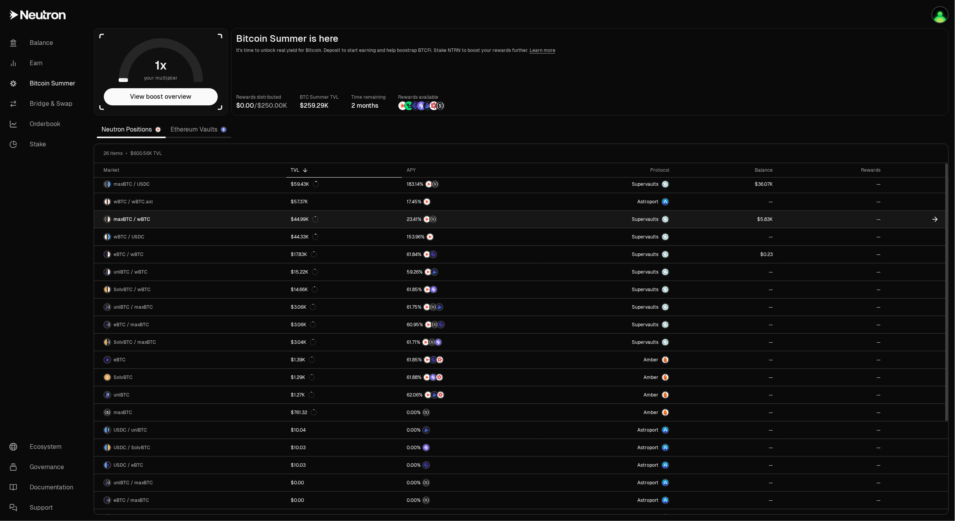
scroll to position [0, 0]
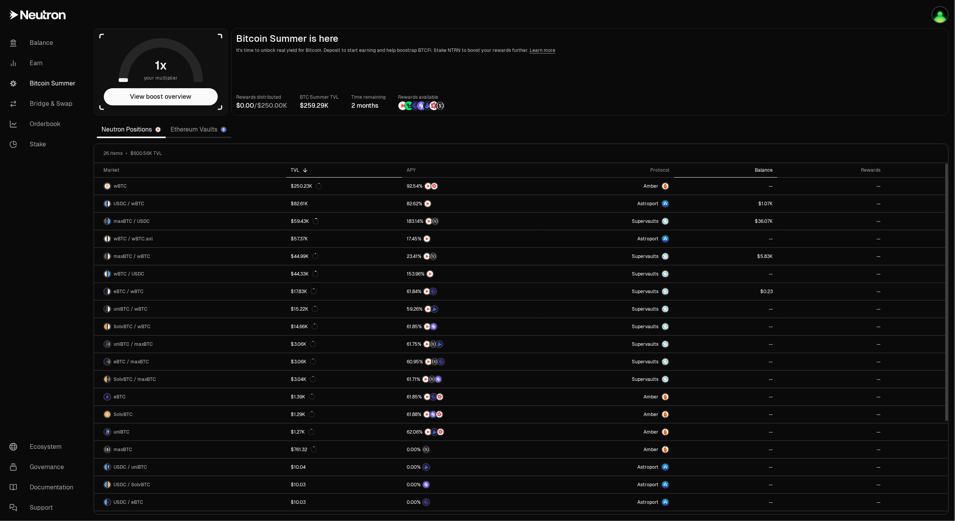
click at [763, 170] on div "Balance" at bounding box center [725, 170] width 94 height 6
